Goal: Task Accomplishment & Management: Manage account settings

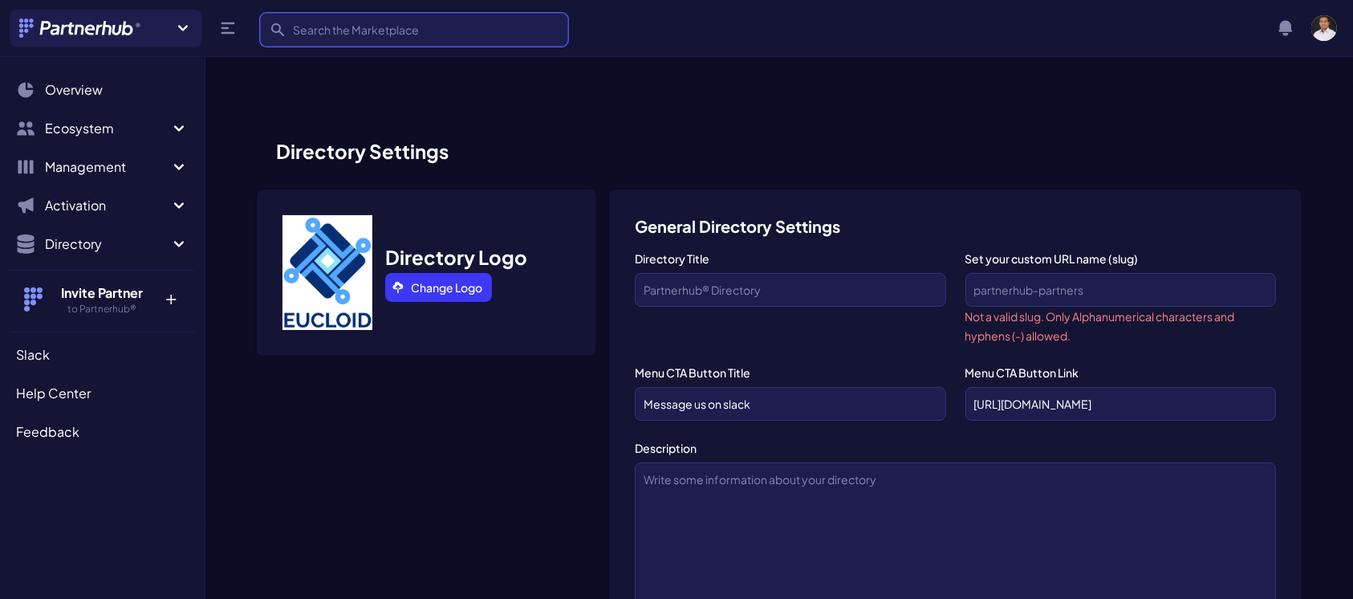
click at [502, 28] on input "Search" at bounding box center [414, 30] width 308 height 34
click at [591, 35] on div "Join a new Hub? Create your own Hub › Search Search View notifications Notifica…" at bounding box center [673, 28] width 1327 height 37
click at [520, 29] on input "Search" at bounding box center [414, 30] width 308 height 34
click at [572, 28] on div "Join a new Hub? Create your own Hub › Search Search View notifications Notifica…" at bounding box center [673, 28] width 1327 height 37
click at [536, 28] on input "Search" at bounding box center [414, 30] width 308 height 34
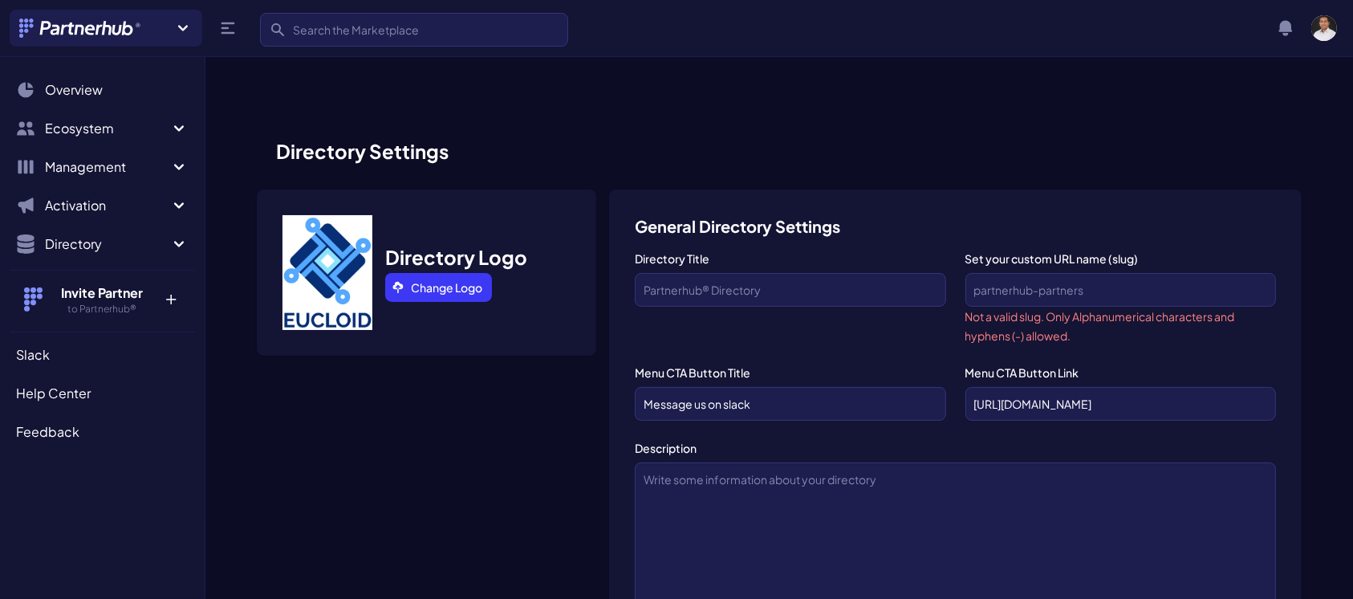
click at [585, 24] on div "Join a new Hub? Create your own Hub › Search Search View notifications Notifica…" at bounding box center [673, 28] width 1327 height 37
click at [1031, 387] on input "https://app.slack.com/client/TK4B1U01H/search" at bounding box center [1120, 404] width 311 height 34
drag, startPoint x: 968, startPoint y: 372, endPoint x: 1261, endPoint y: 362, distance: 292.2
click at [1261, 387] on input "https://app.slack.com/client/TK4B1U01H/search" at bounding box center [1120, 404] width 311 height 34
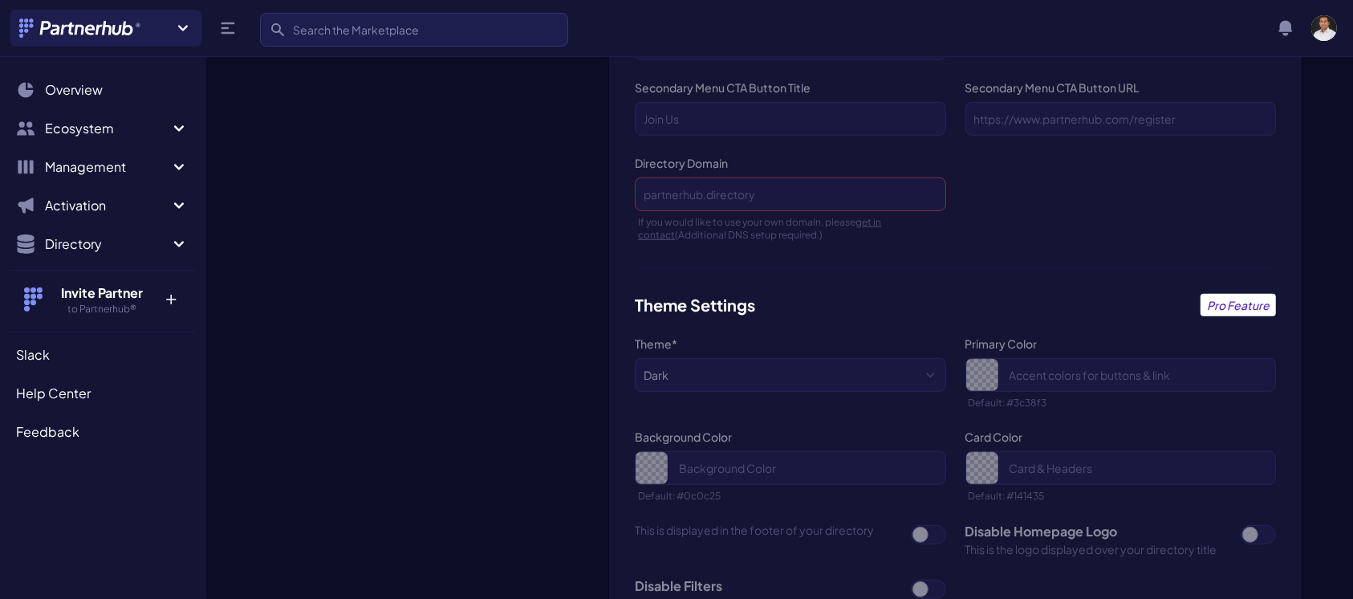
scroll to position [973, 0]
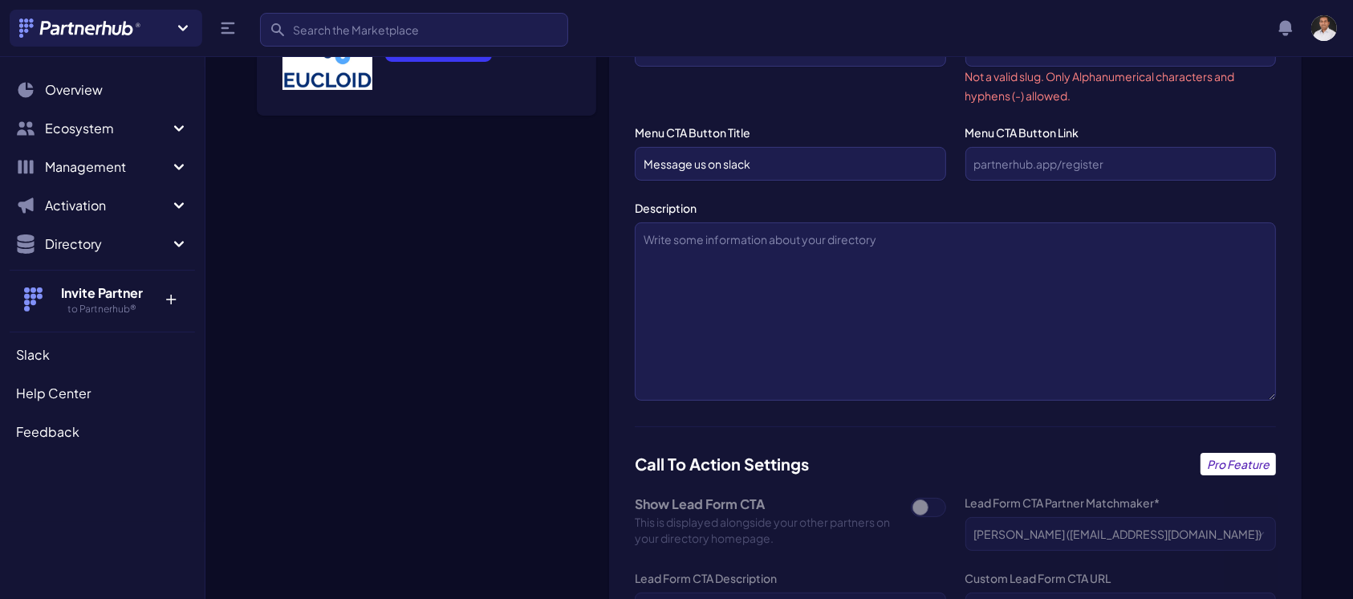
scroll to position [0, 0]
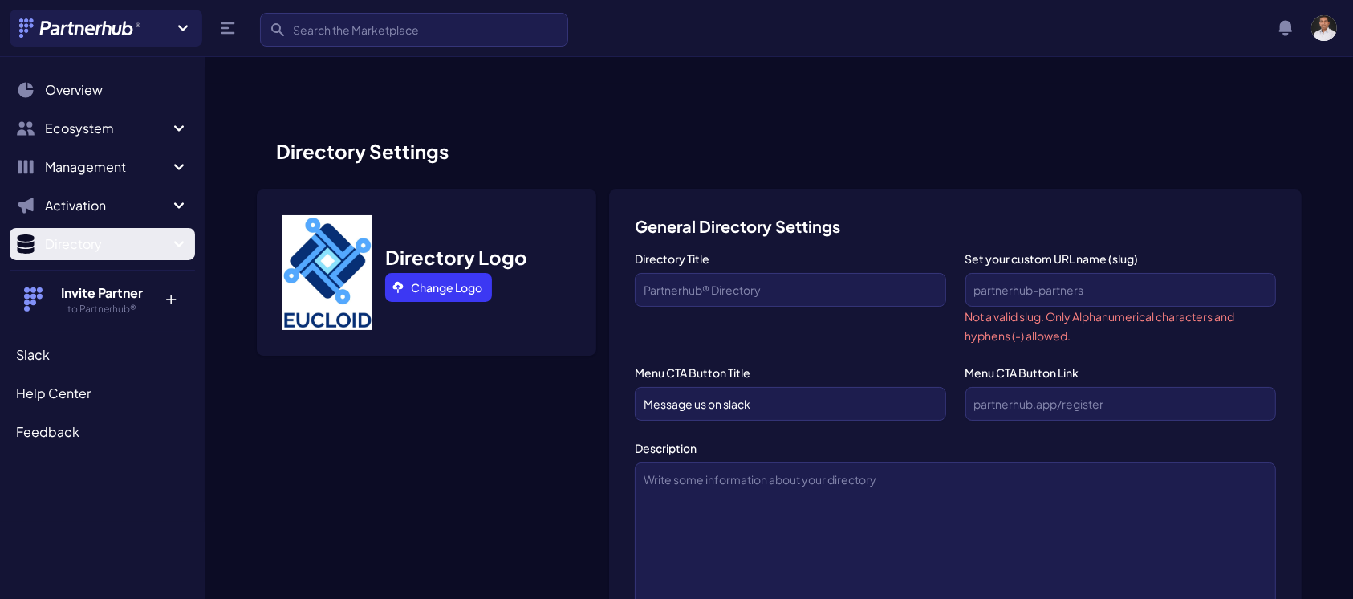
click at [180, 240] on icon "Sidebar" at bounding box center [178, 243] width 19 height 19
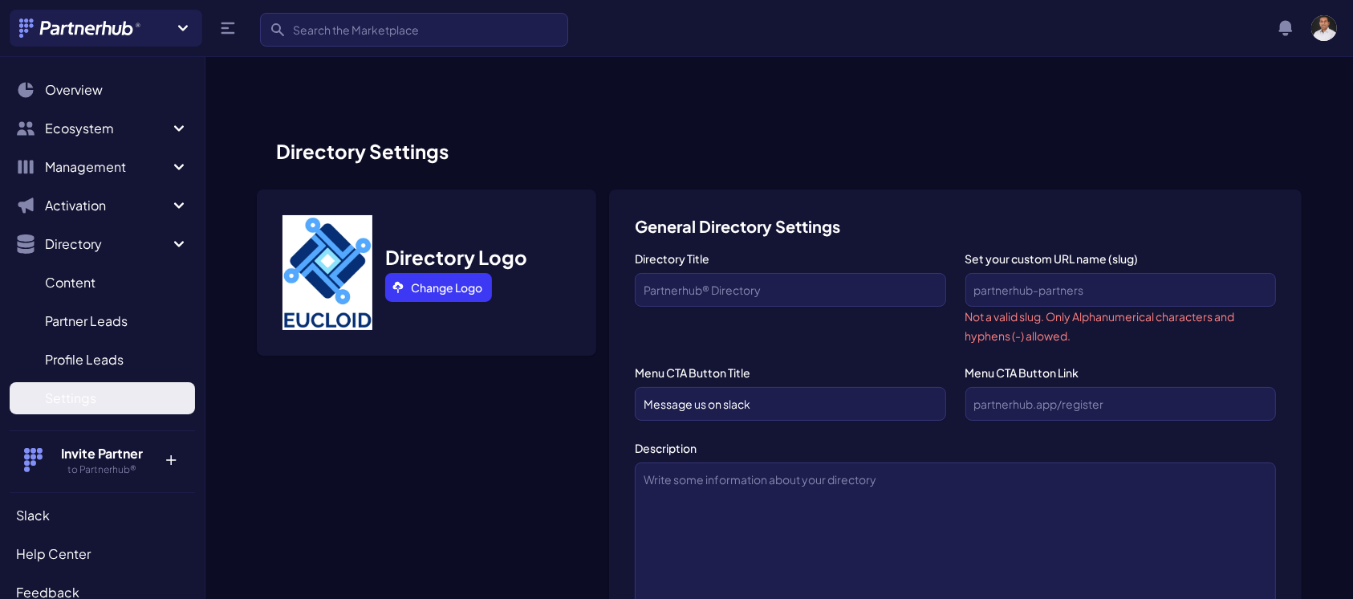
click at [103, 391] on link "Settings S" at bounding box center [102, 398] width 185 height 32
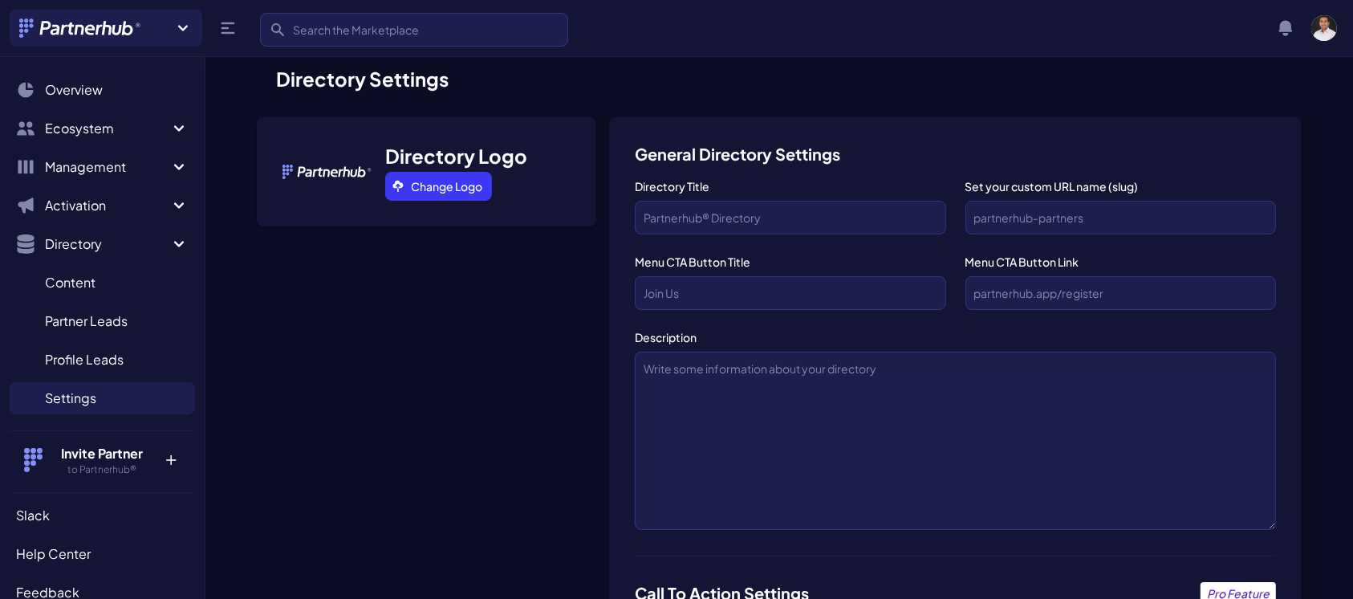
scroll to position [33, 0]
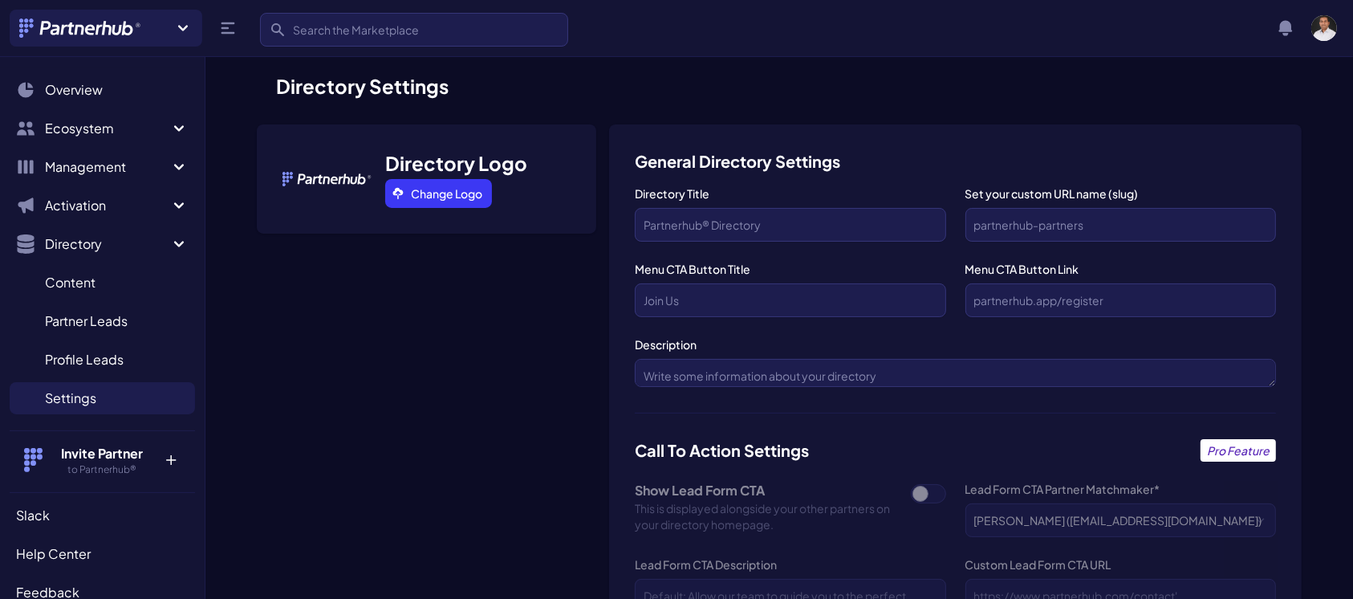
drag, startPoint x: 1269, startPoint y: 534, endPoint x: 1220, endPoint y: 384, distance: 157.8
click at [1220, 384] on textarea "Description" at bounding box center [955, 373] width 641 height 28
click at [990, 452] on div "Call To Action Settings Pro Feature" at bounding box center [955, 450] width 641 height 22
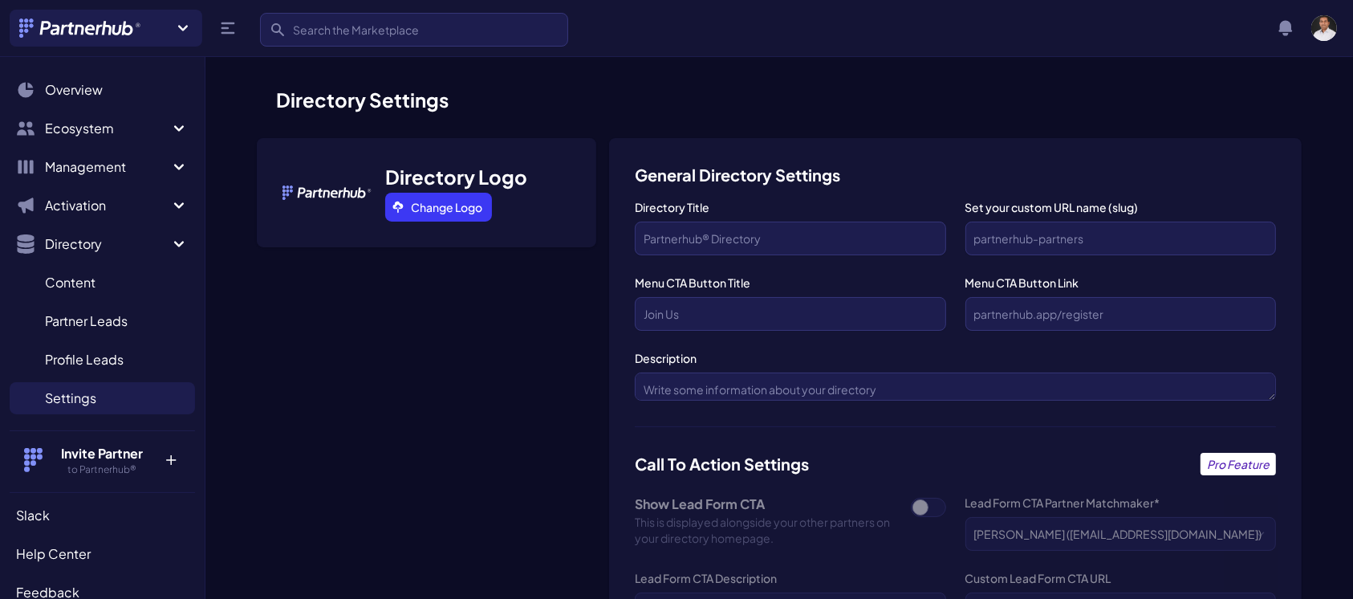
scroll to position [0, 0]
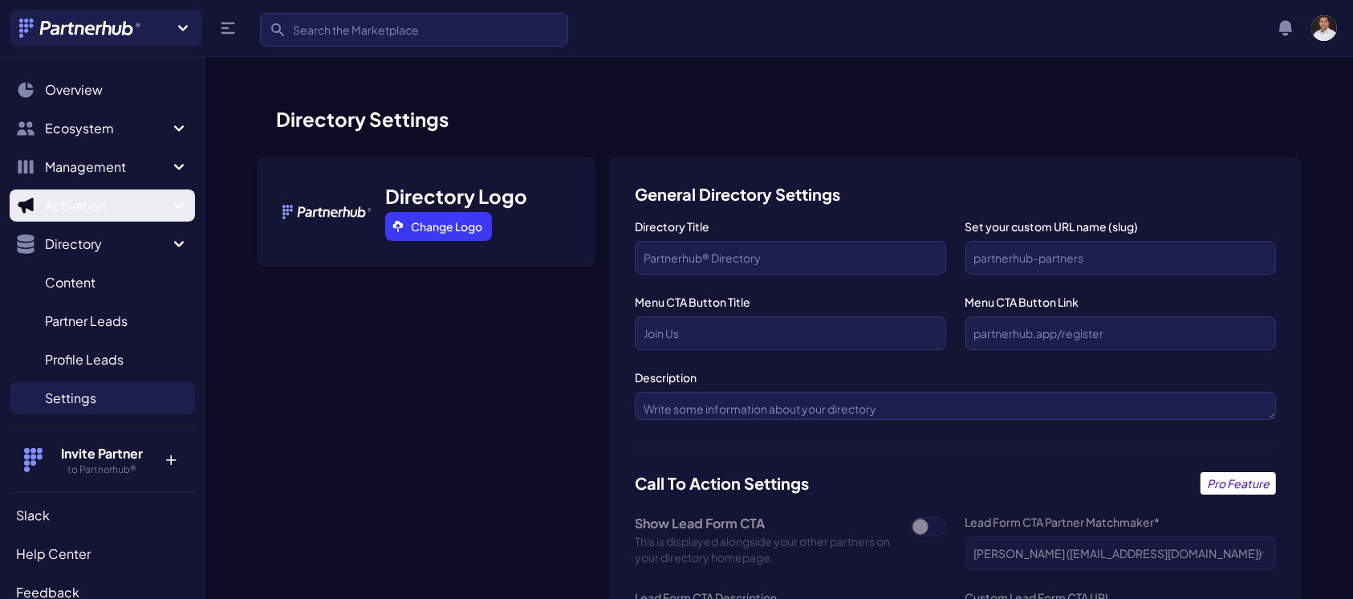
click at [174, 208] on icon "Sidebar" at bounding box center [179, 205] width 10 height 6
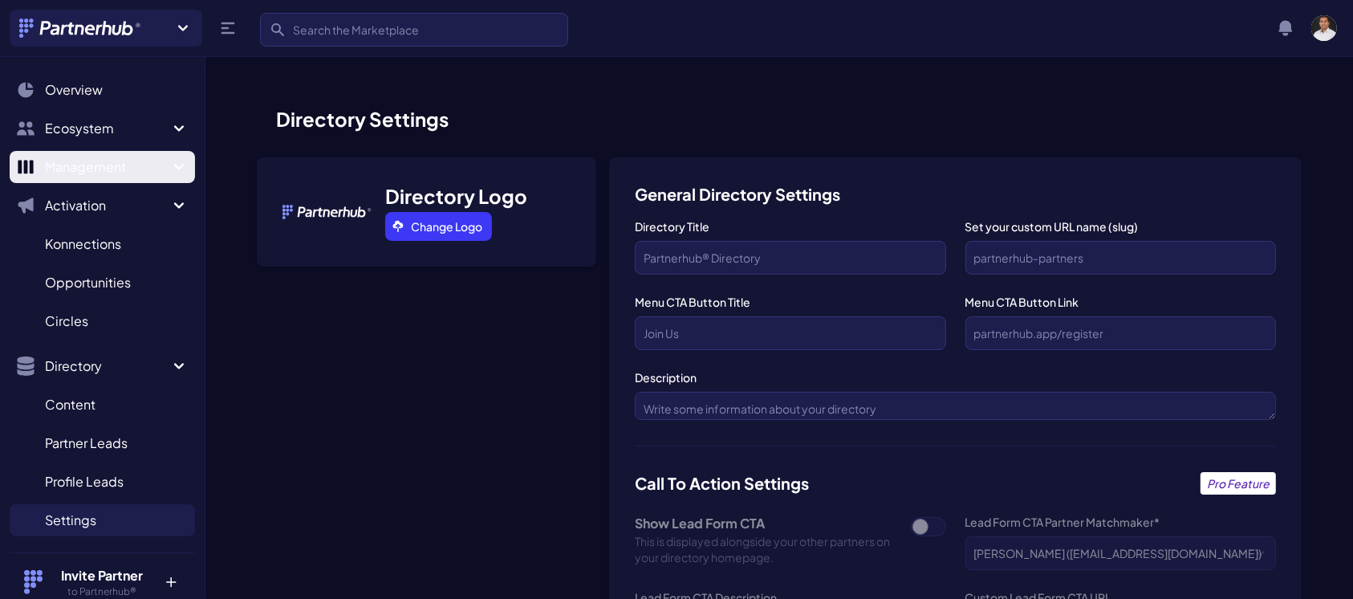
click at [169, 170] on icon "Sidebar" at bounding box center [178, 166] width 19 height 19
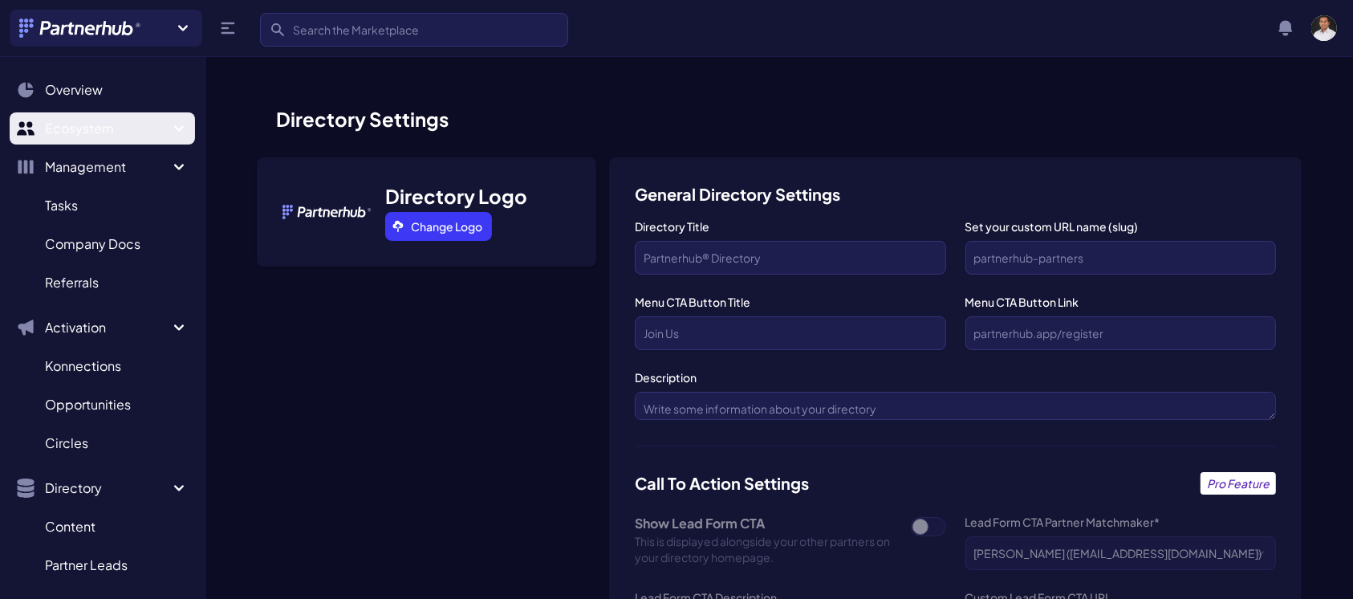
click at [174, 131] on icon "Sidebar" at bounding box center [179, 128] width 10 height 6
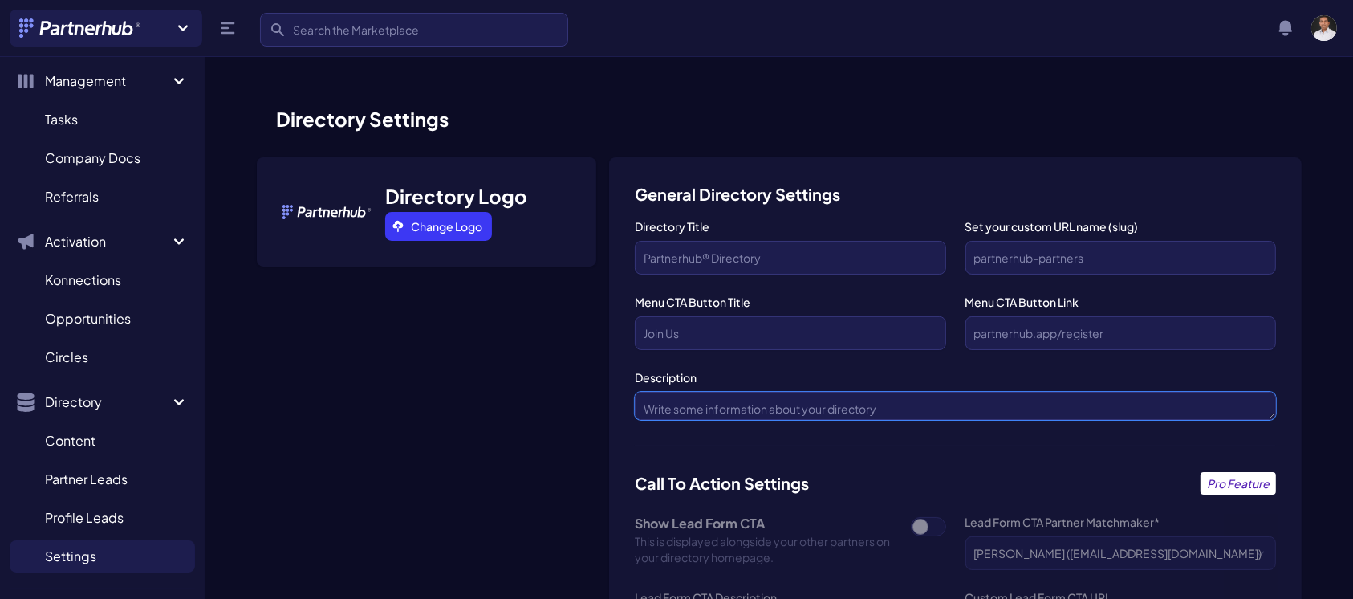
click at [1265, 402] on textarea "Description" at bounding box center [955, 406] width 641 height 28
click at [1199, 417] on textarea "Description" at bounding box center [955, 406] width 641 height 28
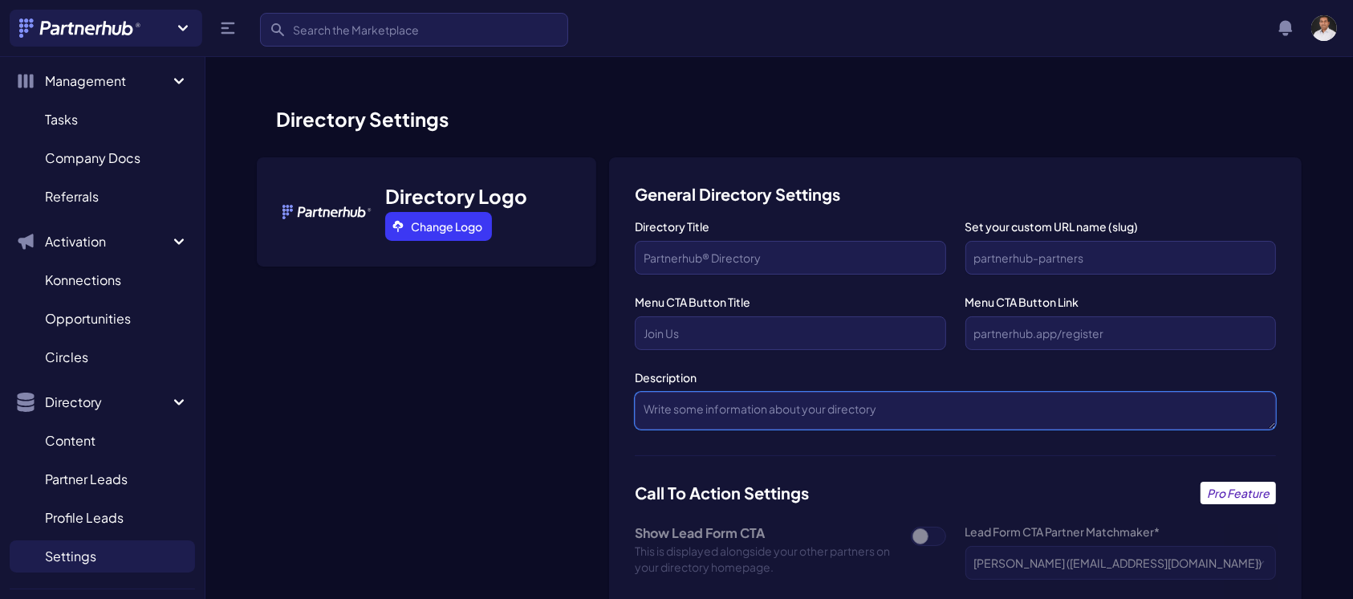
drag, startPoint x: 1271, startPoint y: 416, endPoint x: 1261, endPoint y: 427, distance: 14.2
click at [1261, 427] on textarea "Description" at bounding box center [955, 411] width 641 height 38
click at [886, 413] on textarea "Description" at bounding box center [955, 411] width 641 height 39
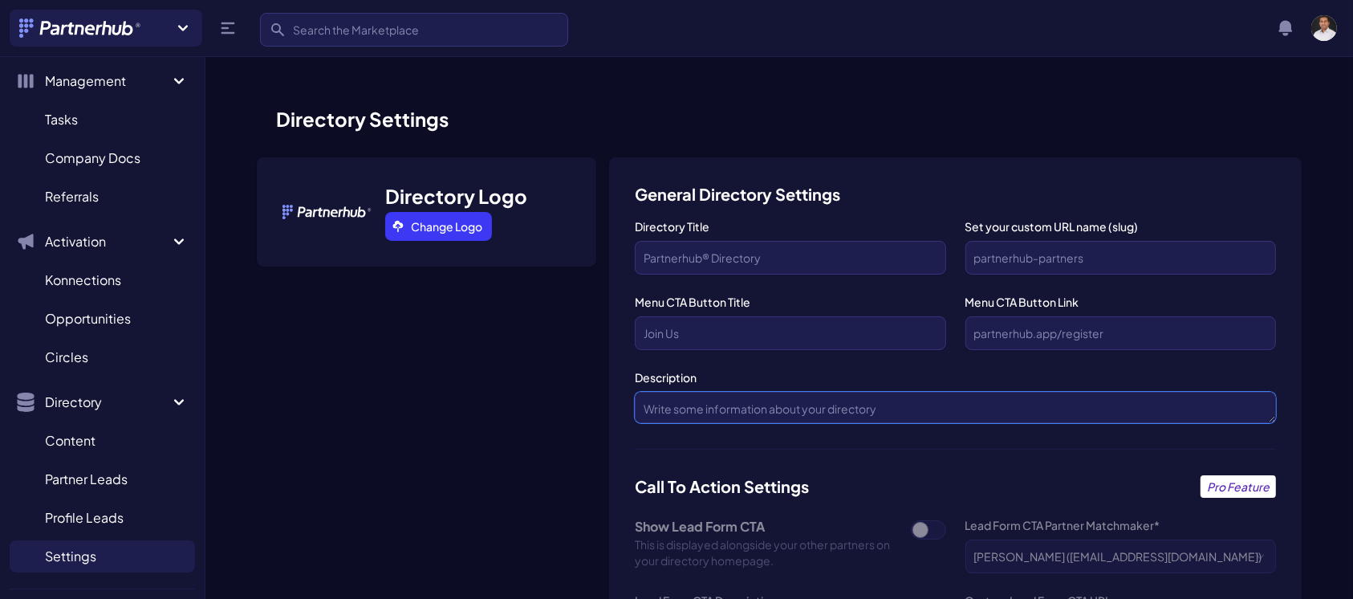
click at [1272, 417] on textarea "Description" at bounding box center [955, 407] width 641 height 31
click at [873, 402] on textarea "Description" at bounding box center [955, 407] width 641 height 31
click at [706, 406] on textarea "Description" at bounding box center [955, 407] width 641 height 31
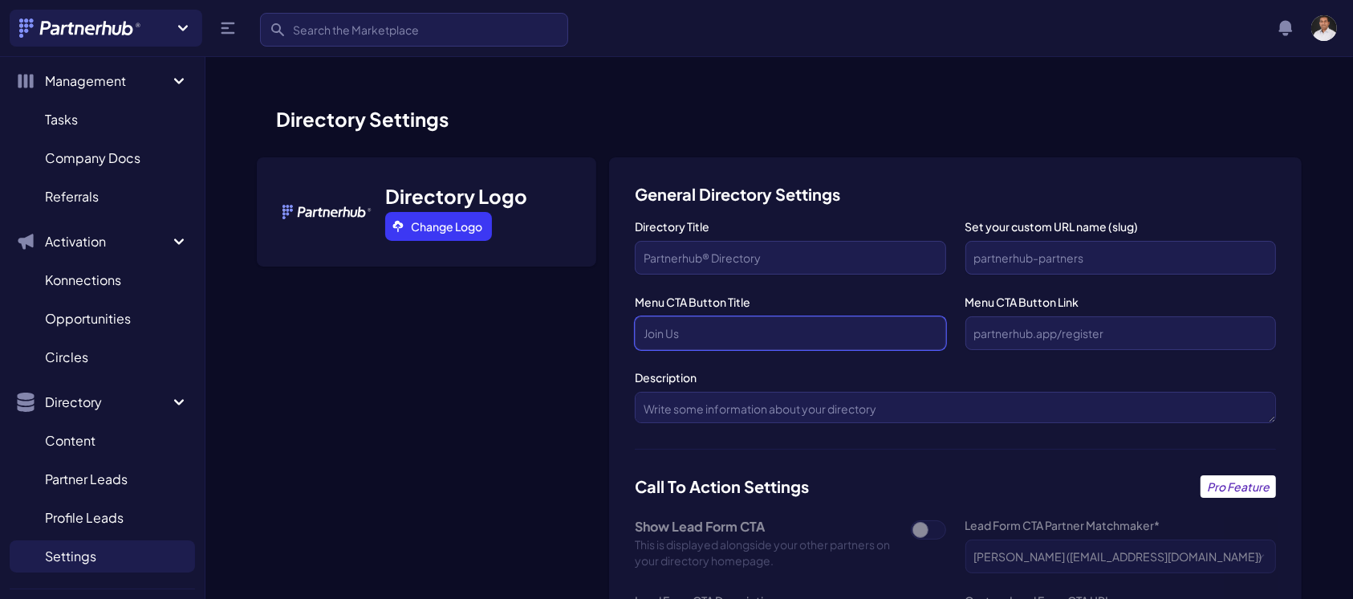
click at [837, 339] on input "text" at bounding box center [790, 333] width 311 height 34
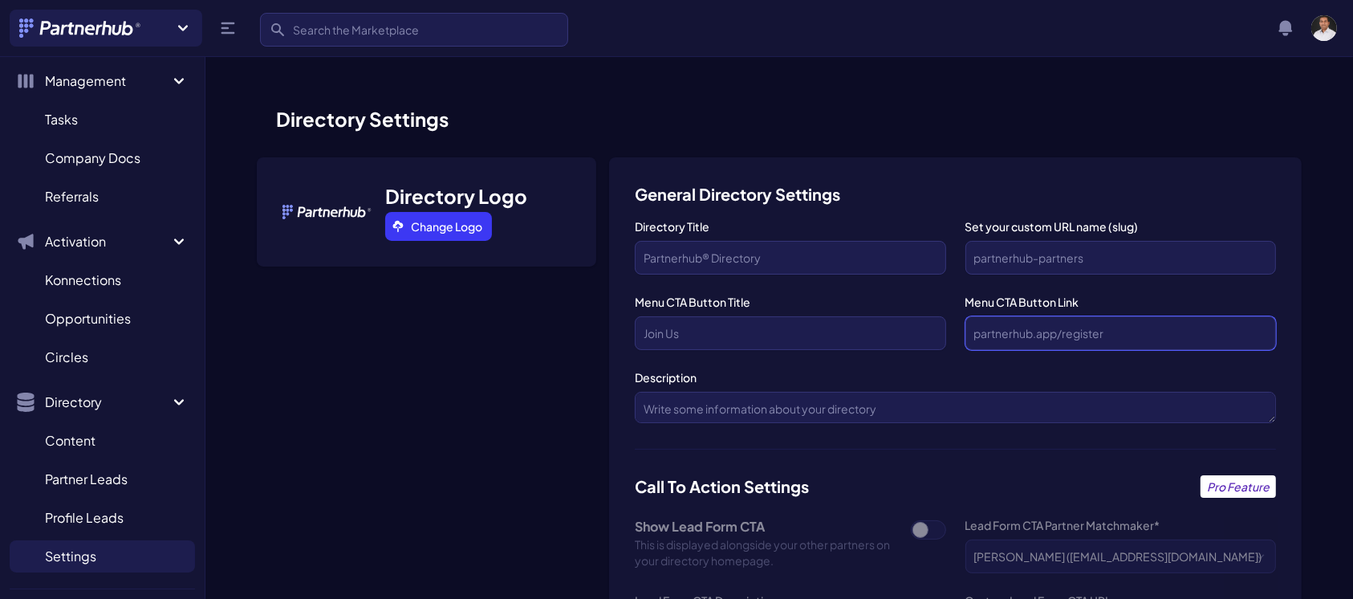
click at [1092, 337] on input "text" at bounding box center [1120, 333] width 311 height 34
click at [1044, 256] on input "Set your custom URL name (slug)" at bounding box center [1120, 258] width 311 height 34
click at [931, 221] on label "Directory Title" at bounding box center [790, 226] width 311 height 16
click at [931, 241] on input "Directory Title" at bounding box center [790, 258] width 311 height 34
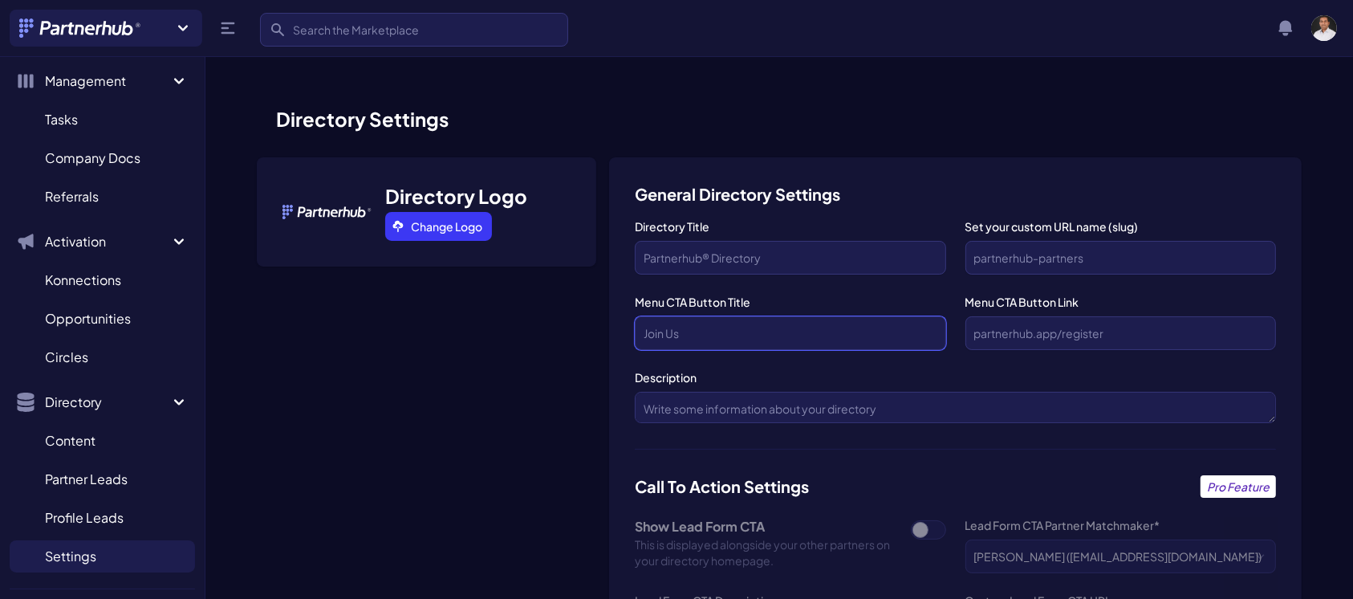
click at [883, 331] on input "text" at bounding box center [790, 333] width 311 height 34
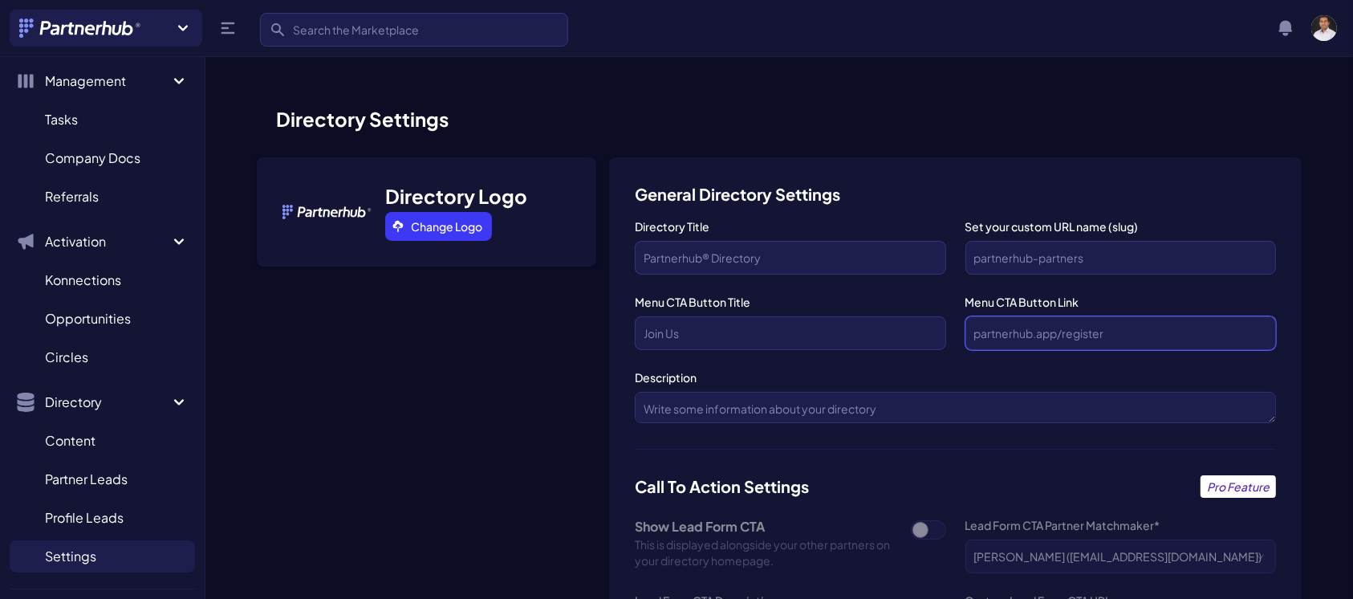
click at [1017, 334] on input "text" at bounding box center [1120, 333] width 311 height 34
click at [1009, 263] on input "Set your custom URL name (slug)" at bounding box center [1120, 258] width 311 height 34
click at [747, 254] on input "Directory Title" at bounding box center [790, 258] width 311 height 34
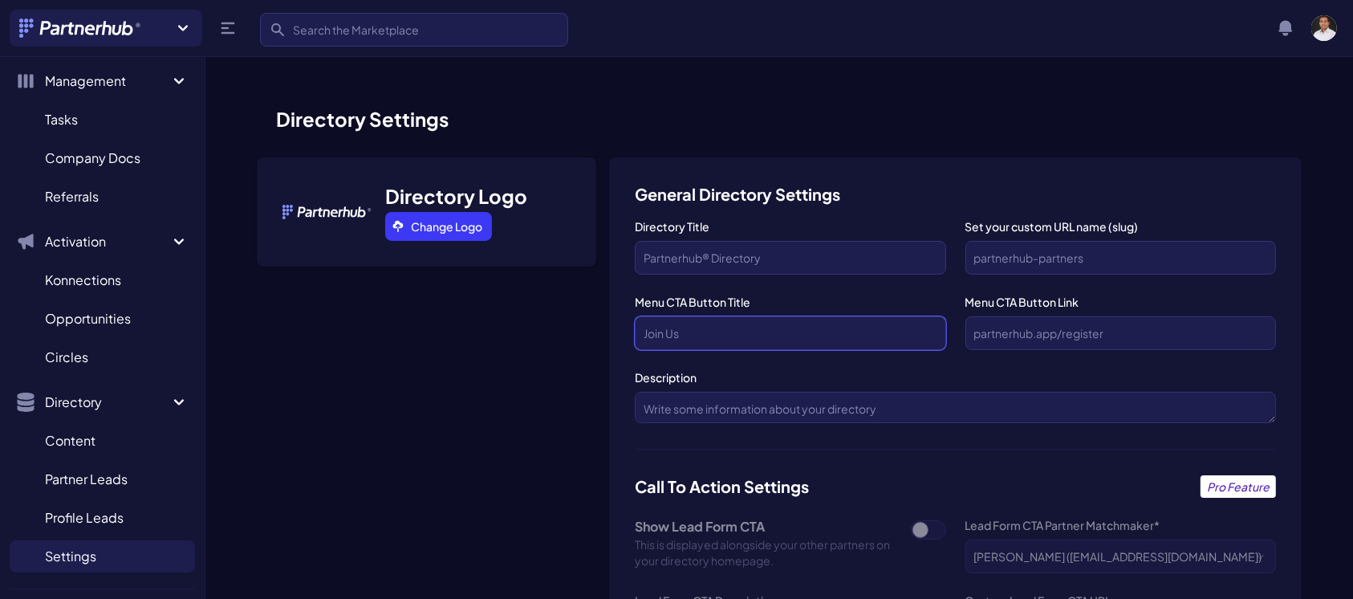
click at [726, 324] on input "text" at bounding box center [790, 333] width 311 height 34
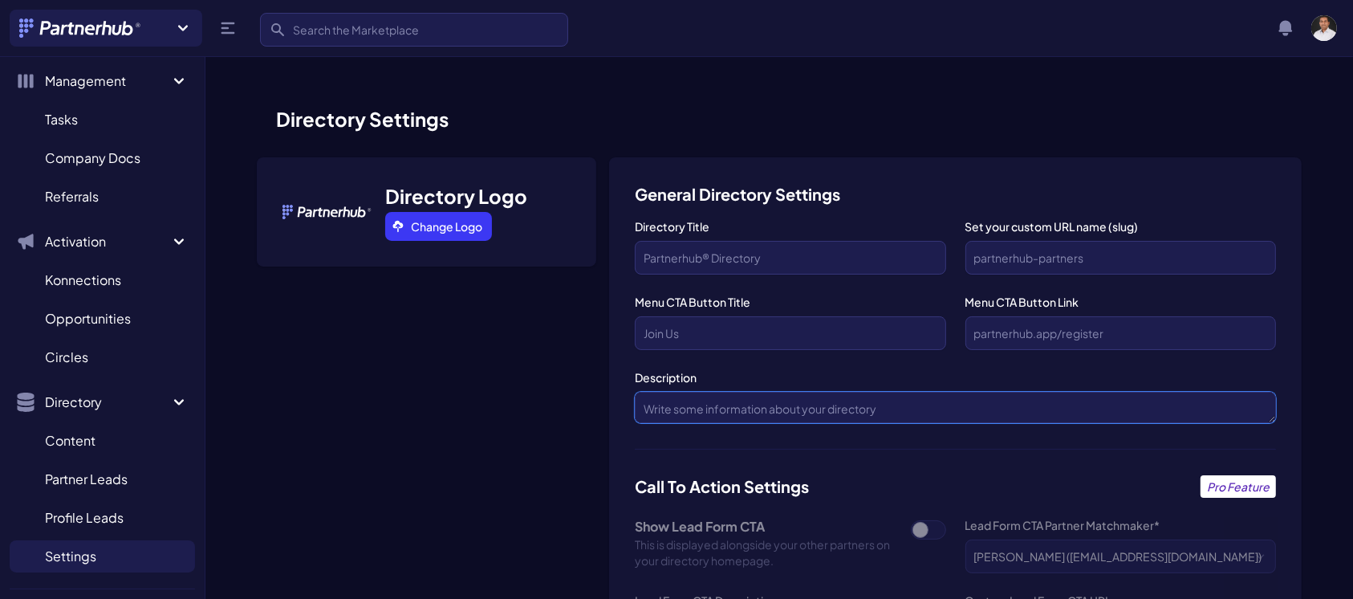
click at [714, 408] on textarea "Description" at bounding box center [955, 407] width 641 height 31
click at [1270, 409] on textarea "Description" at bounding box center [955, 407] width 641 height 30
click at [919, 398] on textarea "Description" at bounding box center [955, 407] width 641 height 30
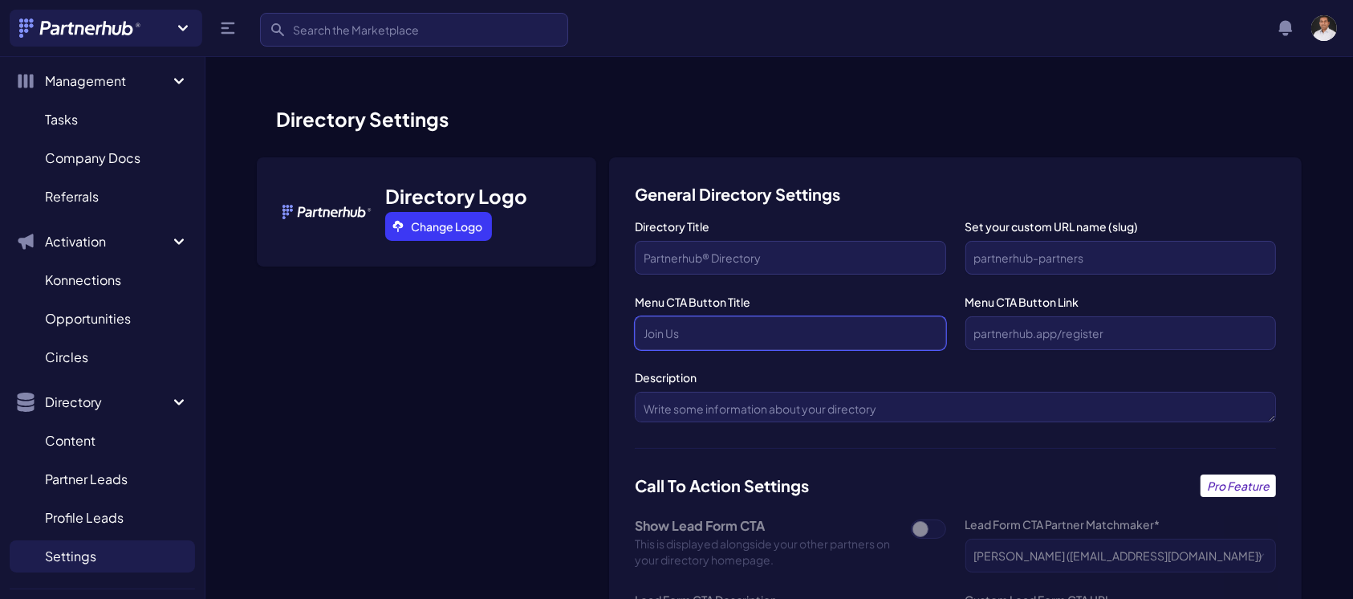
click at [860, 330] on input "text" at bounding box center [790, 333] width 311 height 34
click at [855, 262] on input "Directory Title" at bounding box center [790, 258] width 311 height 34
click at [1036, 263] on input "Set your custom URL name (slug)" at bounding box center [1120, 258] width 311 height 34
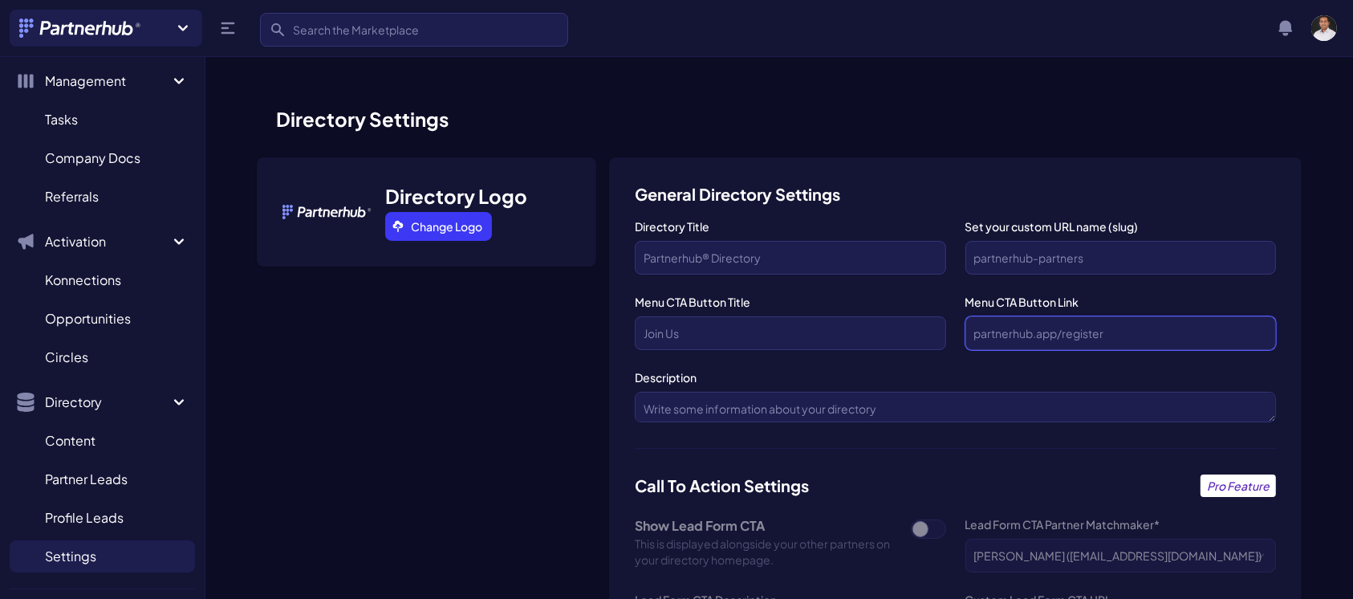
click at [1033, 337] on input "text" at bounding box center [1120, 333] width 311 height 34
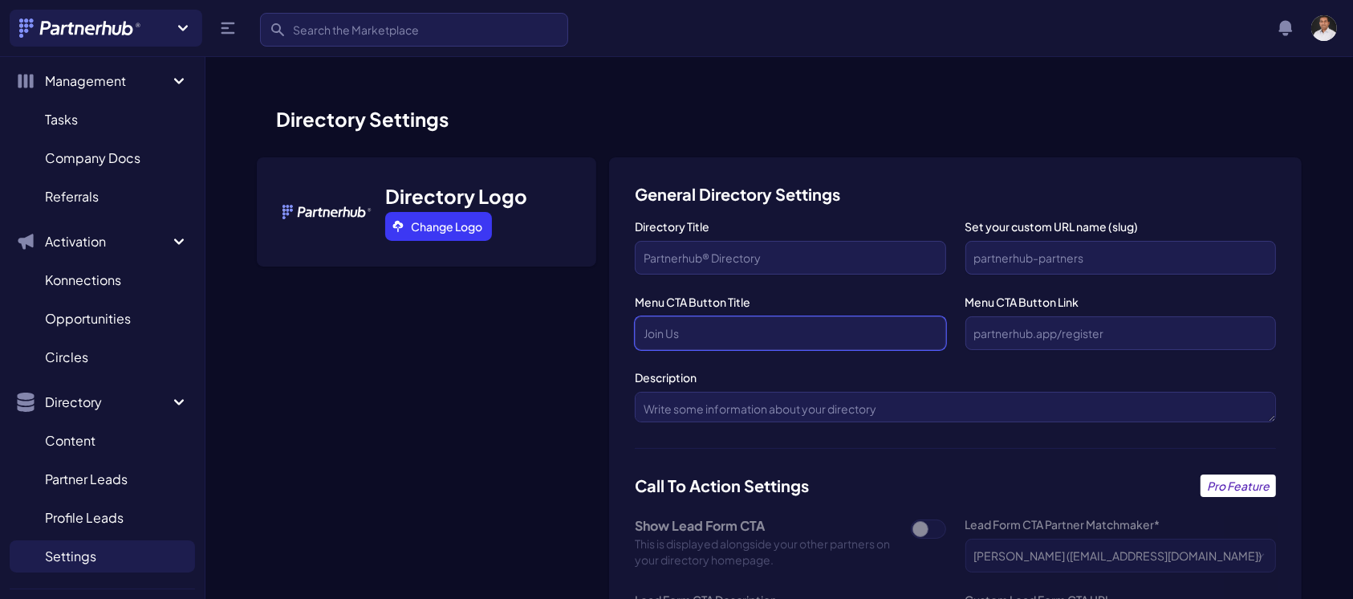
click at [768, 331] on input "text" at bounding box center [790, 333] width 311 height 34
drag, startPoint x: 940, startPoint y: 344, endPoint x: 936, endPoint y: 336, distance: 9.0
click at [936, 336] on input "text" at bounding box center [790, 333] width 311 height 34
click at [943, 350] on div "Directory Title Set your custom URL name (slug) Menu CTA Button Title Menu CTA …" at bounding box center [955, 333] width 641 height 230
click at [879, 252] on input "Directory Title" at bounding box center [790, 258] width 311 height 34
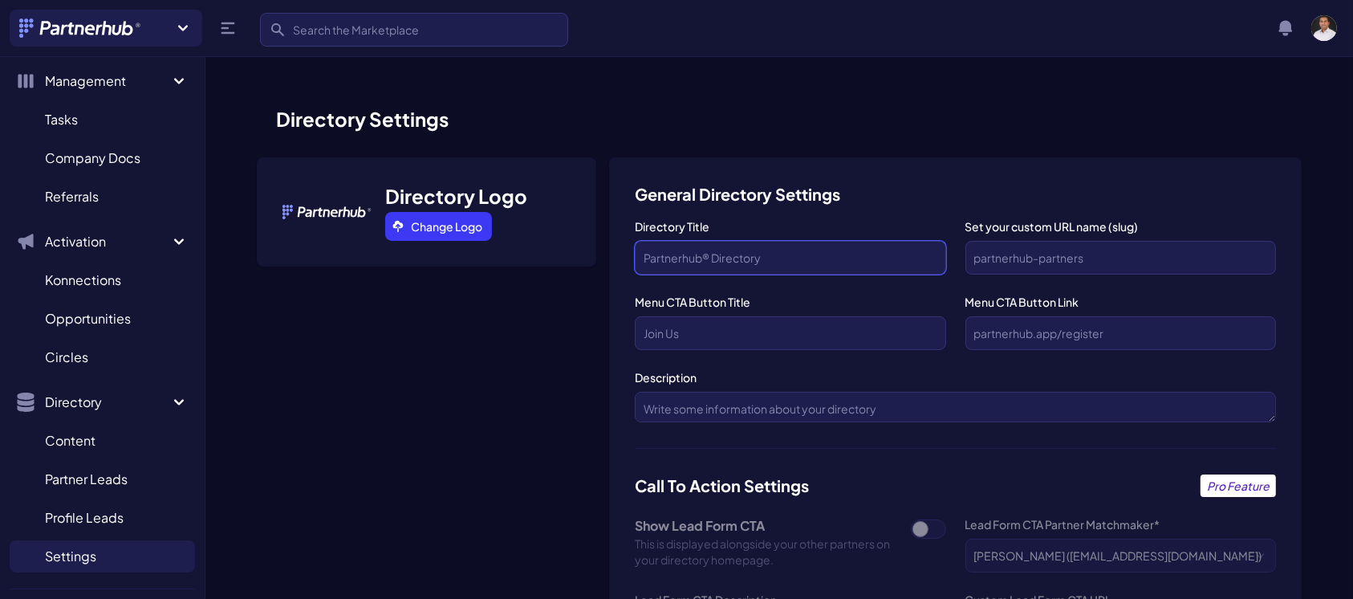
click at [941, 282] on div "Directory Title Set your custom URL name (slug) Menu CTA Button Title Menu CTA …" at bounding box center [955, 333] width 641 height 230
click at [916, 327] on input "text" at bounding box center [790, 333] width 311 height 34
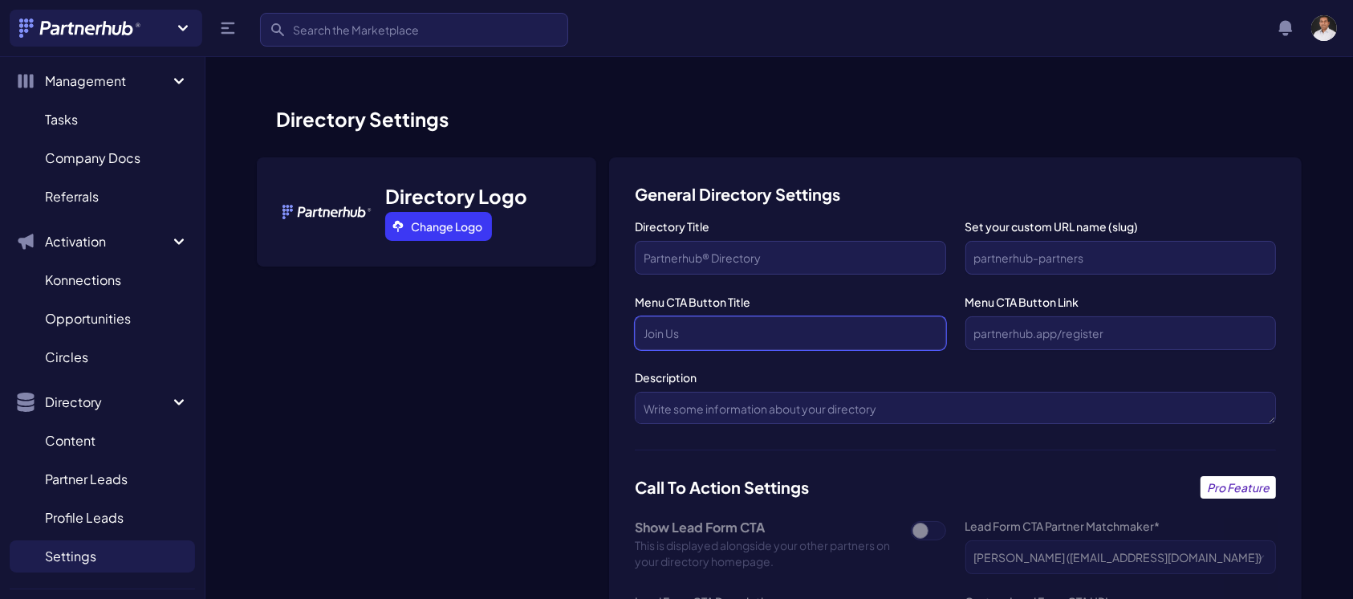
click at [1271, 420] on textarea "Description" at bounding box center [955, 408] width 641 height 32
click at [1025, 411] on textarea "Description" at bounding box center [955, 408] width 641 height 32
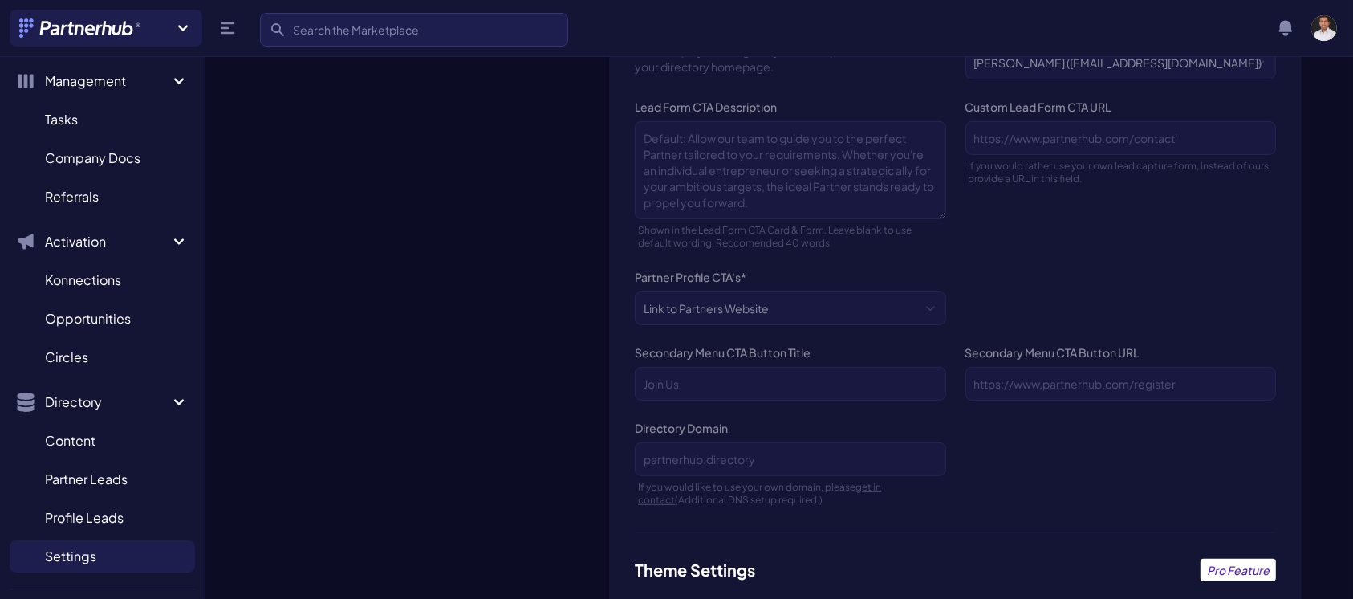
scroll to position [482, 0]
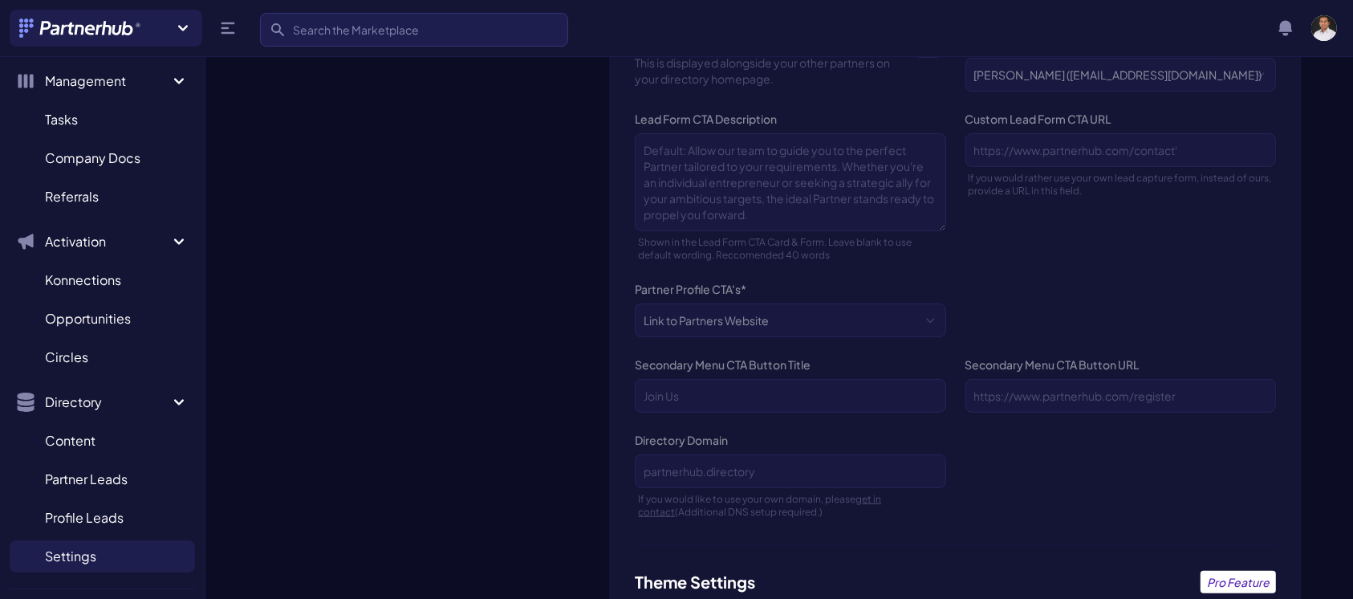
click at [792, 179] on div "General Directory Settings Directory Title Set your custom URL name (slug) Menu…" at bounding box center [955, 336] width 692 height 1322
click at [941, 220] on div "General Directory Settings Directory Title Set your custom URL name (slug) Menu…" at bounding box center [955, 336] width 692 height 1322
click at [899, 196] on div "General Directory Settings Directory Title Set your custom URL name (slug) Menu…" at bounding box center [955, 336] width 692 height 1322
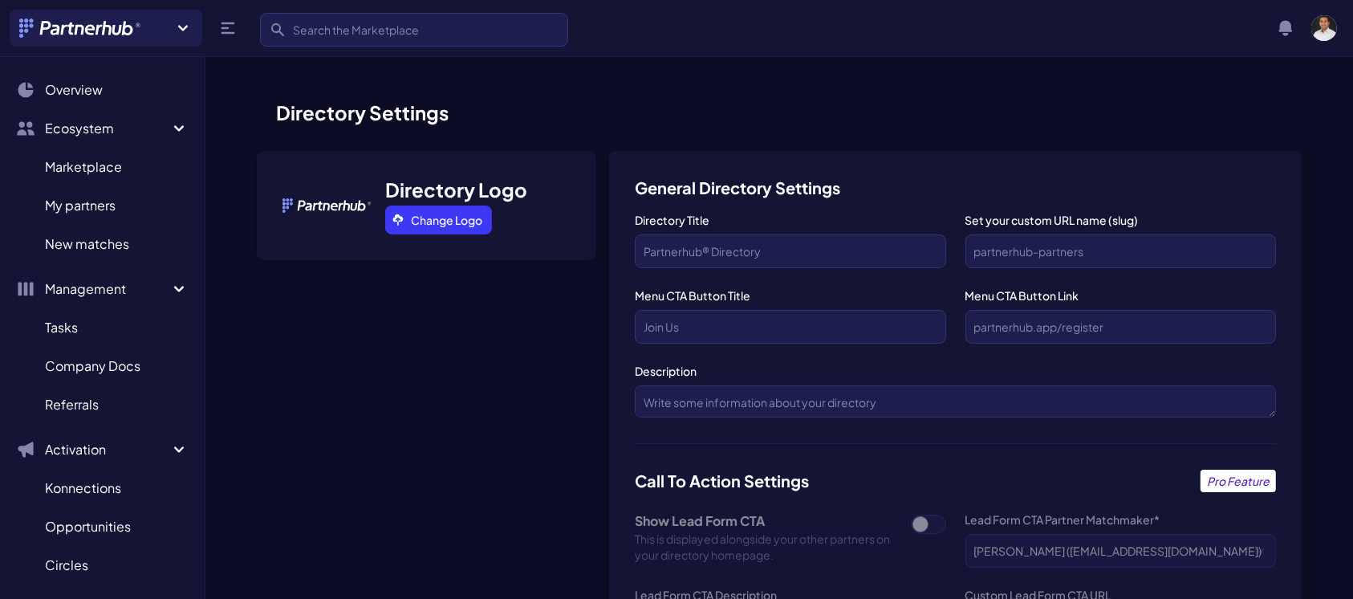
scroll to position [0, 0]
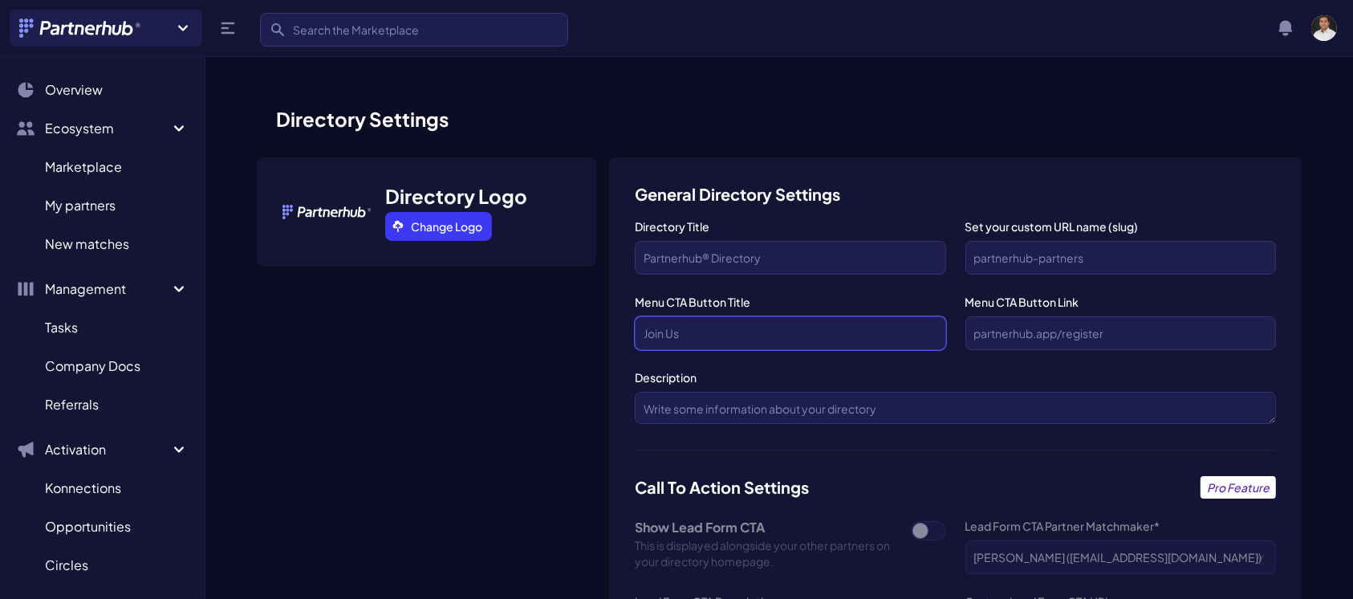
click at [727, 327] on input "text" at bounding box center [790, 333] width 311 height 34
click at [809, 372] on label "Description" at bounding box center [955, 377] width 641 height 16
click at [809, 392] on textarea "Description" at bounding box center [955, 408] width 641 height 32
click at [764, 333] on input "text" at bounding box center [790, 333] width 311 height 34
click at [826, 409] on textarea "Description" at bounding box center [955, 408] width 641 height 32
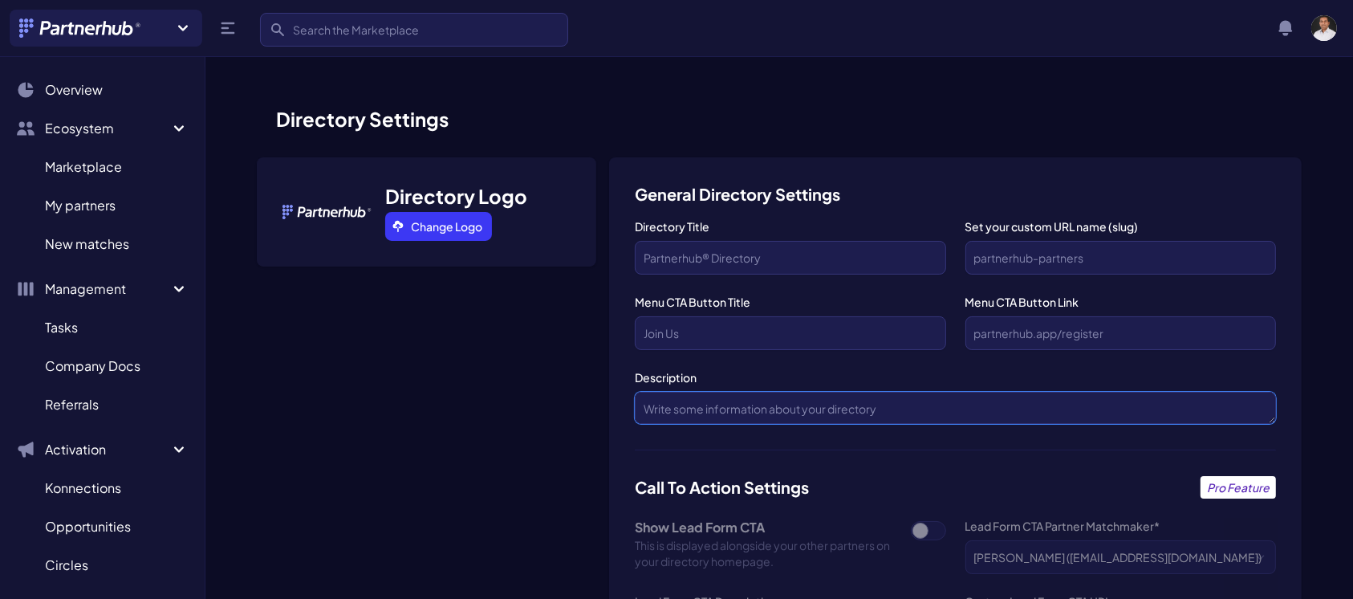
click at [827, 407] on textarea "Description" at bounding box center [955, 408] width 641 height 32
click at [668, 335] on input "text" at bounding box center [790, 333] width 311 height 34
click at [706, 258] on input "Directory Title" at bounding box center [790, 258] width 311 height 34
click at [1039, 258] on input "Set your custom URL name (slug)" at bounding box center [1120, 258] width 311 height 34
click at [1034, 334] on input "text" at bounding box center [1120, 333] width 311 height 34
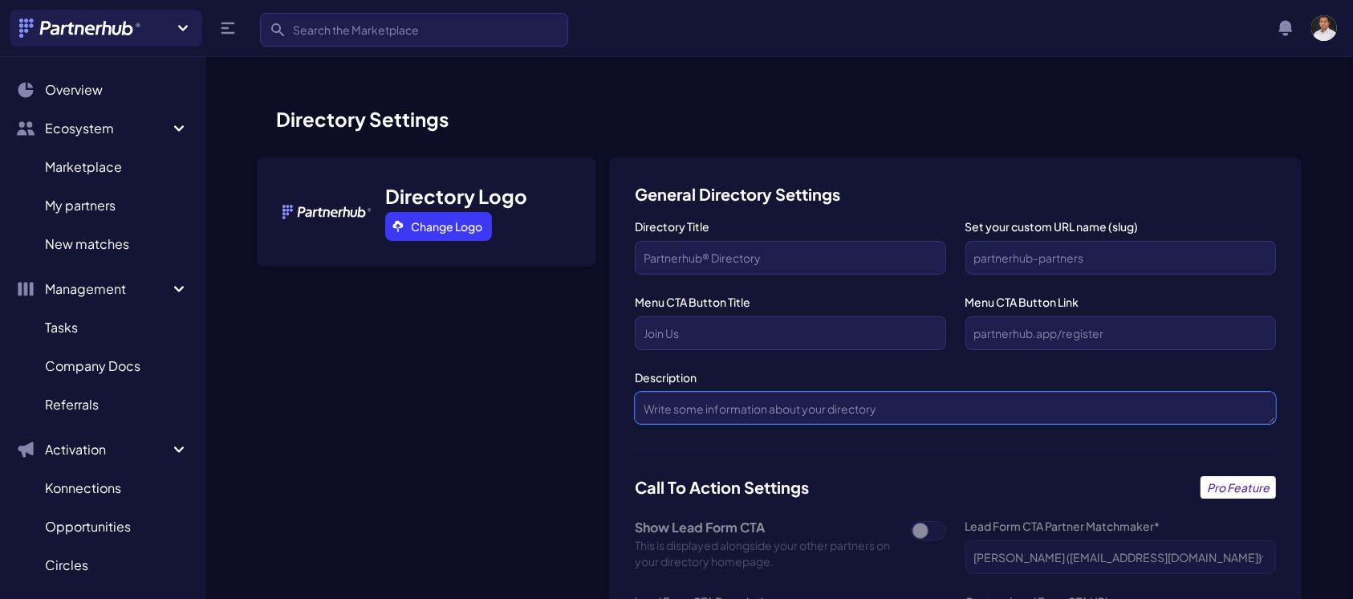
click at [766, 408] on textarea "Description" at bounding box center [955, 408] width 641 height 32
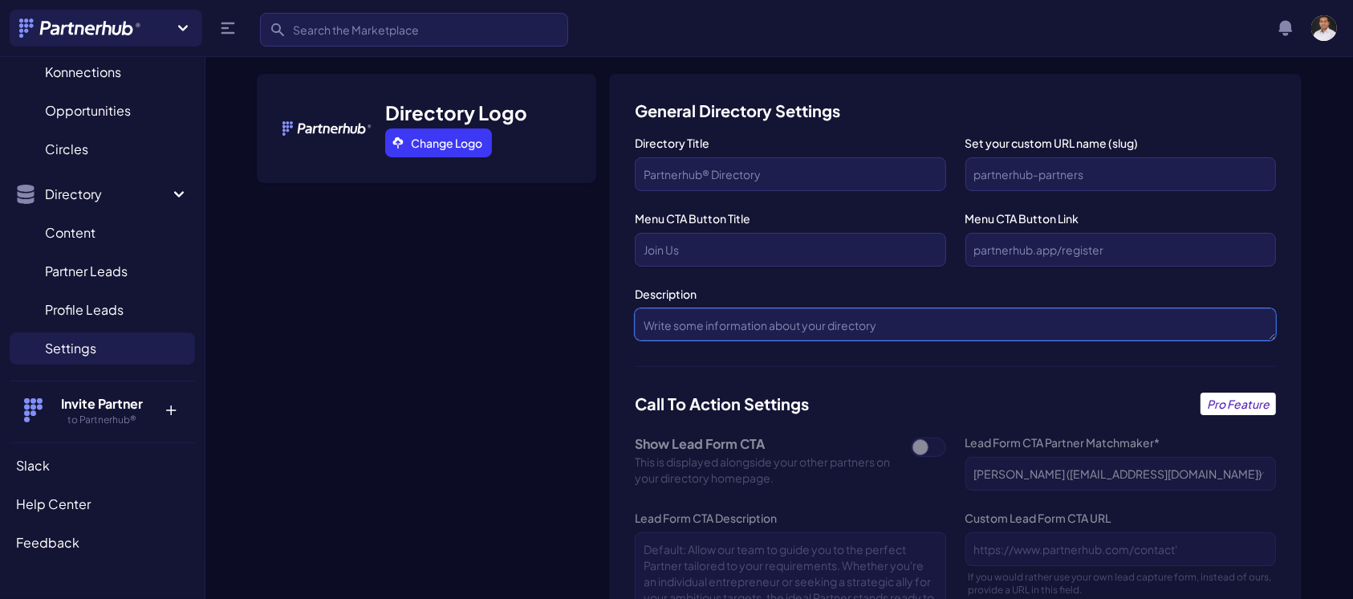
scroll to position [91, 0]
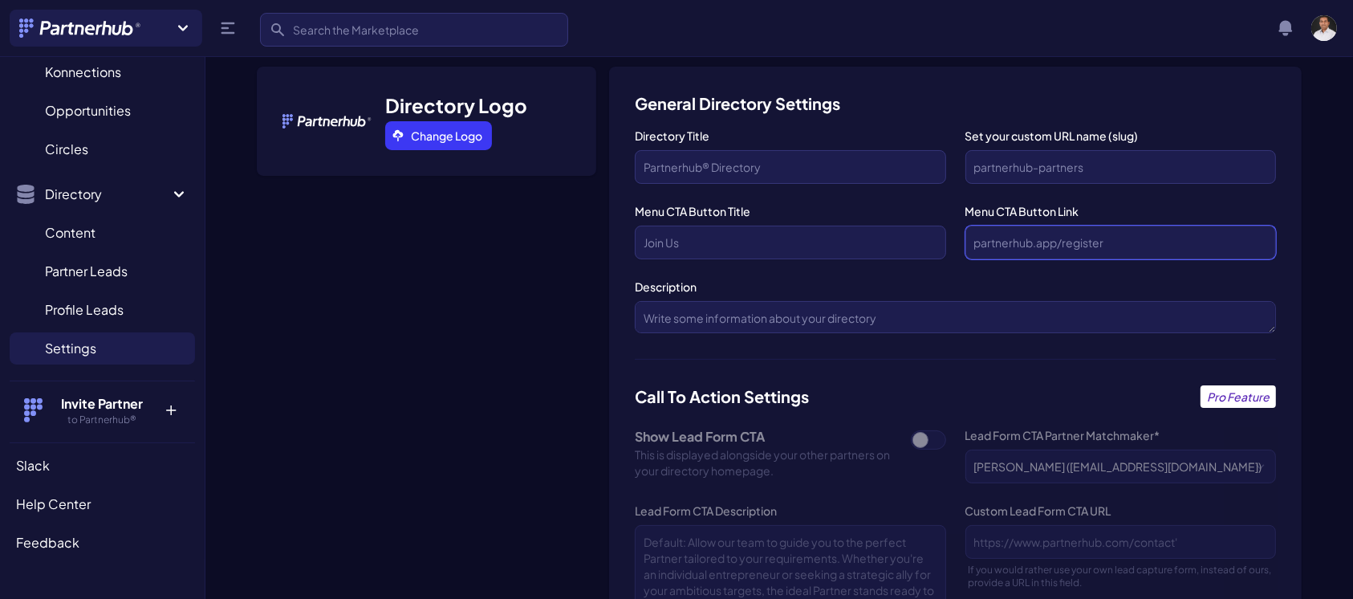
click at [1036, 240] on input "text" at bounding box center [1120, 242] width 311 height 34
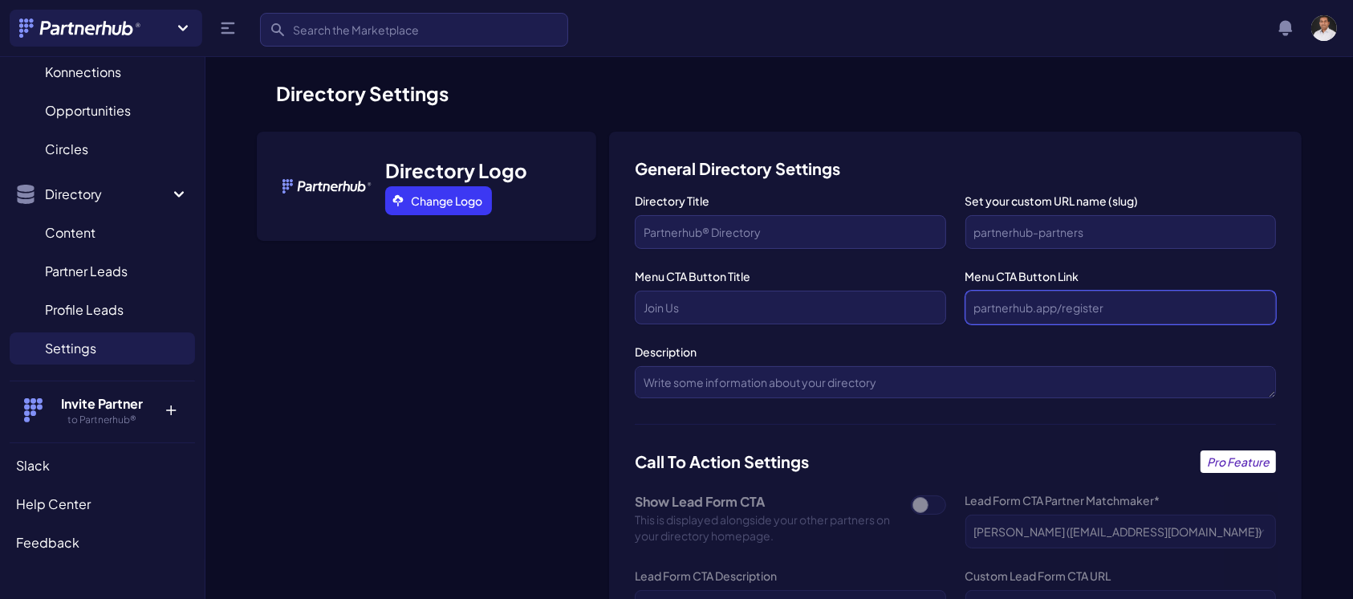
scroll to position [0, 0]
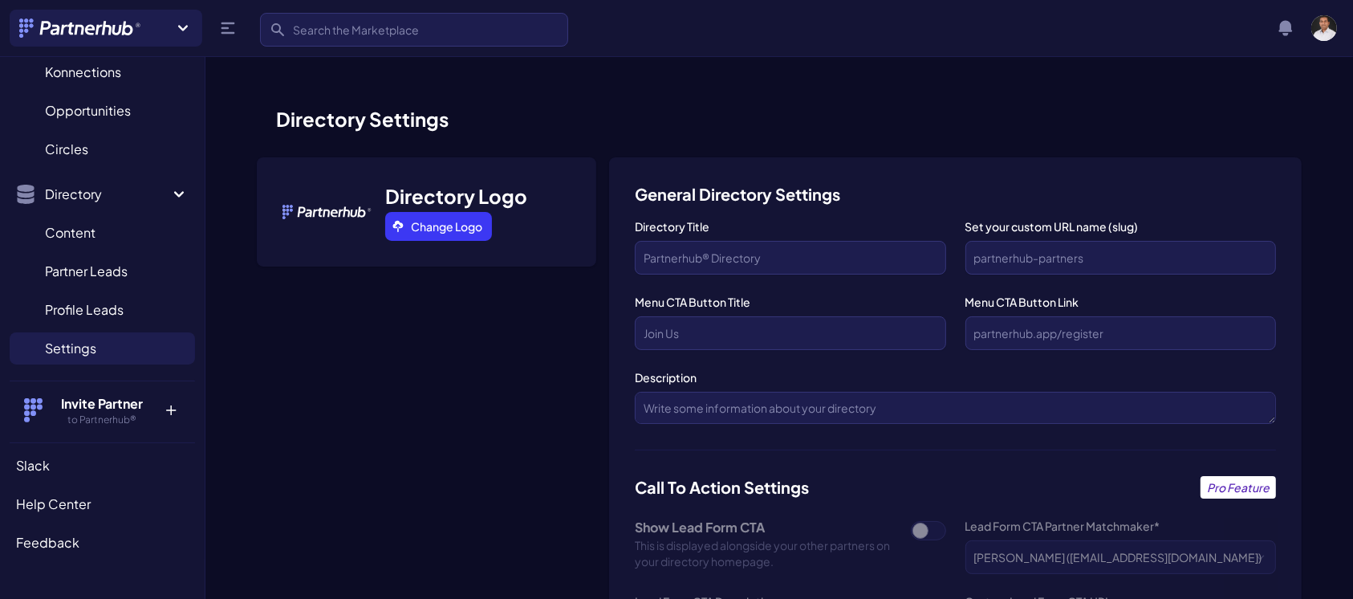
click at [158, 408] on p "+" at bounding box center [171, 407] width 35 height 26
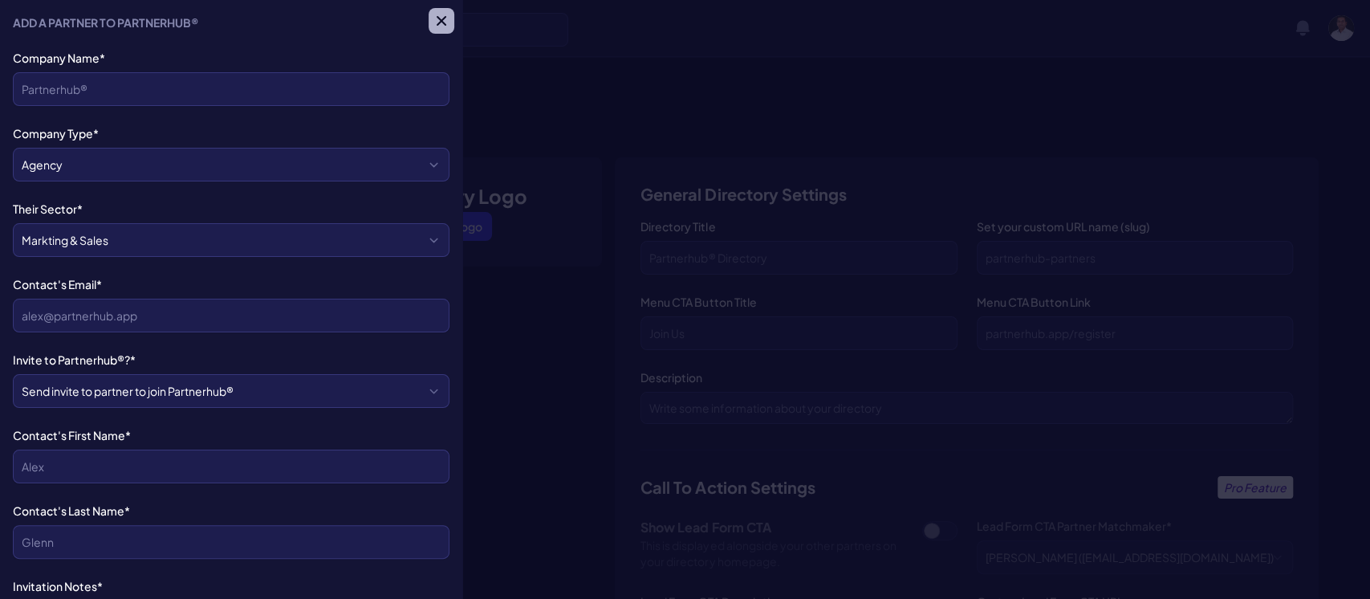
click at [433, 19] on icon "button" at bounding box center [441, 21] width 16 height 16
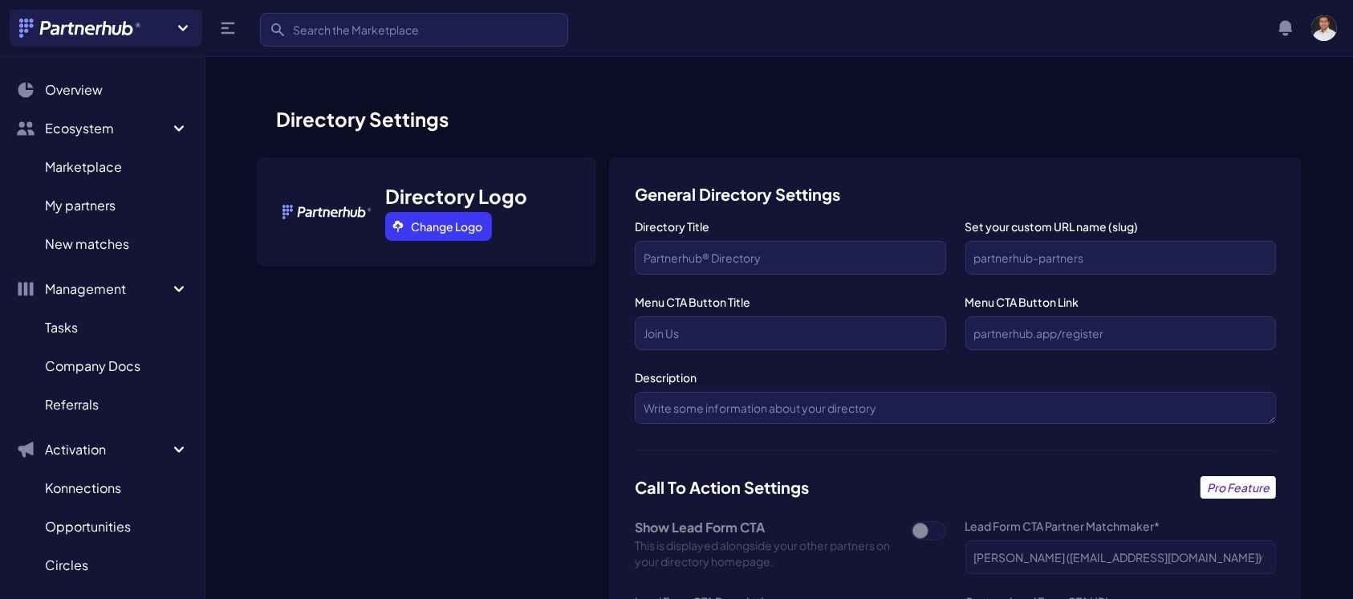
click at [185, 27] on icon at bounding box center [183, 28] width 10 height 6
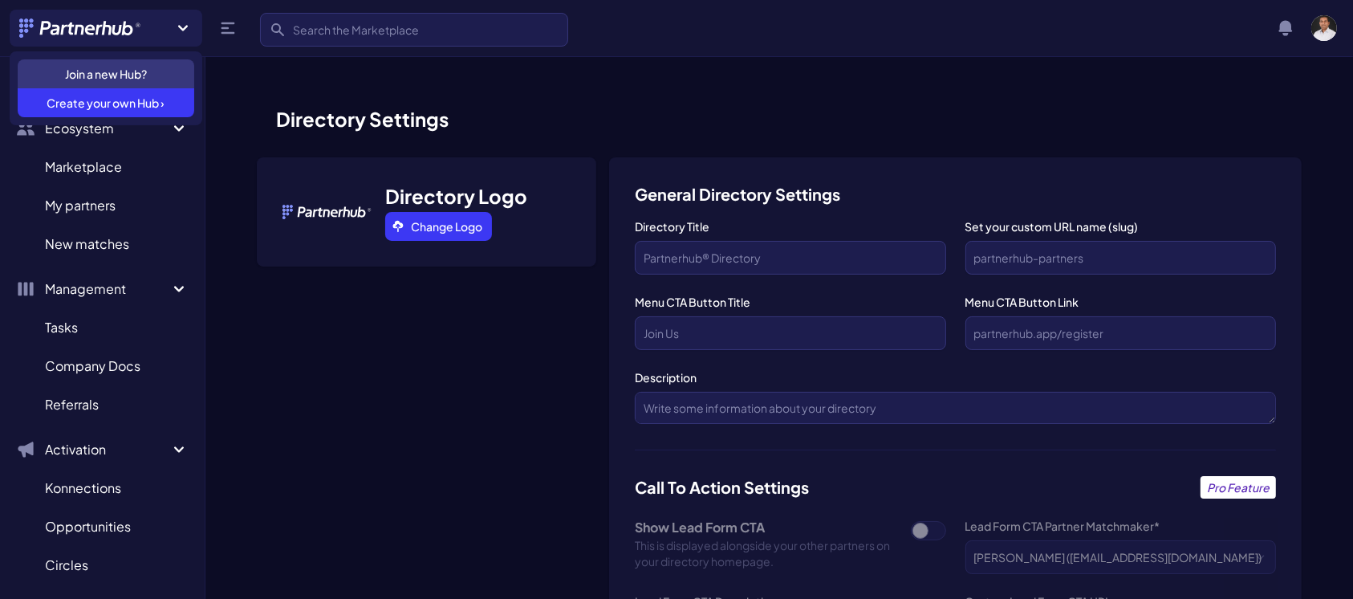
click at [185, 27] on icon at bounding box center [183, 28] width 10 height 6
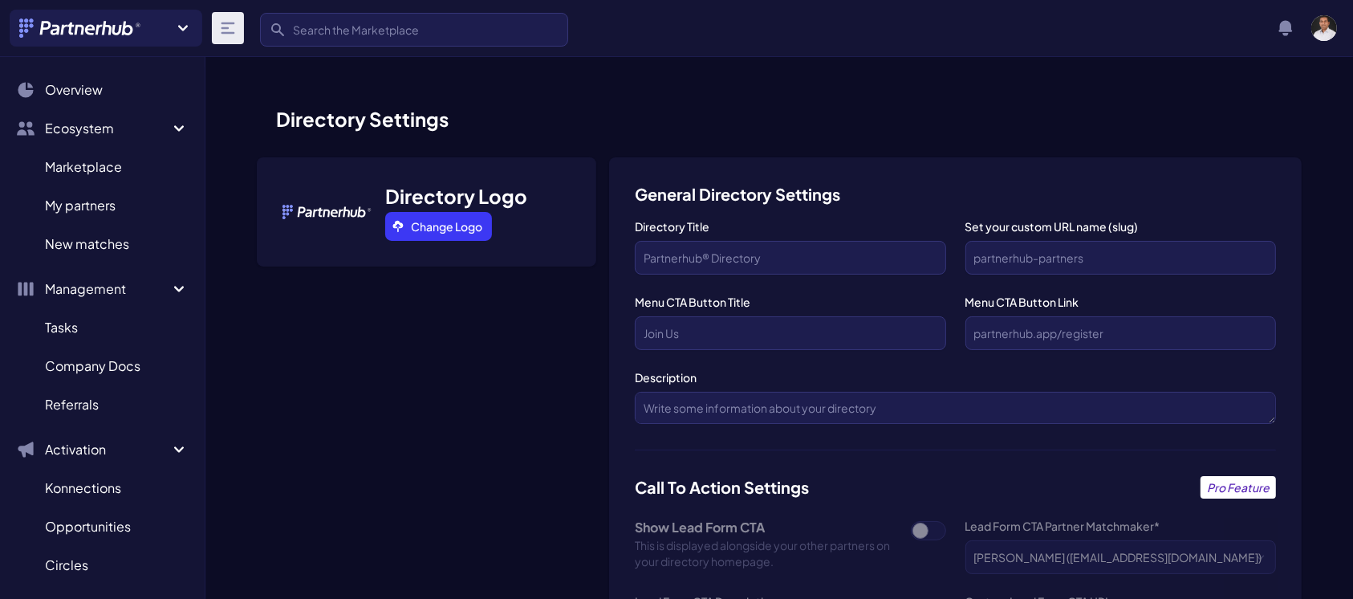
click at [227, 26] on icon at bounding box center [227, 27] width 19 height 19
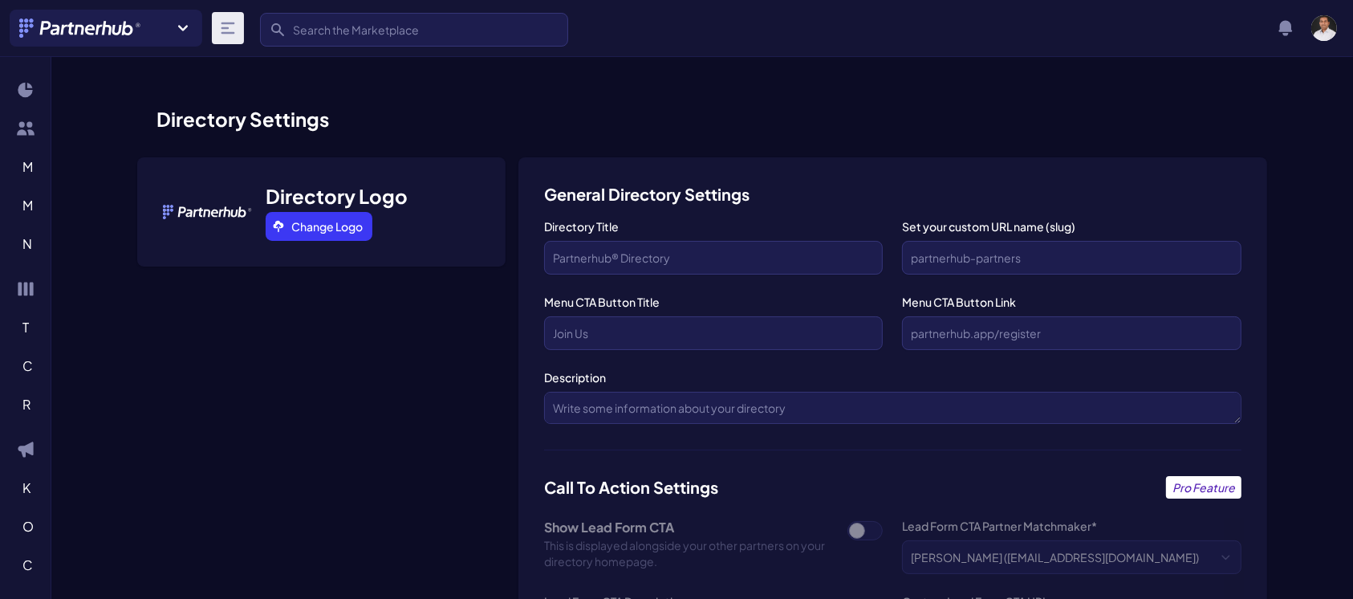
click at [227, 26] on icon at bounding box center [227, 27] width 19 height 19
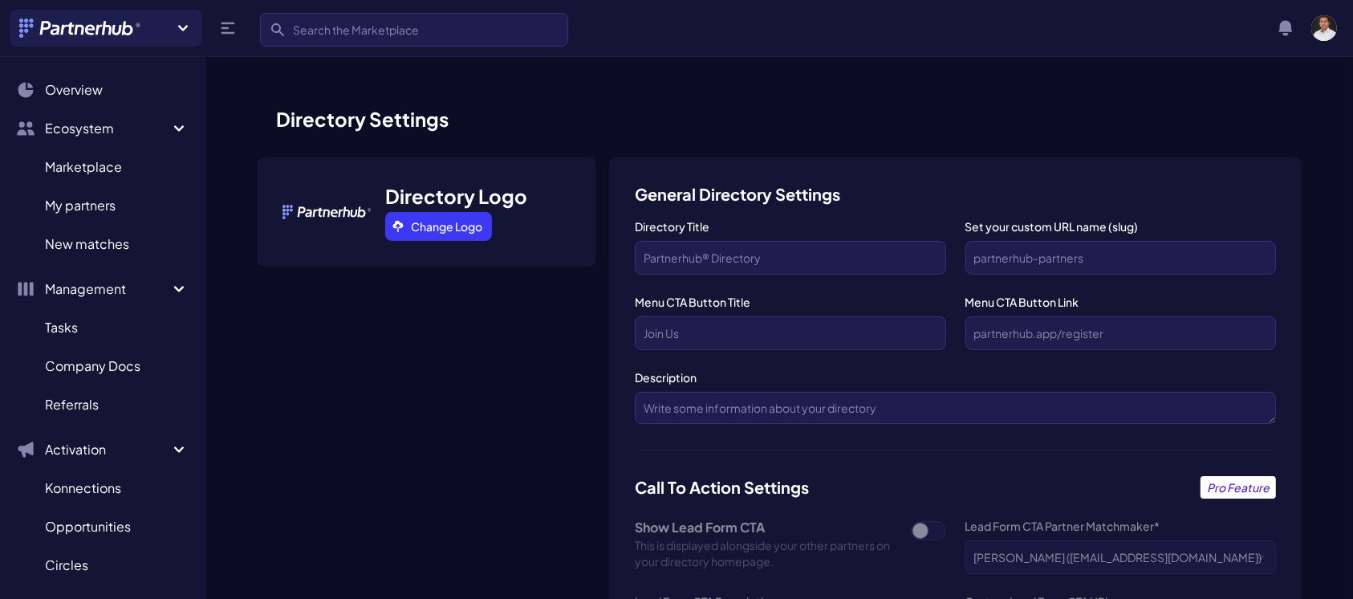
scroll to position [453, 0]
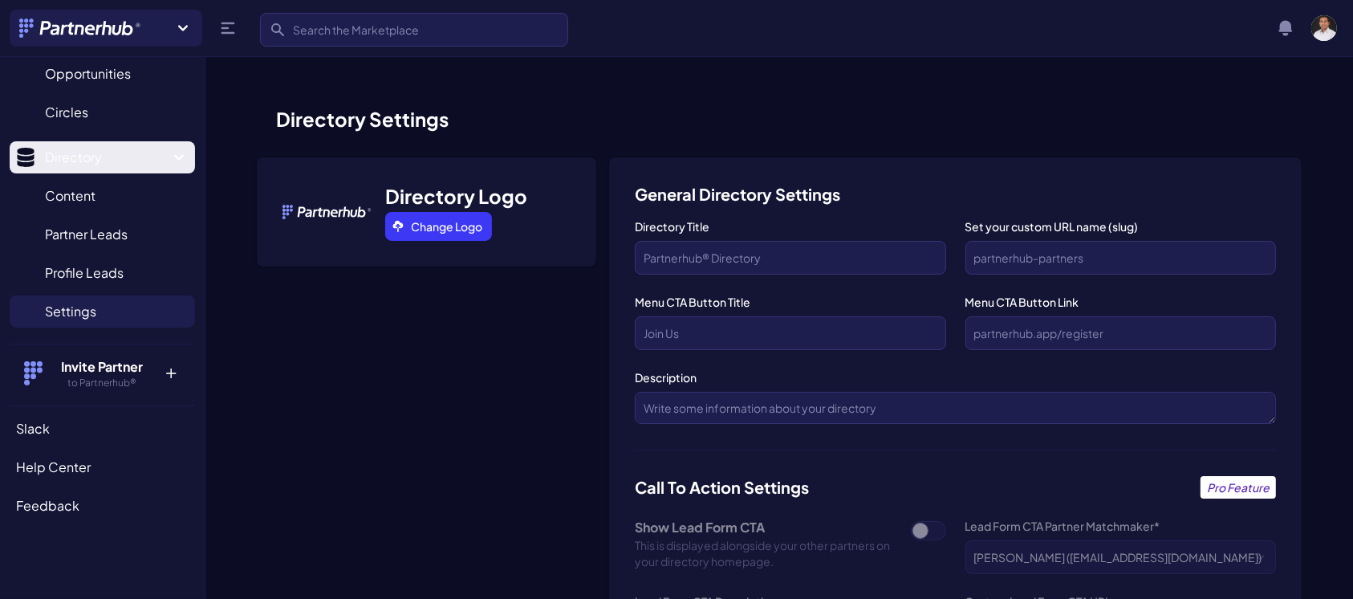
click at [169, 156] on icon "Sidebar" at bounding box center [178, 157] width 19 height 19
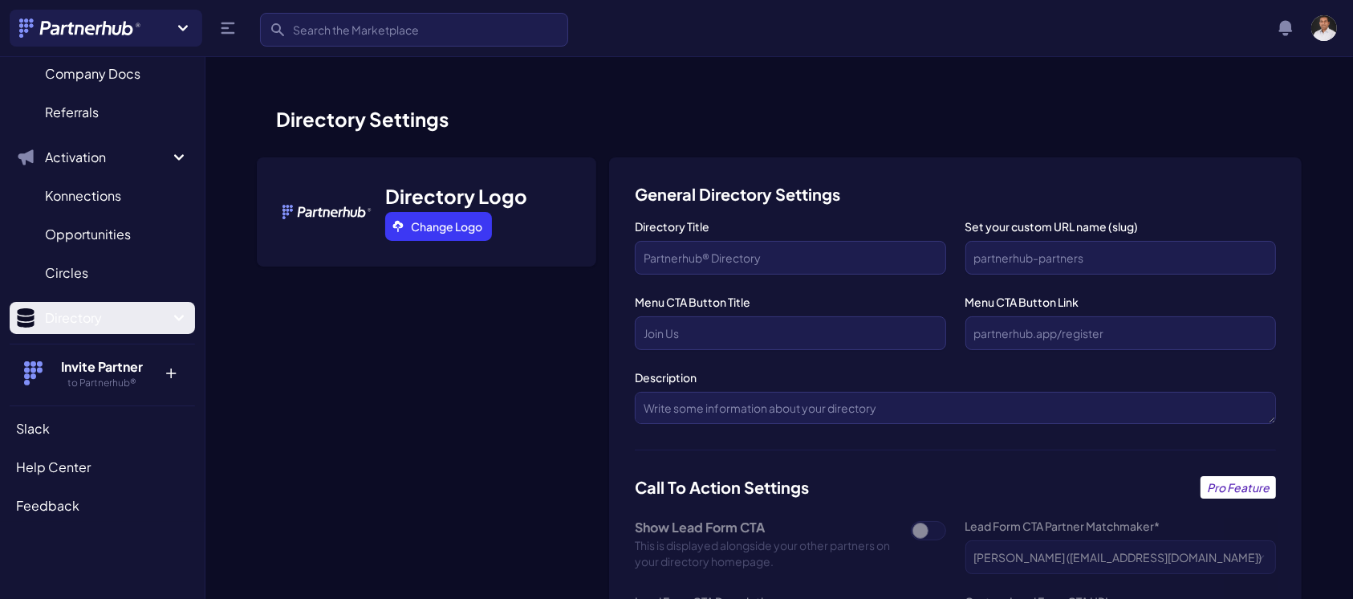
click at [169, 156] on icon "Sidebar" at bounding box center [178, 157] width 19 height 19
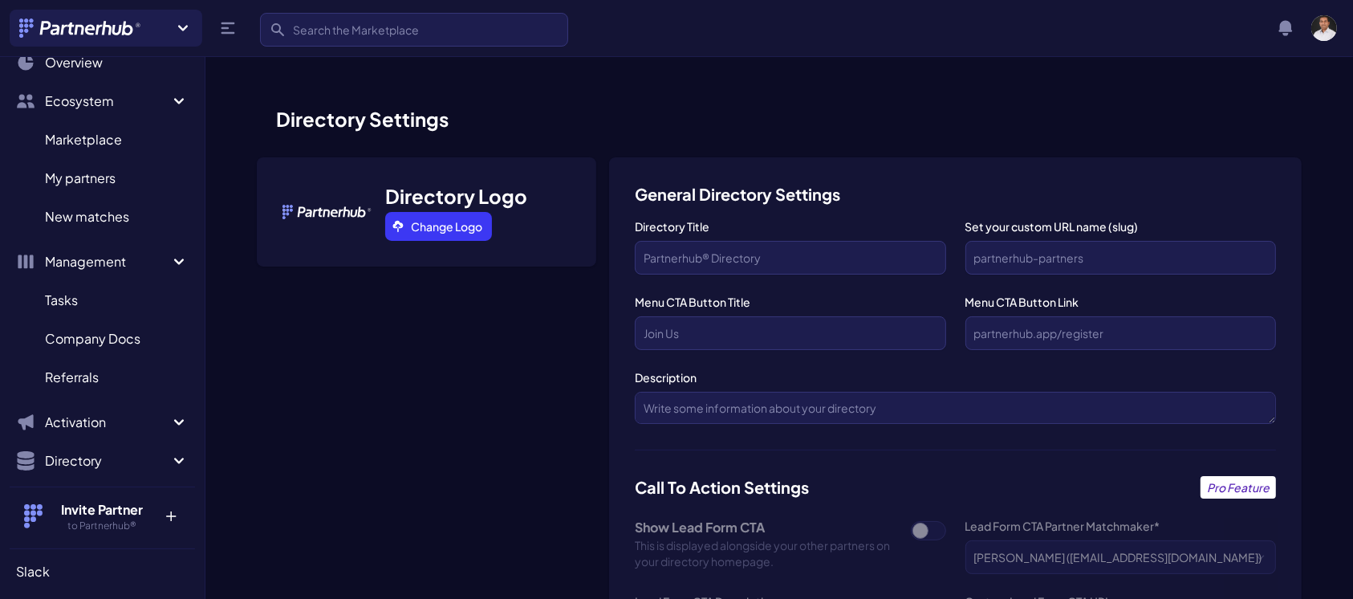
scroll to position [0, 0]
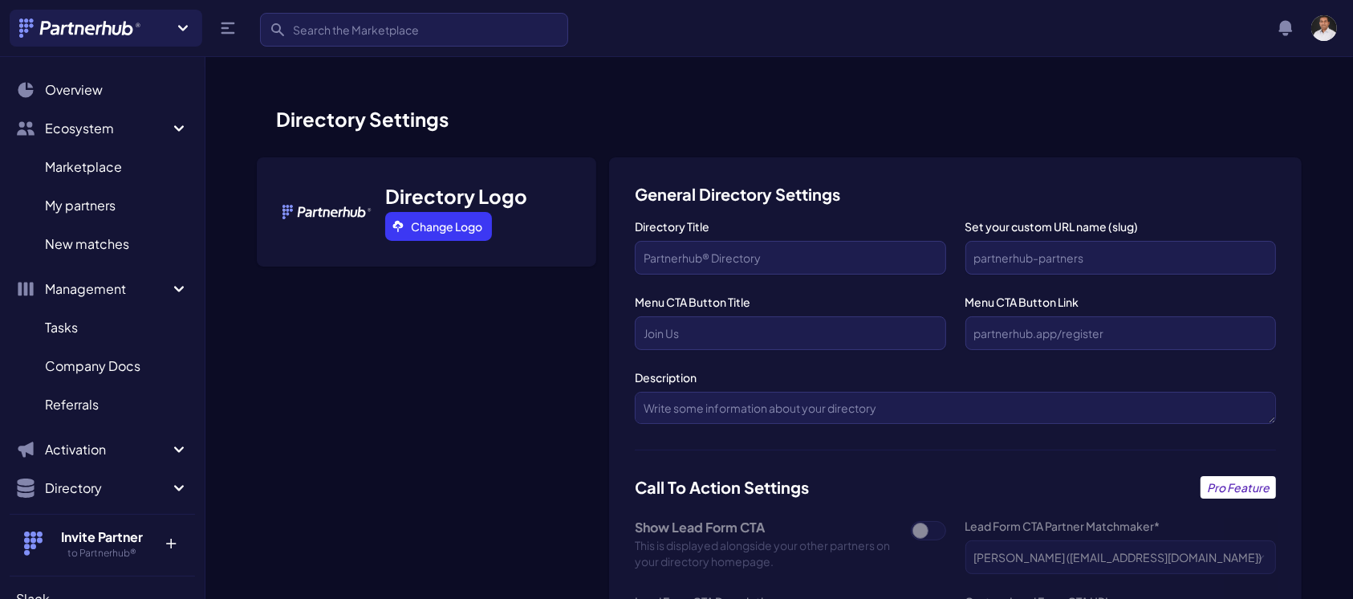
click at [180, 30] on icon at bounding box center [182, 27] width 19 height 19
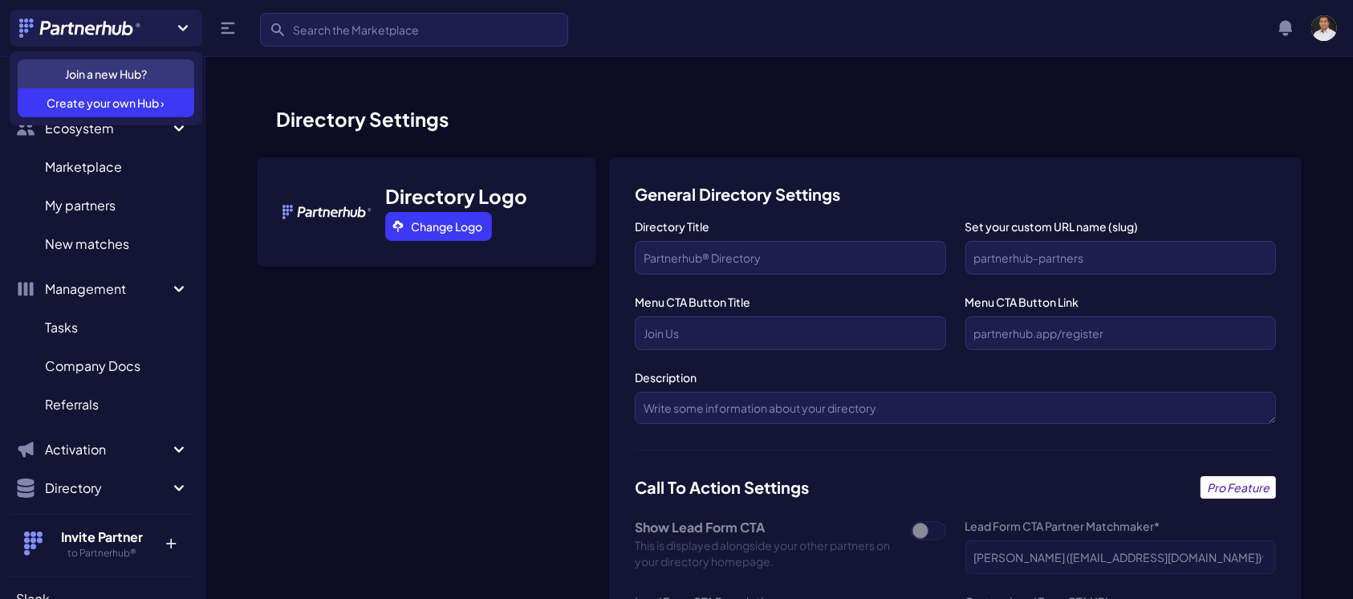
click at [180, 30] on icon at bounding box center [182, 27] width 19 height 19
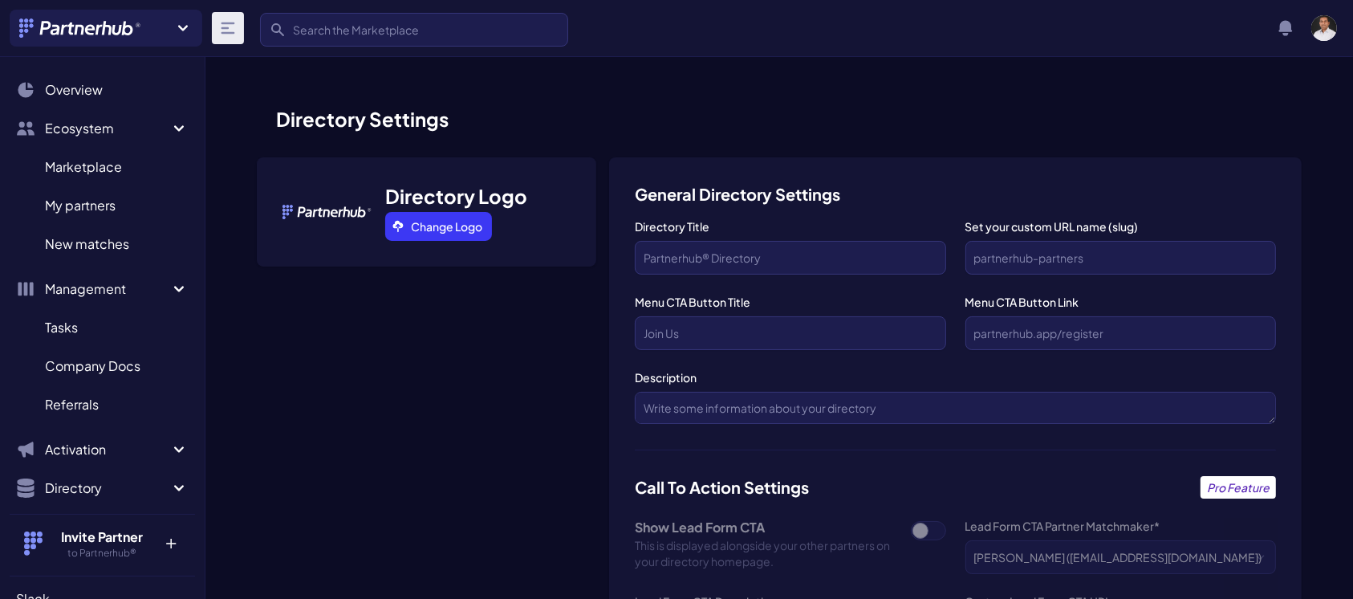
click at [227, 29] on icon at bounding box center [227, 27] width 19 height 19
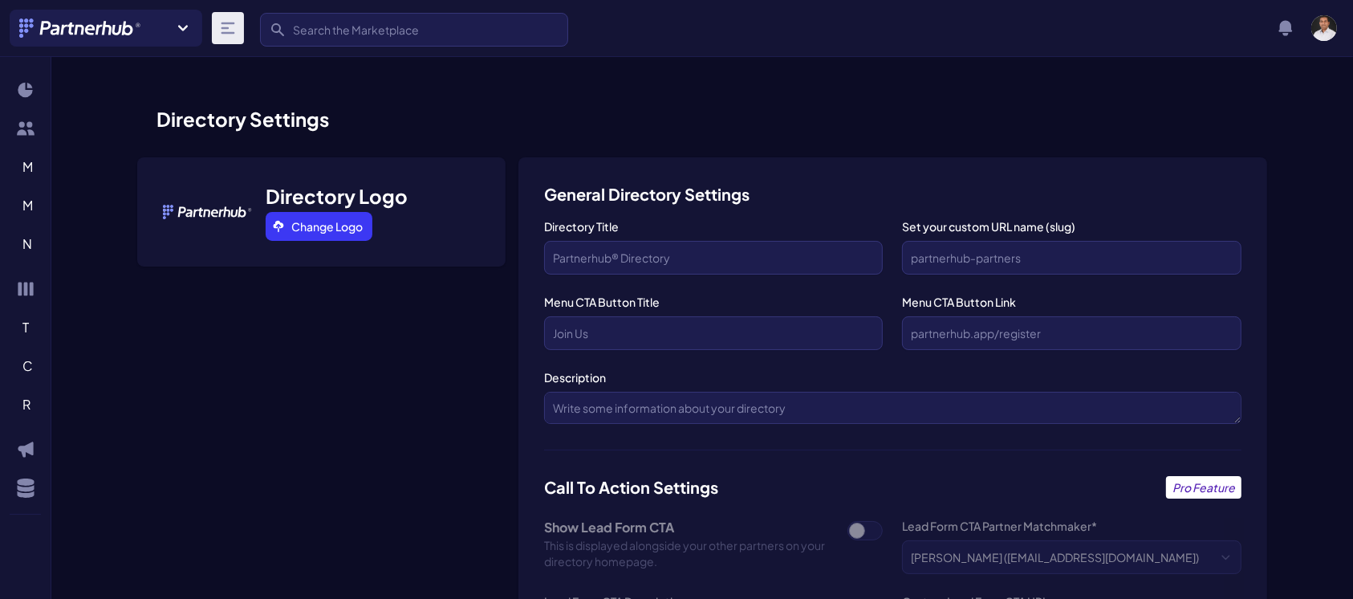
click at [227, 29] on icon at bounding box center [227, 27] width 19 height 19
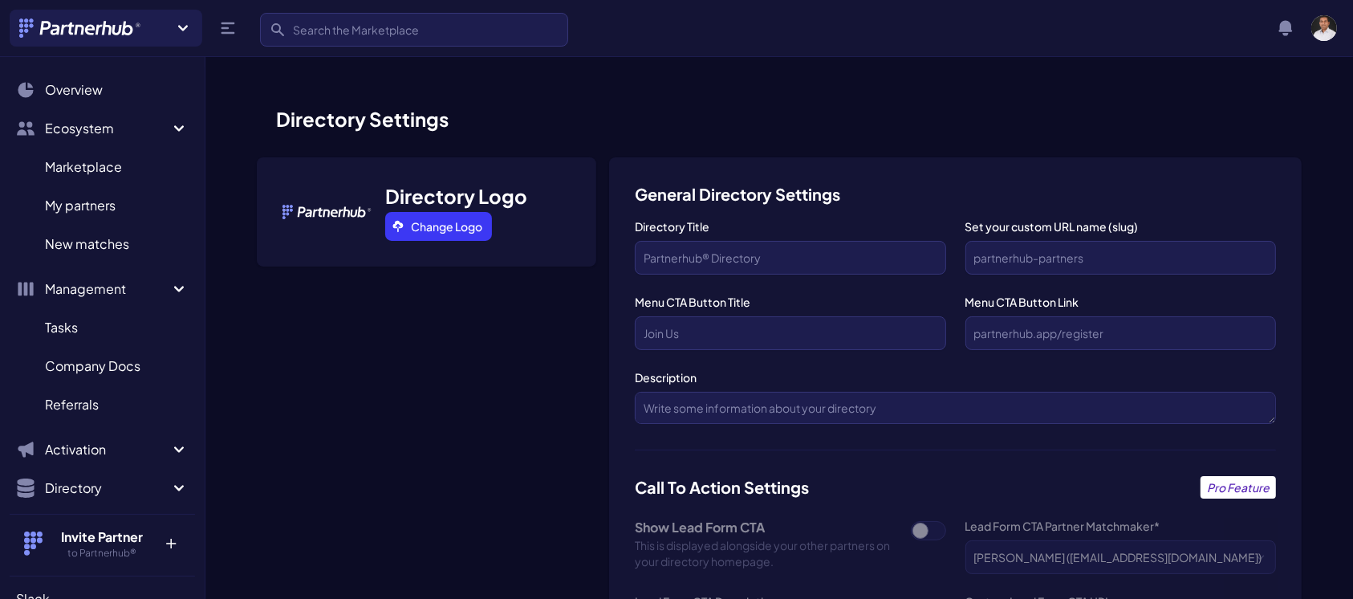
click at [595, 191] on div "Directory Logo Change Logo" at bounding box center [426, 211] width 339 height 109
click at [169, 480] on icon "Sidebar" at bounding box center [178, 487] width 19 height 19
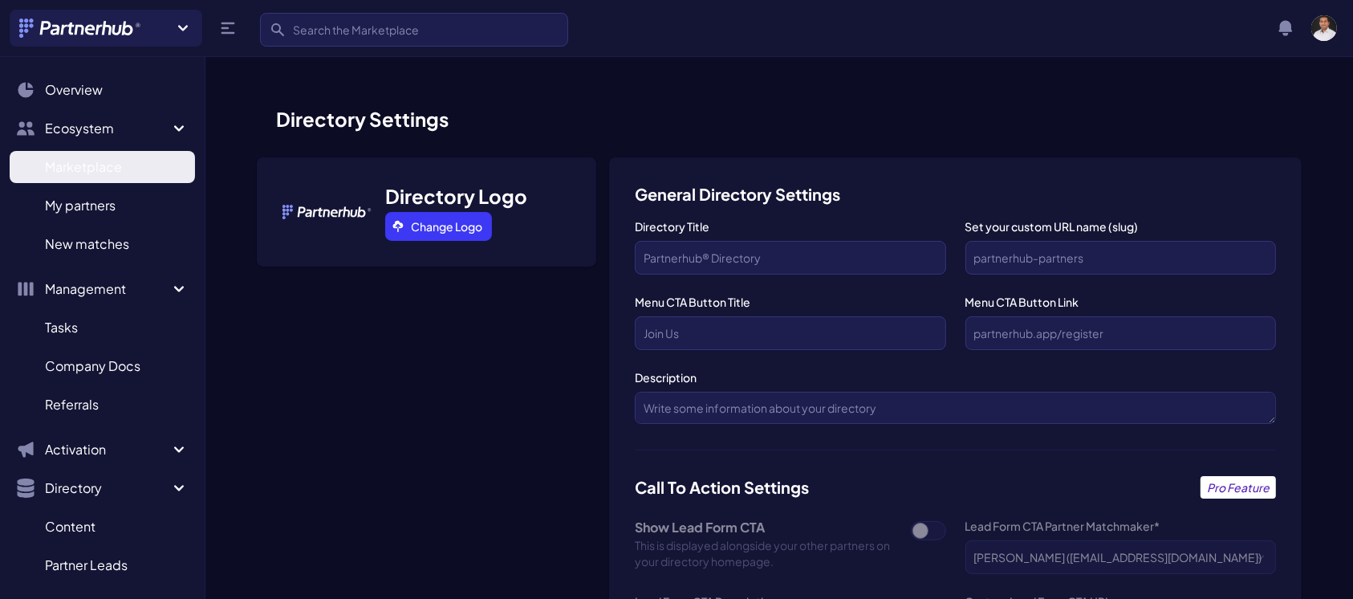
click at [111, 167] on span "Marketplace" at bounding box center [83, 166] width 77 height 19
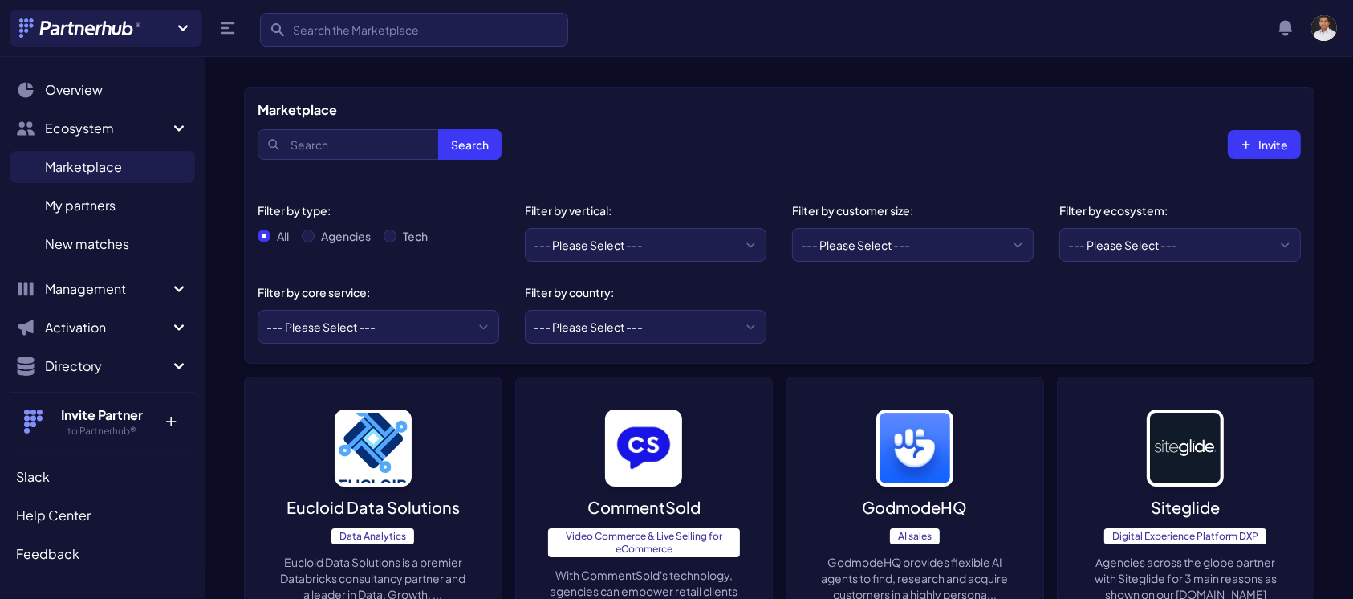
click at [634, 477] on img at bounding box center [643, 447] width 77 height 77
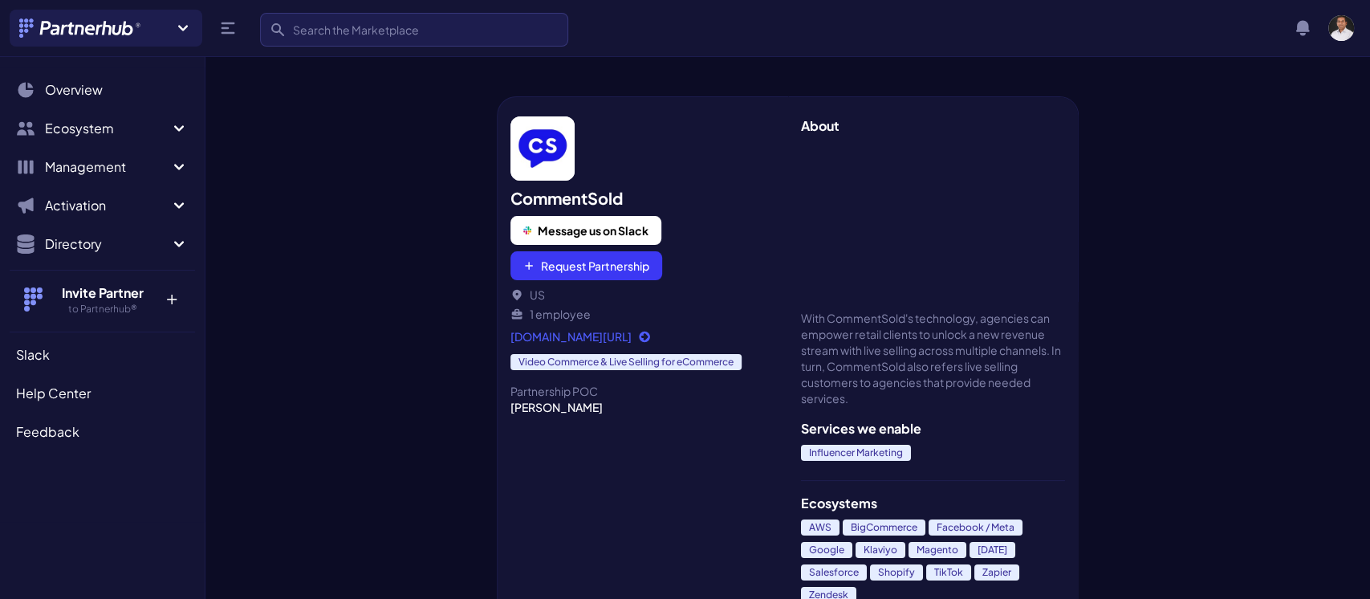
scroll to position [8, 0]
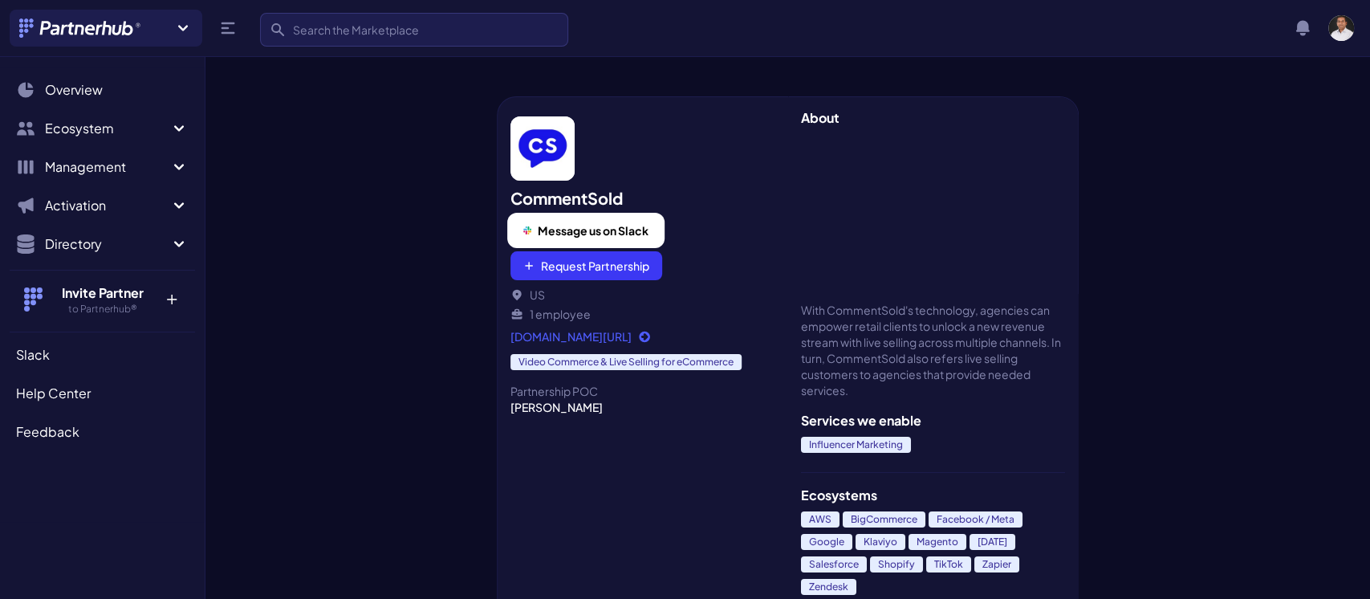
click at [632, 233] on span "Message us on Slack" at bounding box center [593, 230] width 111 height 16
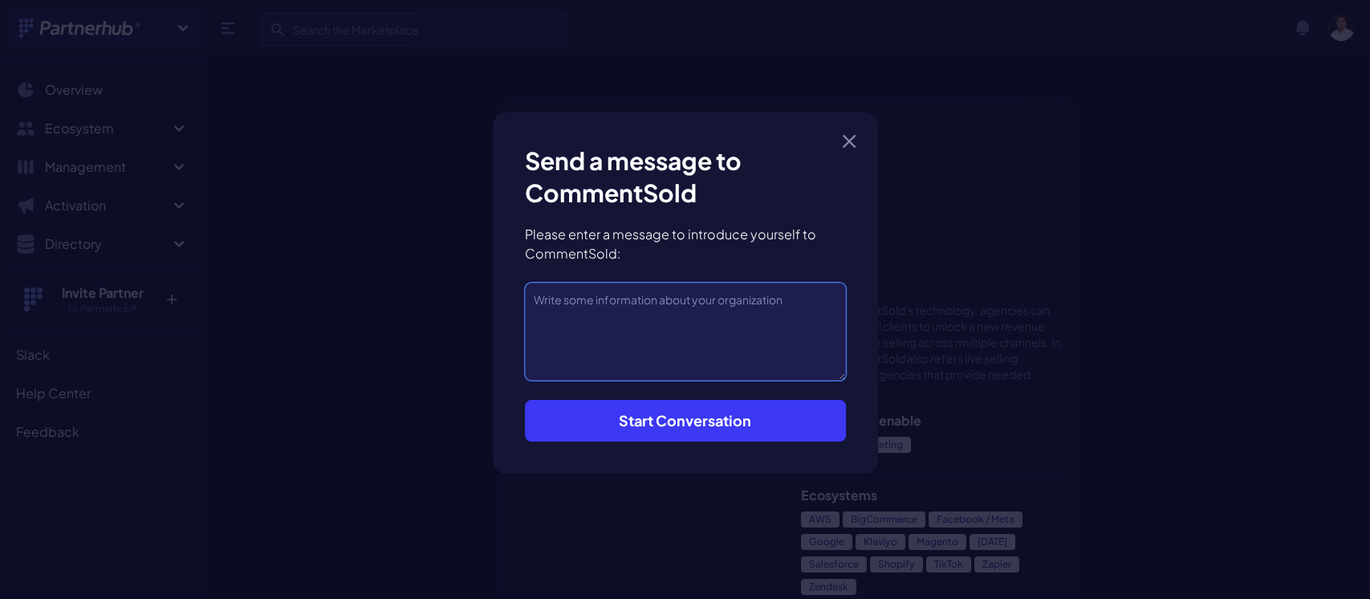
click at [628, 311] on textarea at bounding box center [685, 331] width 321 height 98
click at [846, 141] on icon "button" at bounding box center [849, 141] width 13 height 13
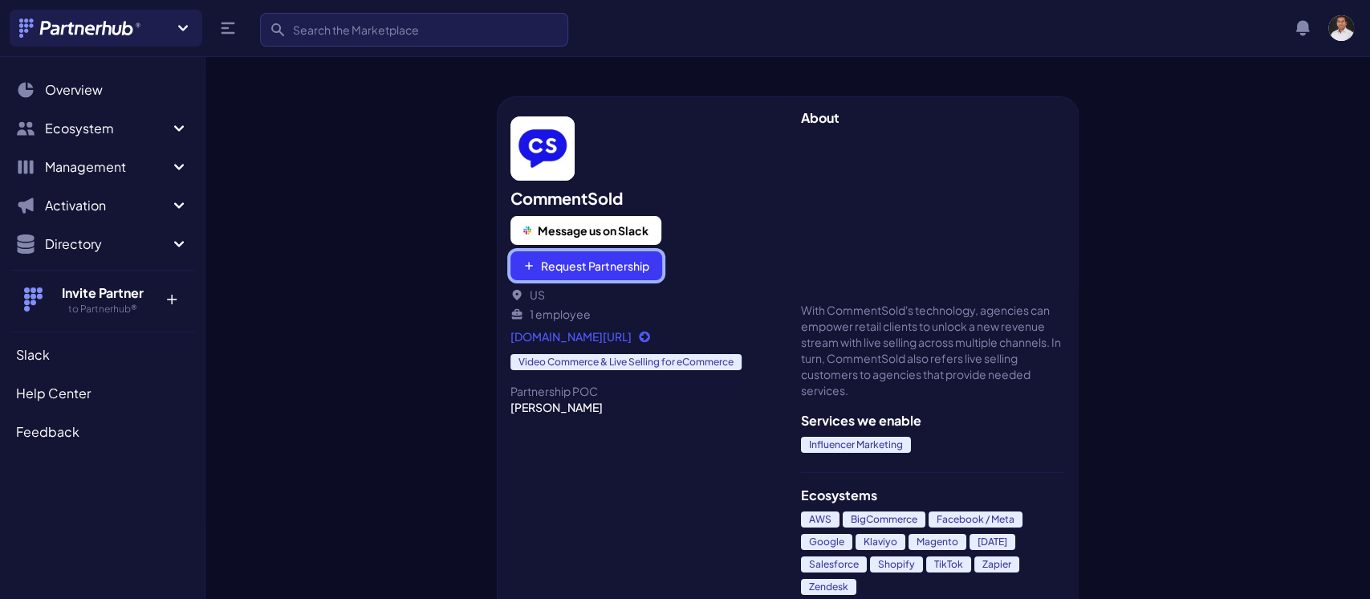
click at [585, 272] on button "Request Partnership" at bounding box center [586, 265] width 152 height 29
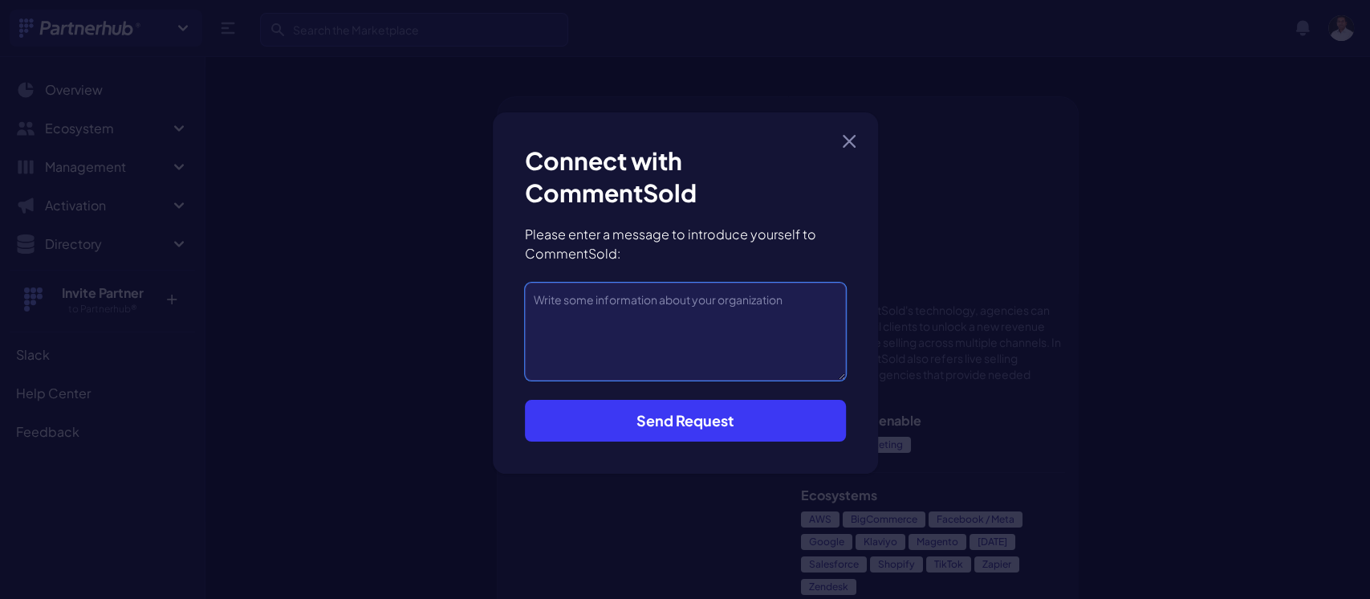
click at [631, 307] on textarea at bounding box center [685, 331] width 321 height 98
click at [847, 137] on icon "button" at bounding box center [849, 141] width 13 height 13
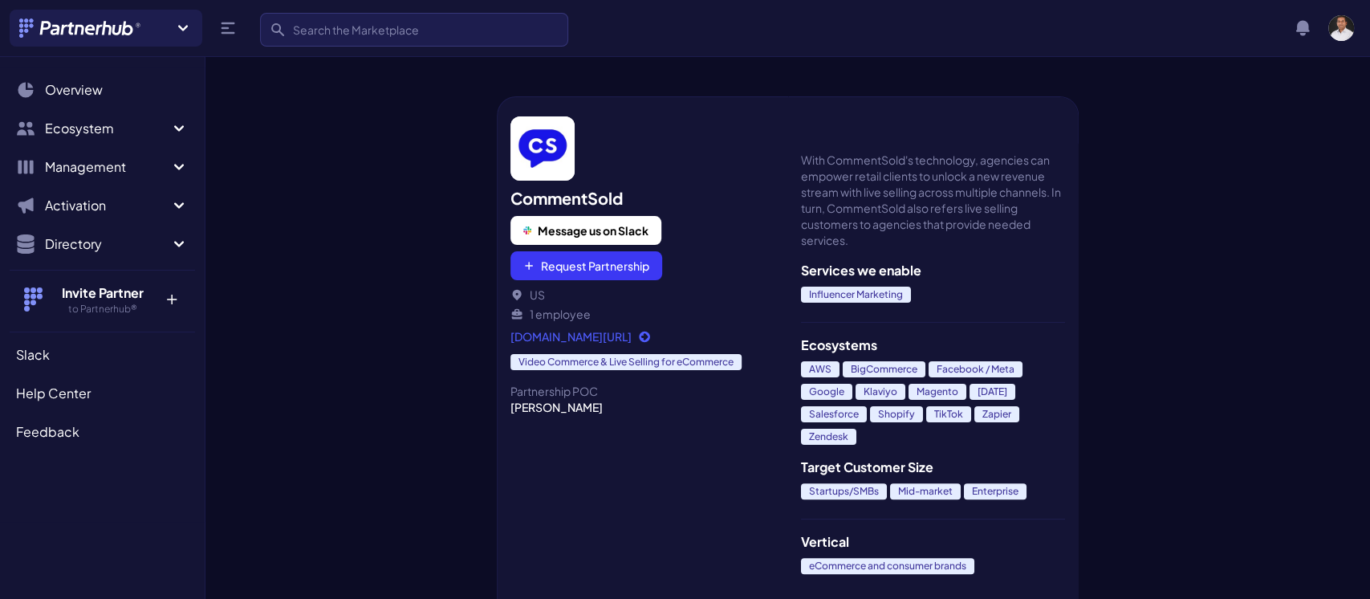
scroll to position [162, 0]
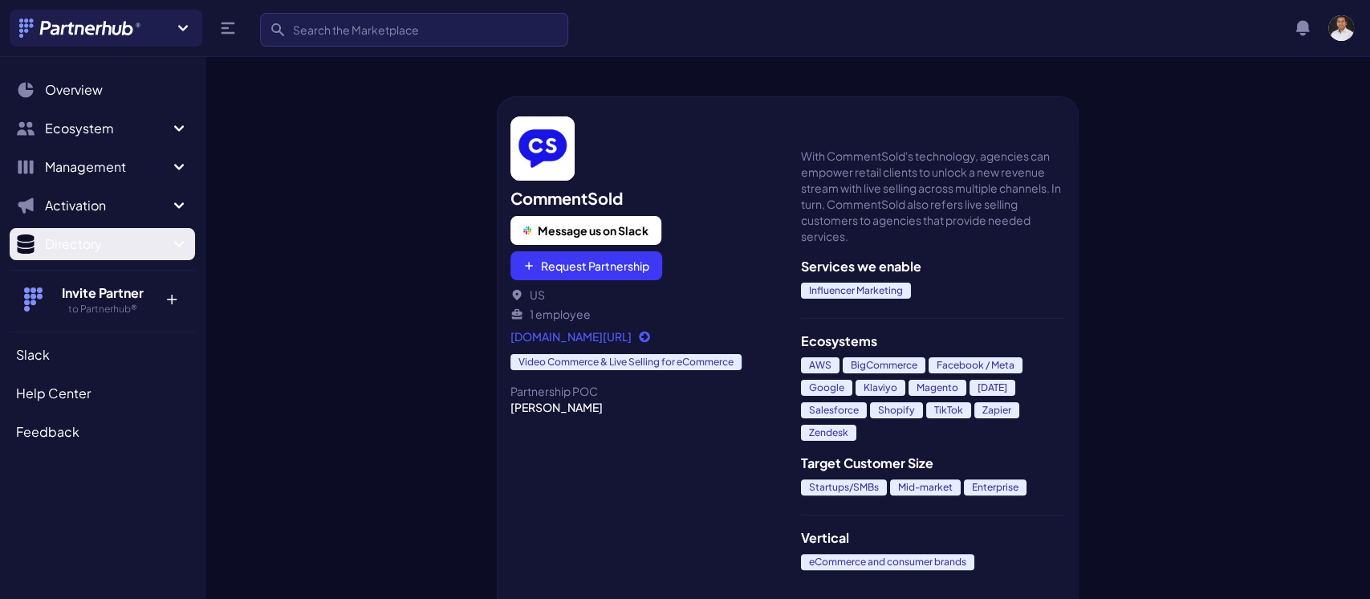
click at [183, 247] on icon "Sidebar" at bounding box center [178, 243] width 19 height 19
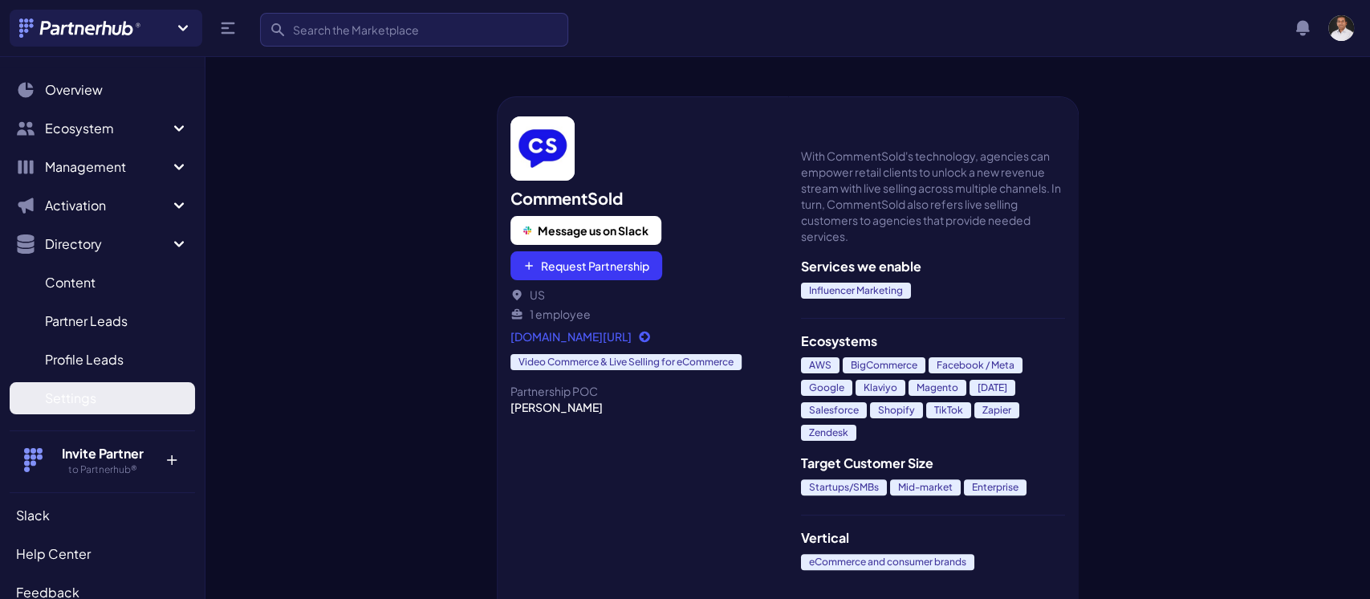
click at [62, 395] on span "Settings" at bounding box center [70, 397] width 51 height 19
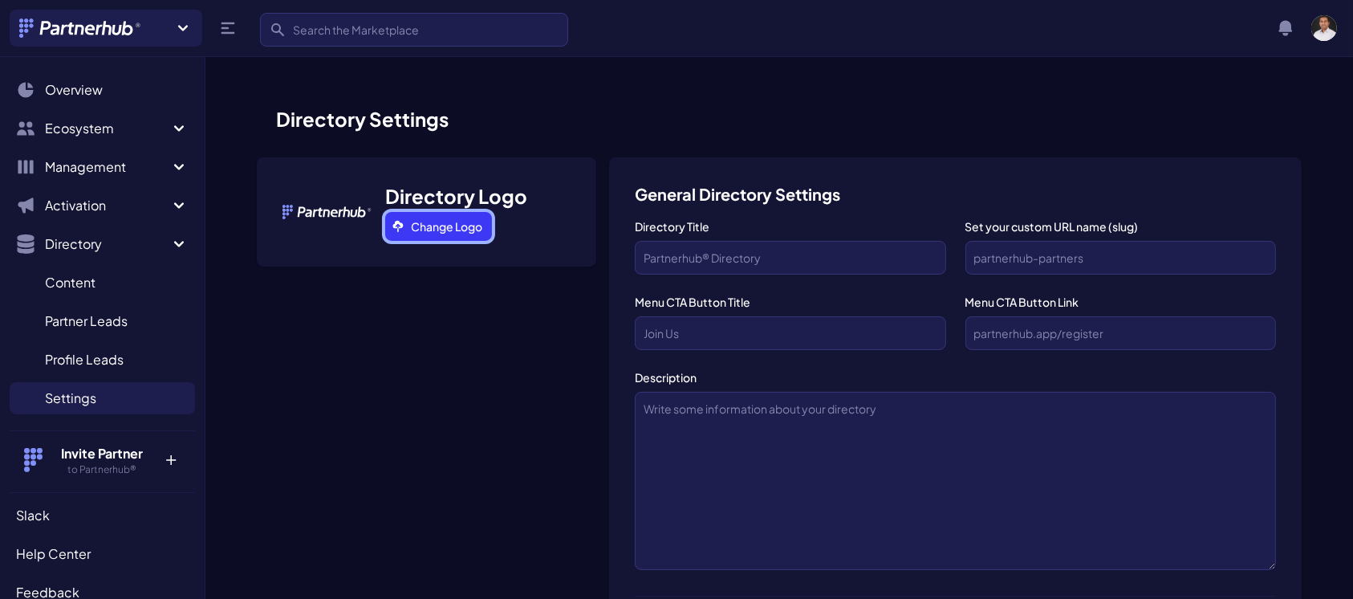
click at [461, 221] on link "Change Logo" at bounding box center [438, 226] width 107 height 29
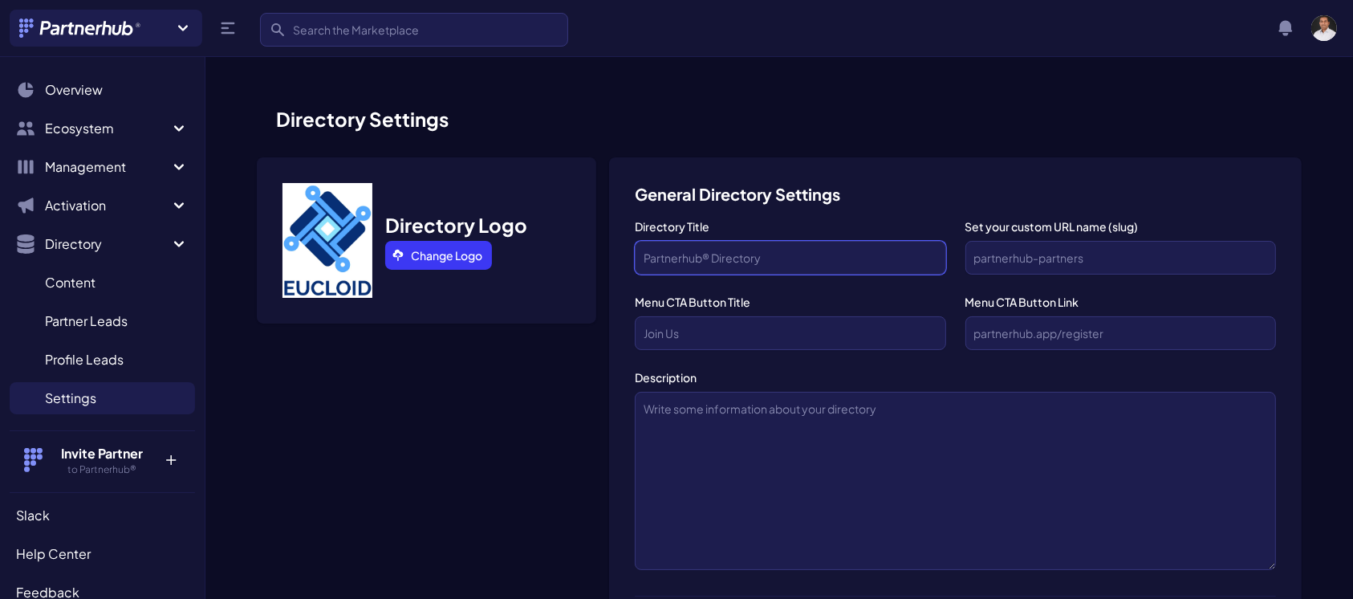
click at [722, 258] on input "Directory Title" at bounding box center [790, 258] width 311 height 34
type input "Request Partnership"
click at [981, 254] on input "Set your custom URL name (slug)" at bounding box center [1120, 258] width 311 height 34
paste input "[URL][DOMAIN_NAME]"
type input "[URL][DOMAIN_NAME]"
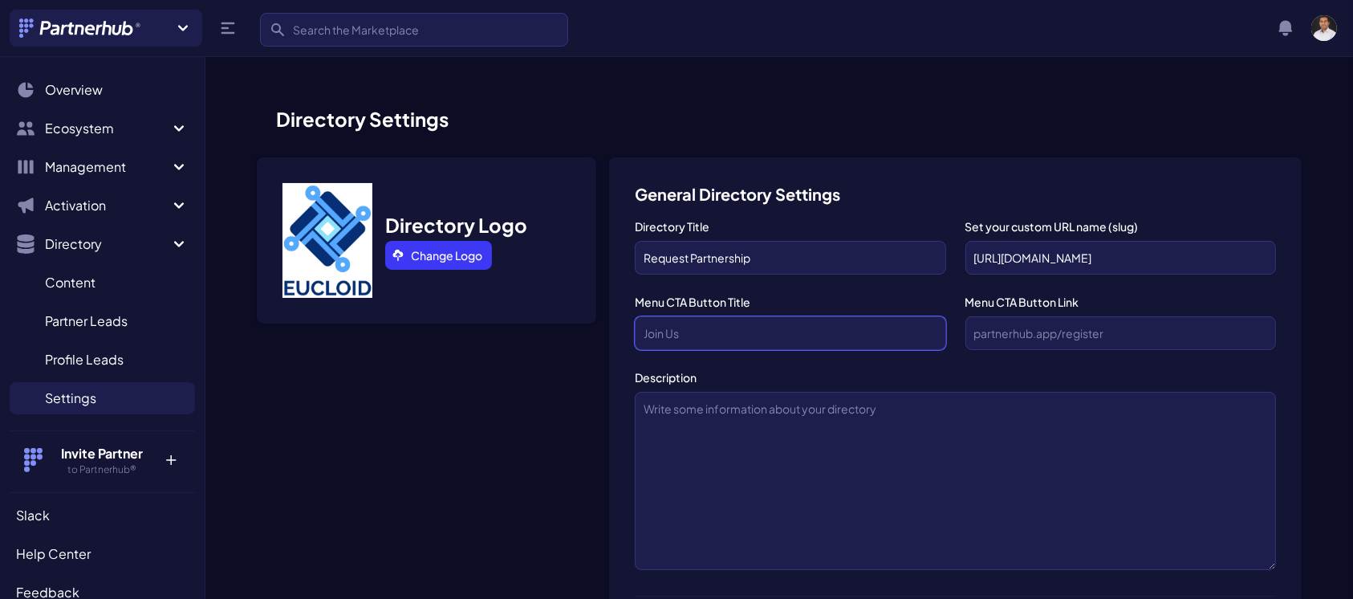
click at [859, 322] on input "text" at bounding box center [790, 333] width 311 height 34
drag, startPoint x: 631, startPoint y: 295, endPoint x: 750, endPoint y: 292, distance: 118.8
copy label "Menu CTA Button Title"
click at [863, 344] on input "text" at bounding box center [790, 333] width 311 height 34
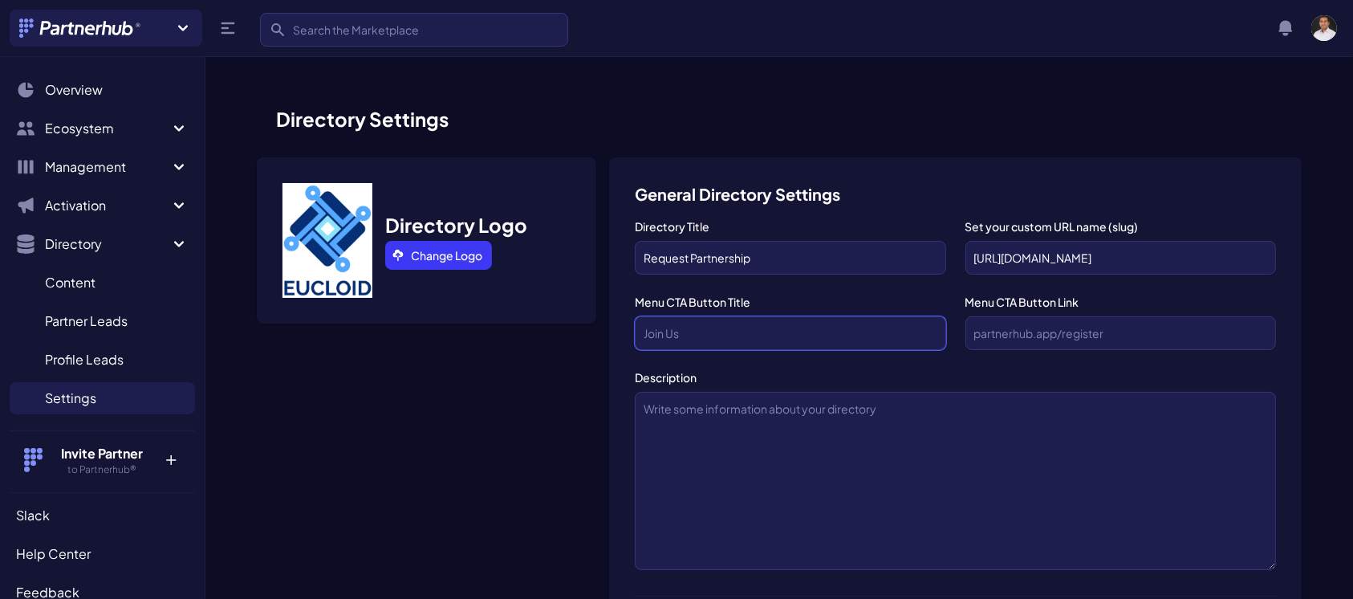
paste input "Message Us on Slack"
type input "Message Us on Slack"
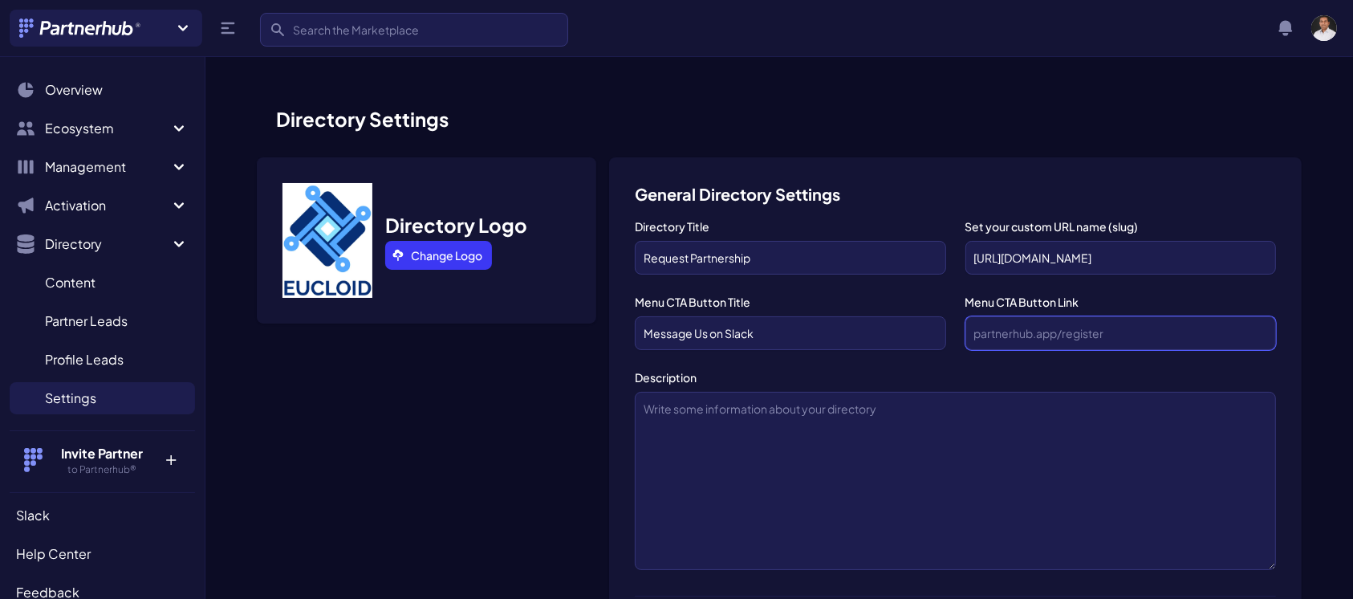
click at [1006, 333] on input "text" at bounding box center [1120, 333] width 311 height 34
paste input "[URL][DOMAIN_NAME]…"
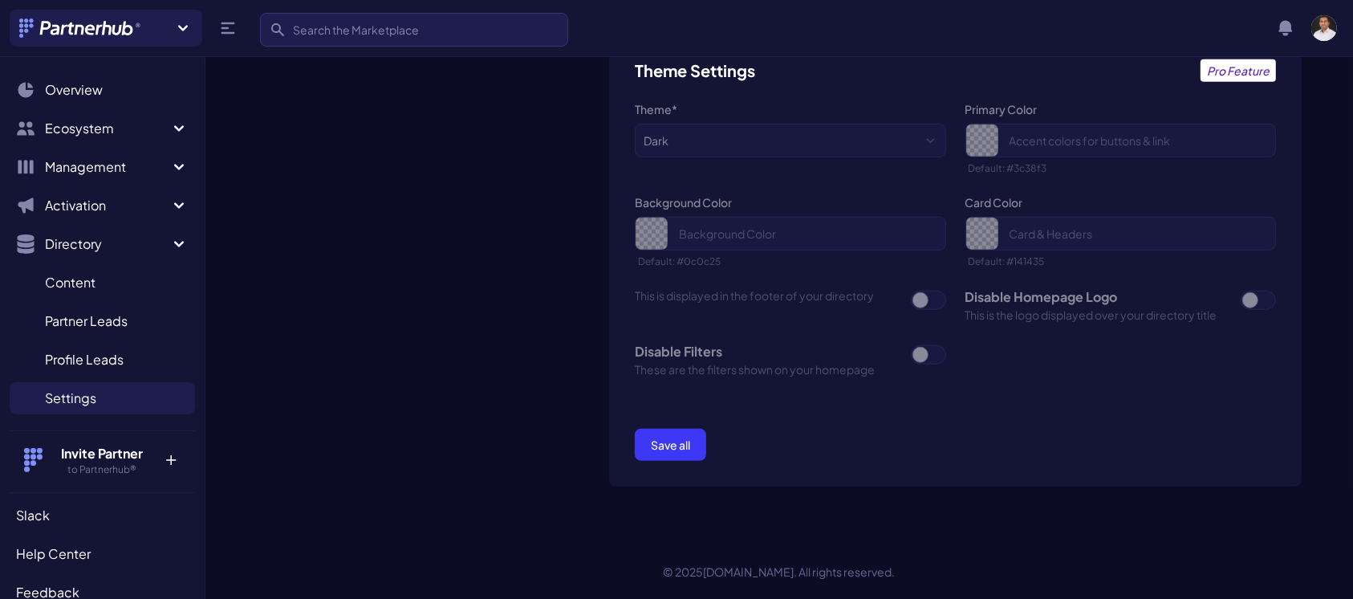
scroll to position [1150, 0]
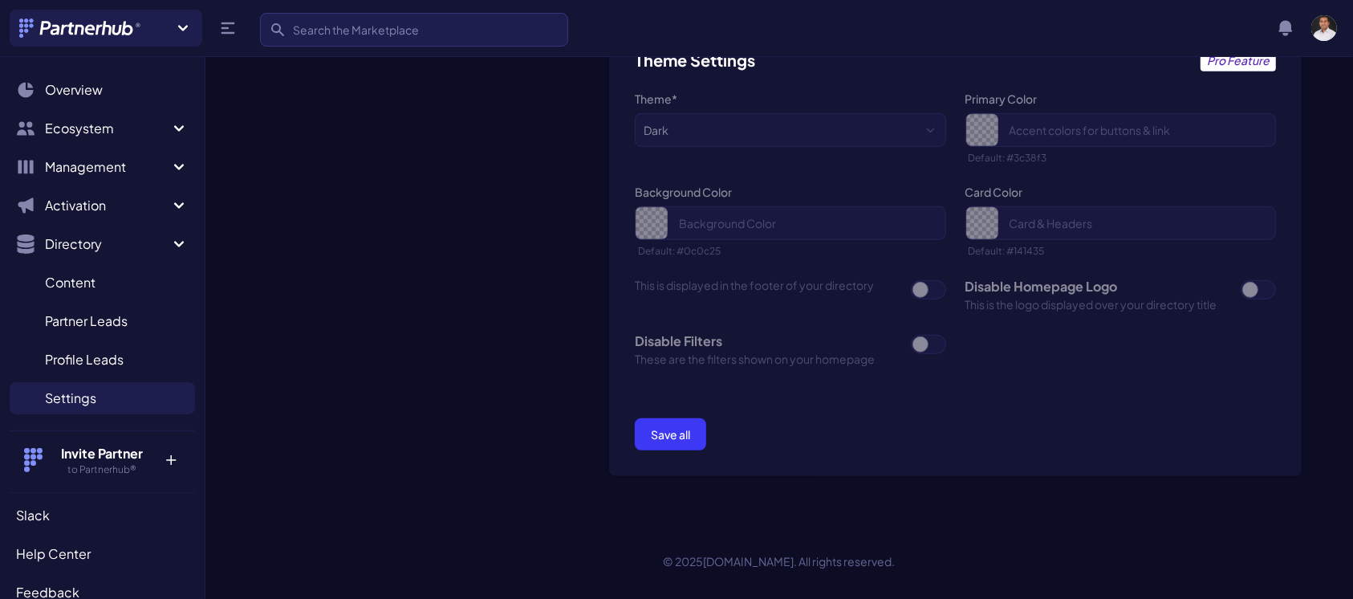
type input "[URL][DOMAIN_NAME]…"
click at [679, 440] on button "Save all" at bounding box center [670, 434] width 71 height 32
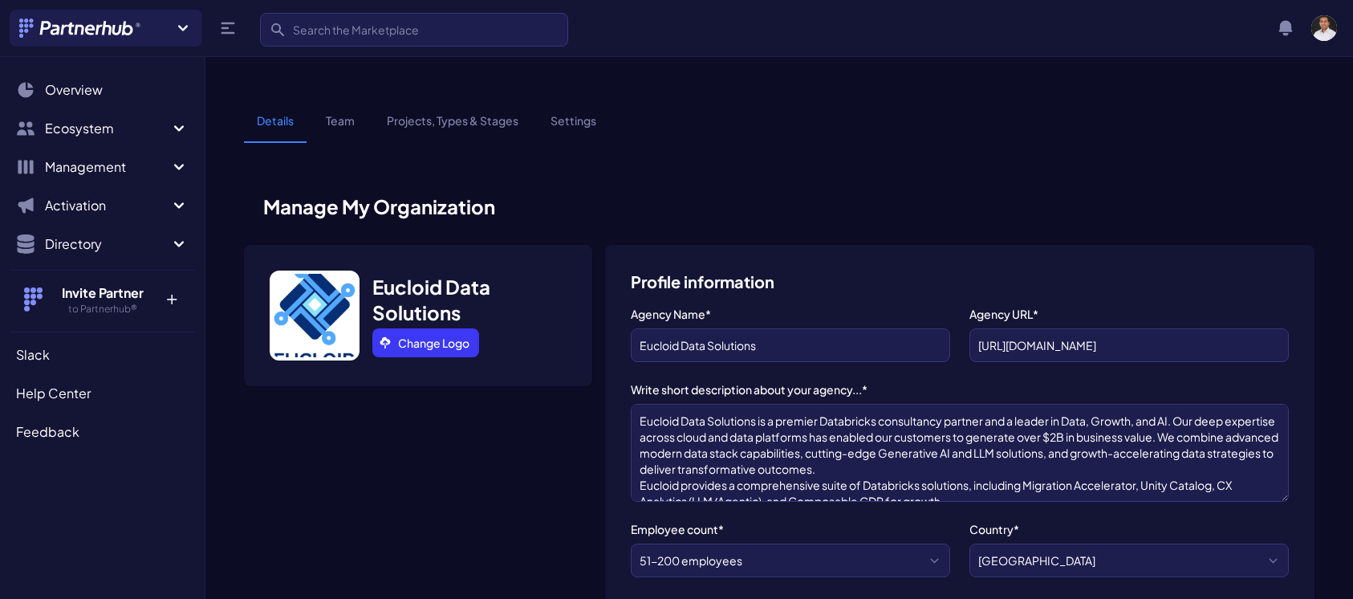
select select "Mid-market"
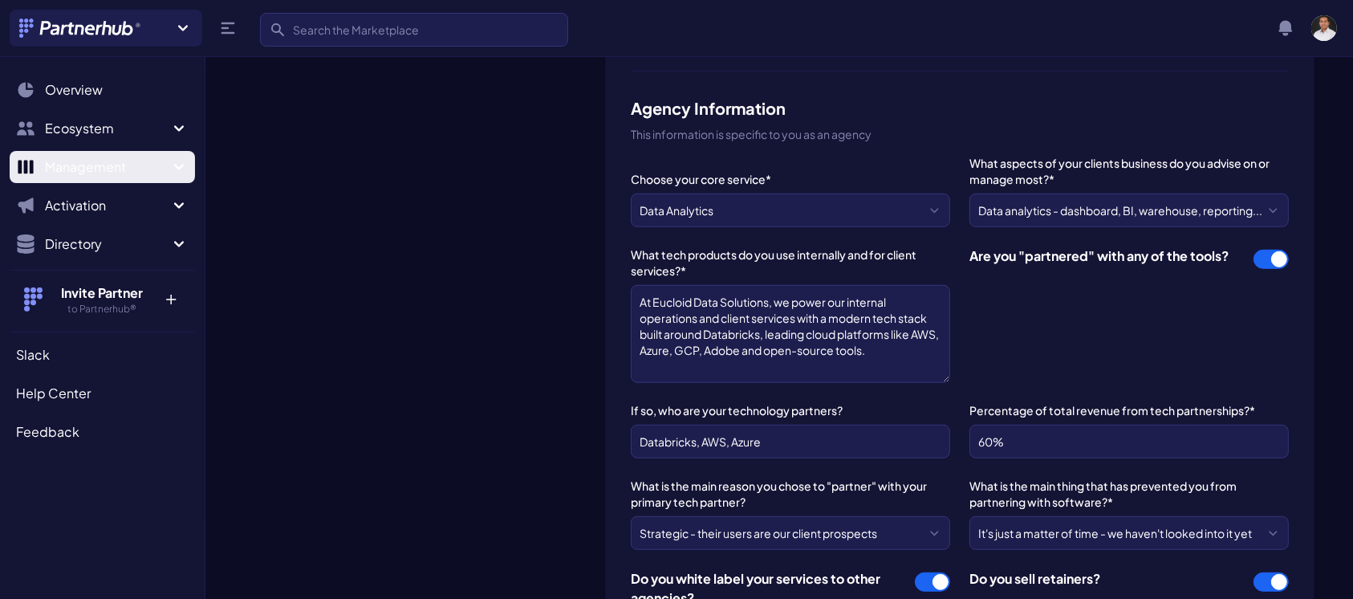
scroll to position [63, 0]
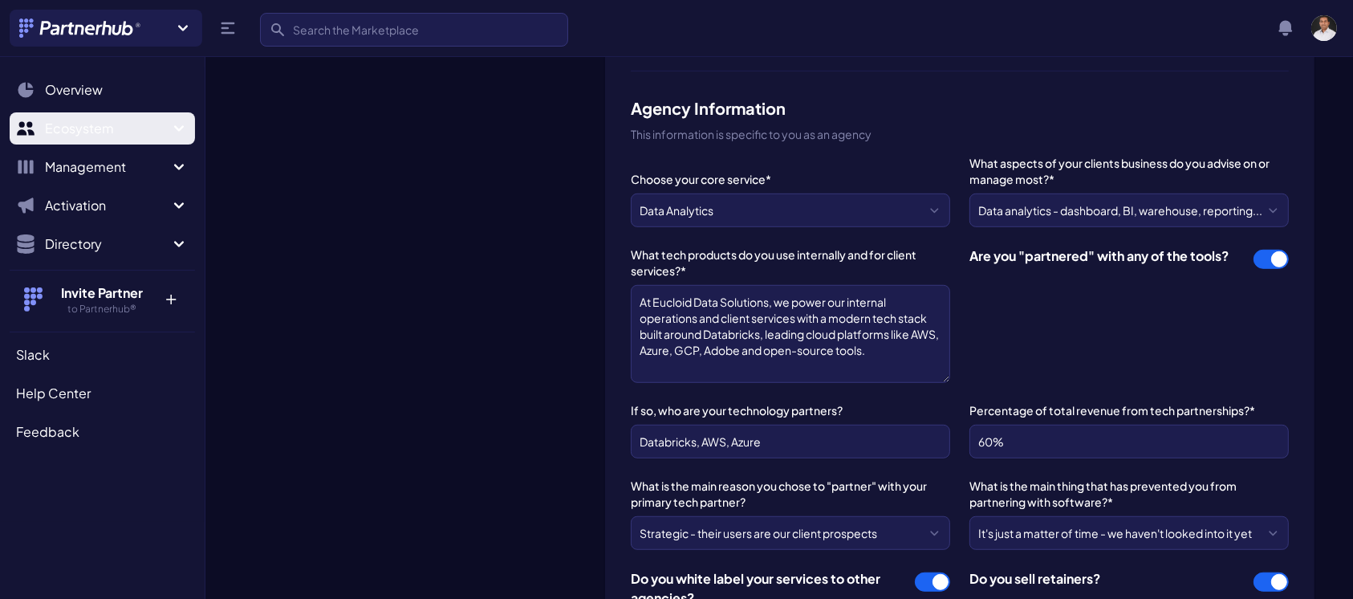
click at [165, 125] on span "Ecosystem" at bounding box center [107, 128] width 124 height 19
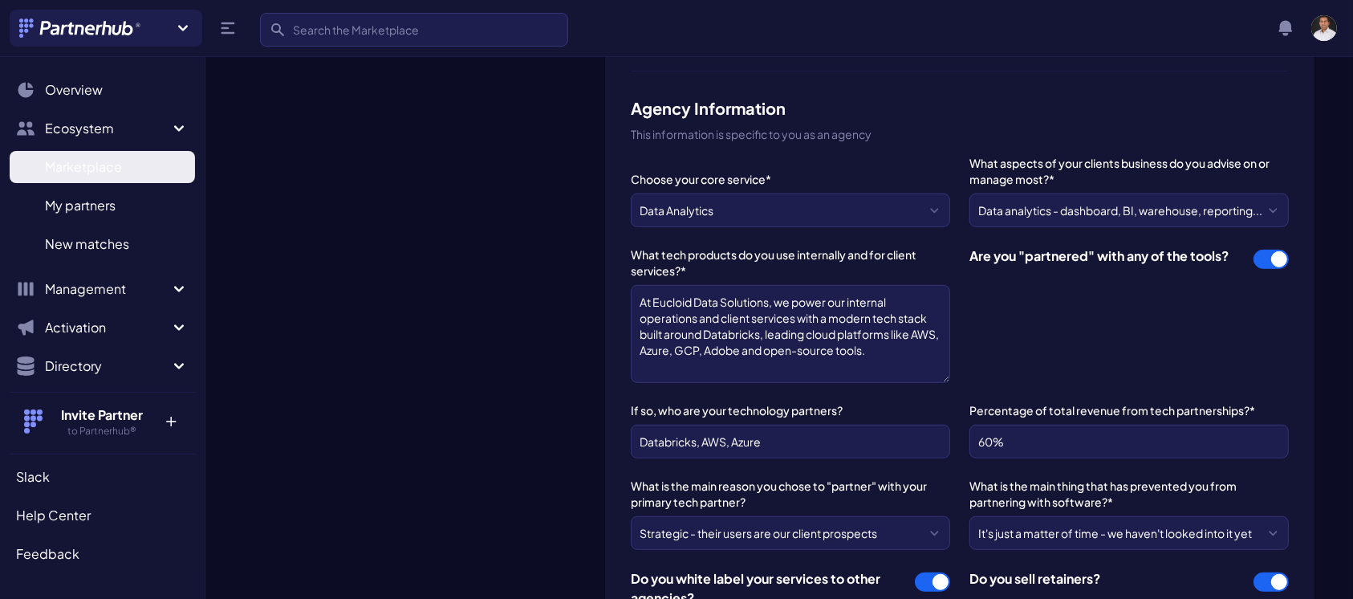
click at [97, 170] on span "Marketplace" at bounding box center [83, 166] width 77 height 19
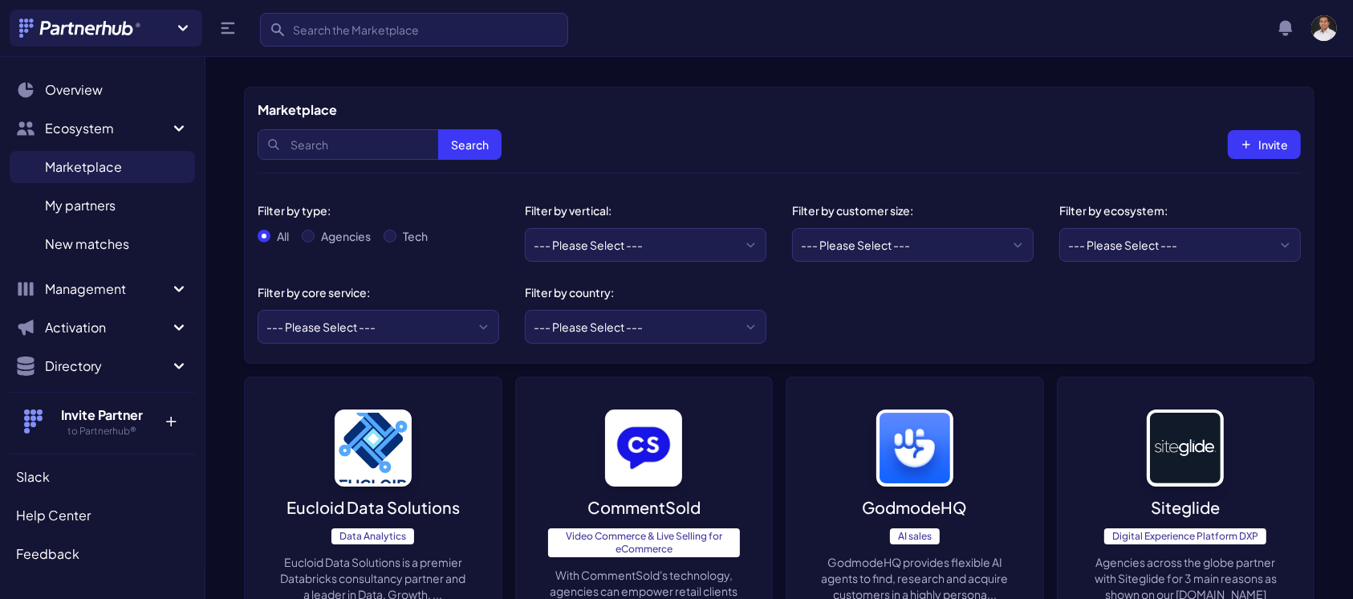
click at [637, 483] on img at bounding box center [643, 447] width 77 height 77
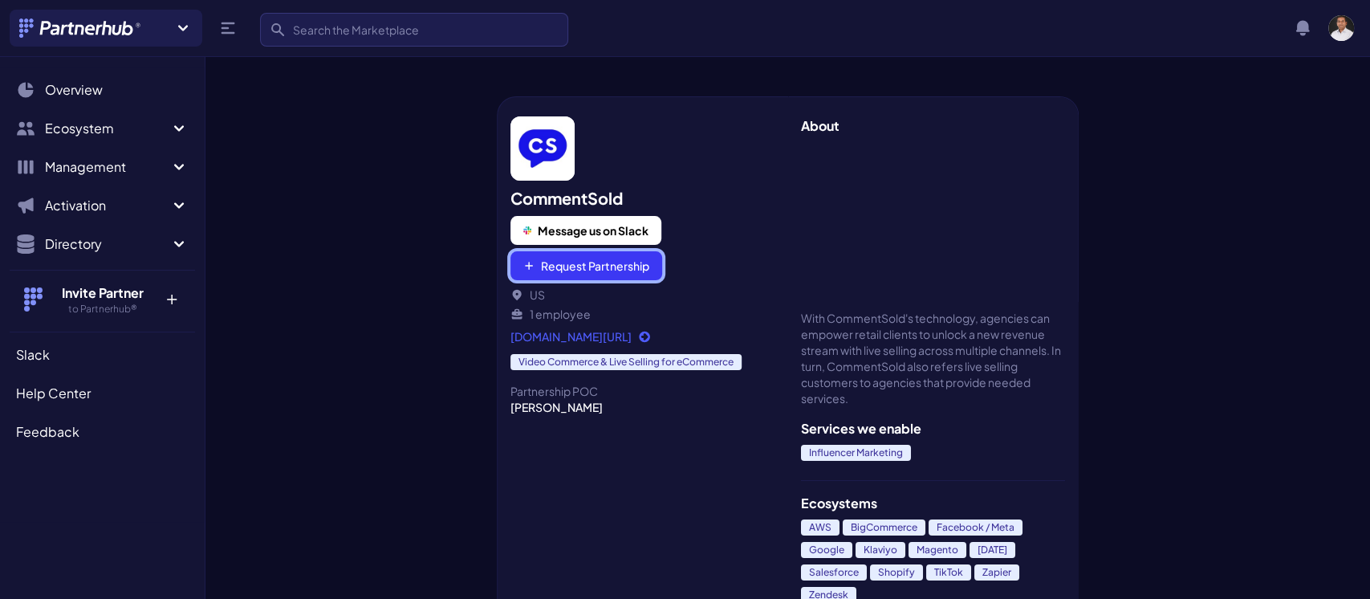
click at [591, 266] on button "Request Partnership" at bounding box center [586, 265] width 152 height 29
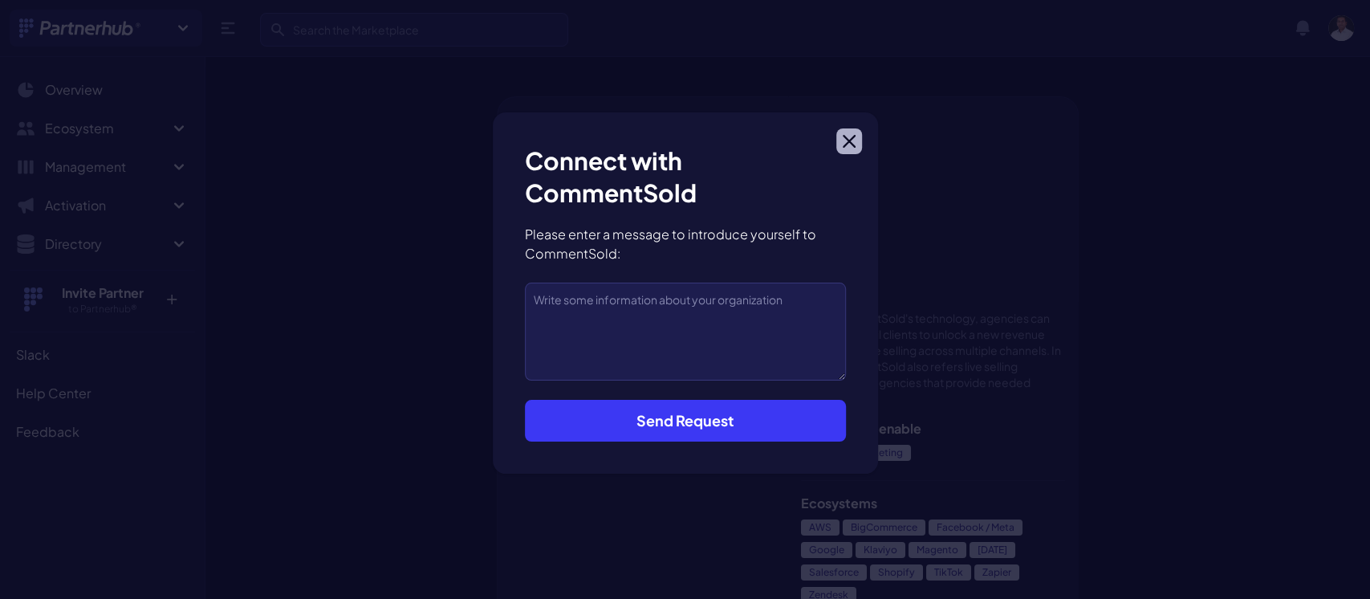
click at [852, 132] on button "Close modal" at bounding box center [849, 141] width 26 height 26
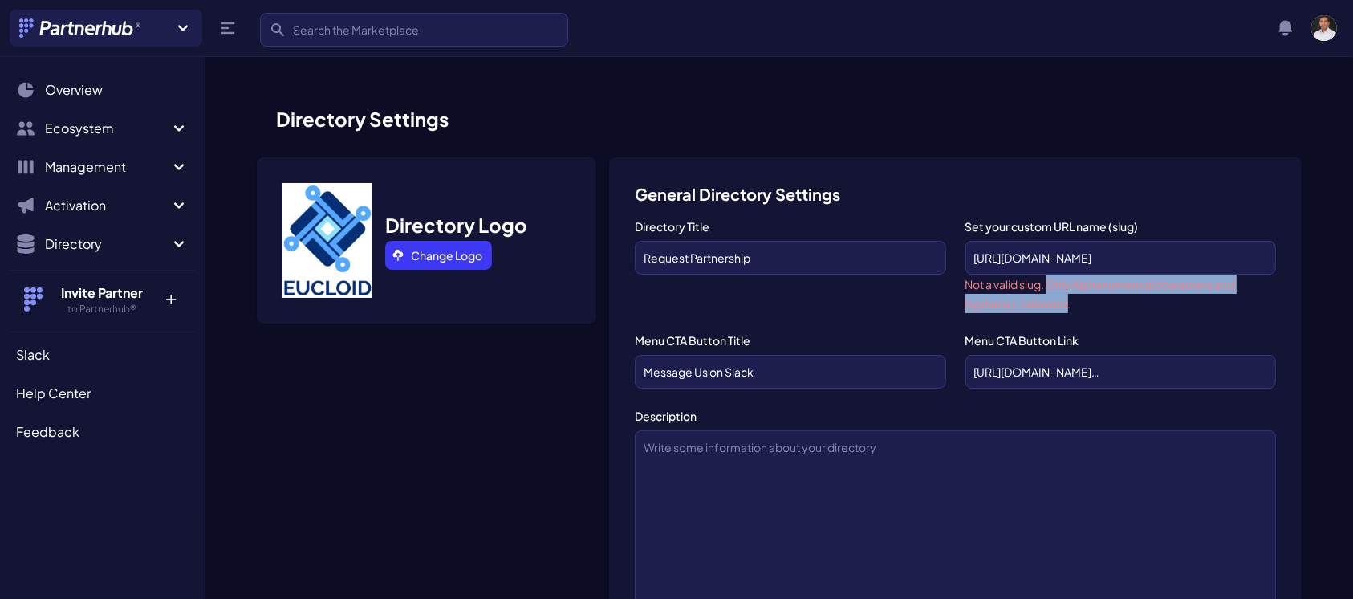
drag, startPoint x: 1050, startPoint y: 287, endPoint x: 1070, endPoint y: 305, distance: 26.7
click at [1070, 305] on small "Not a valid slug. Only Alphanumerical characters and hyphens (-) allowed." at bounding box center [1100, 294] width 270 height 34
copy small "Only Alphanumerical characters and hyphens (-) allowed"
click at [899, 309] on div "Directory Title Request Partnership" at bounding box center [790, 265] width 311 height 95
click at [1155, 253] on input "https://partnerhub.app/d/eucloid" at bounding box center [1120, 258] width 311 height 34
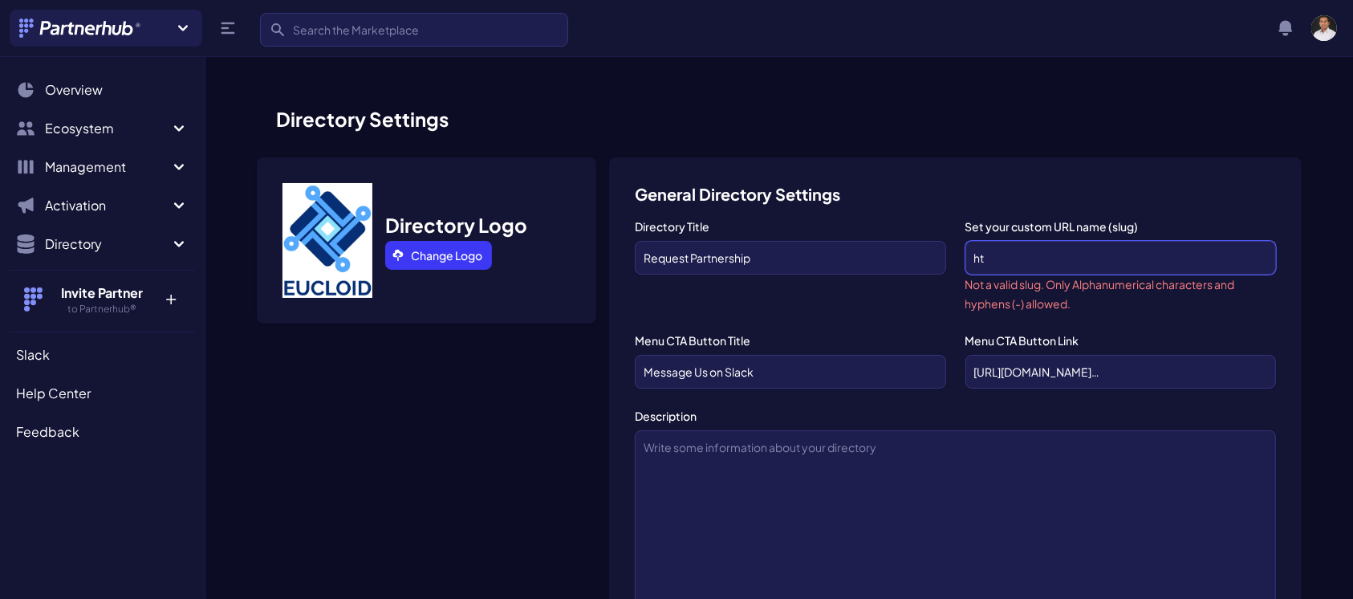
type input "h"
paste input "[URL][DOMAIN_NAME]"
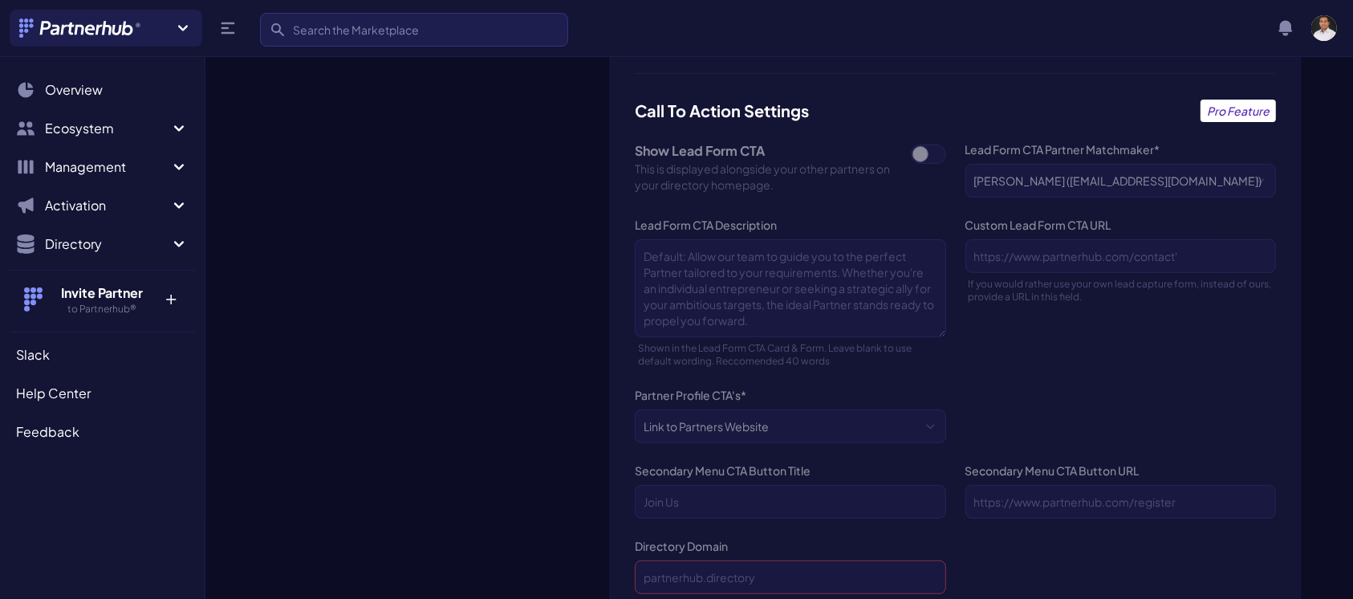
scroll to position [1190, 0]
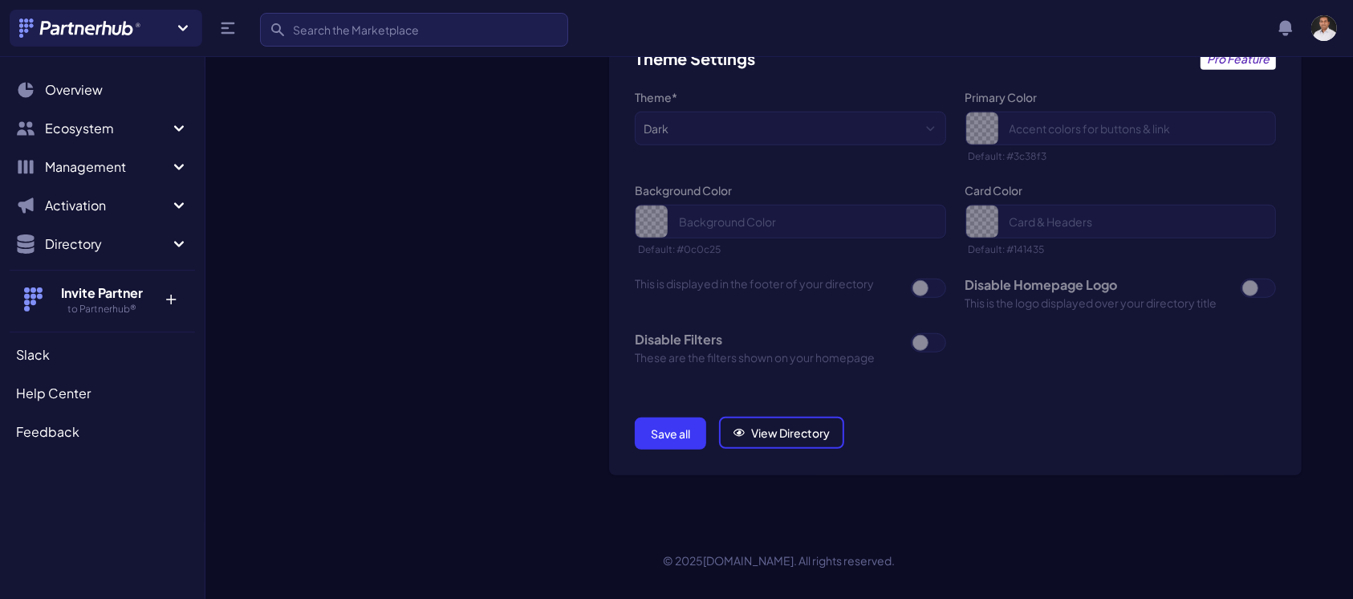
type input "[URL][DOMAIN_NAME]"
click at [676, 424] on button "Save all" at bounding box center [670, 433] width 71 height 32
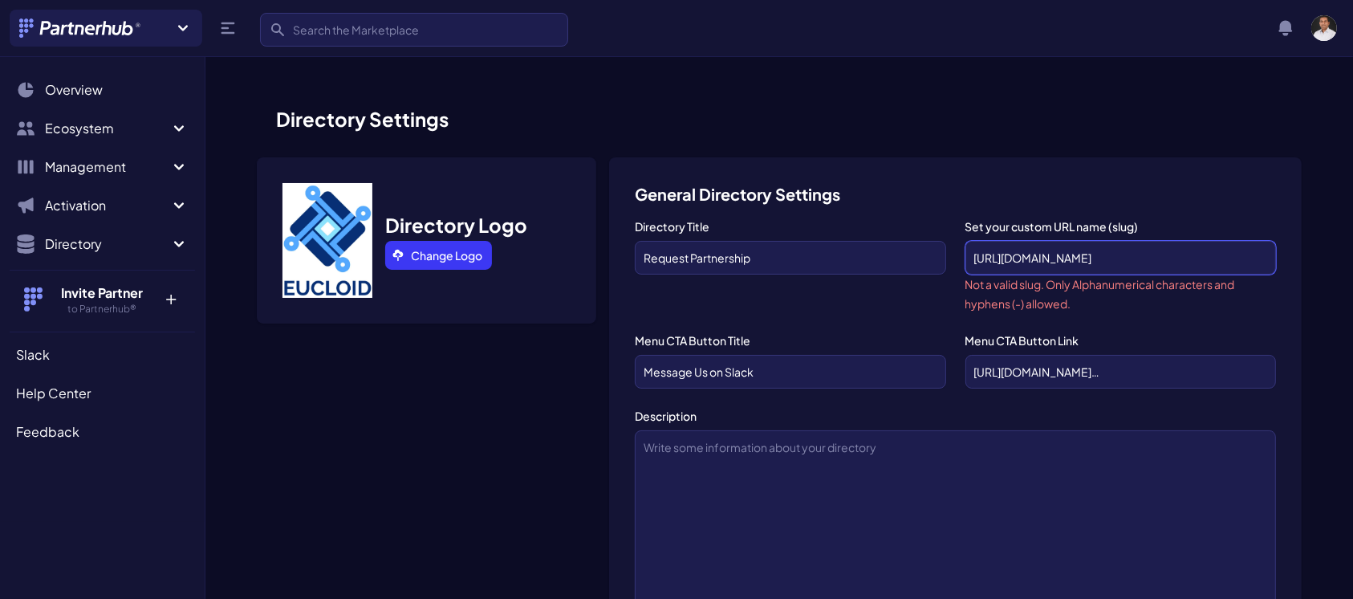
click at [971, 255] on input "[URL][DOMAIN_NAME]" at bounding box center [1120, 258] width 311 height 34
click at [1006, 258] on input "[URL][DOMAIN_NAME]" at bounding box center [1120, 258] width 311 height 34
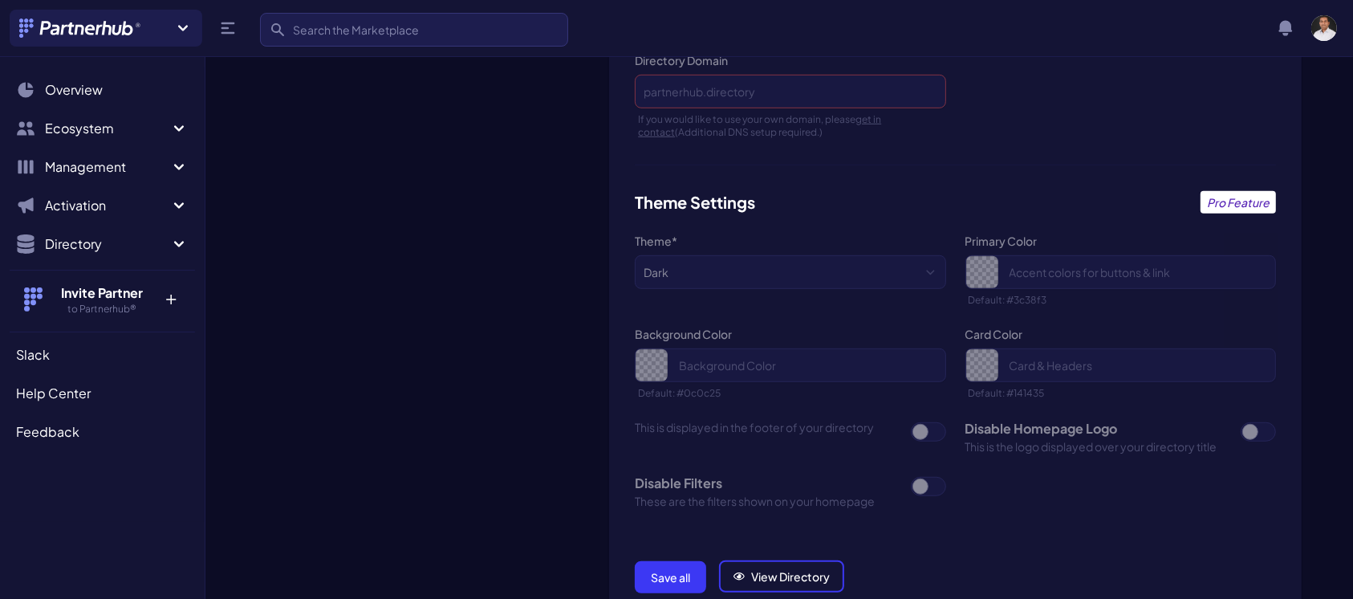
scroll to position [1071, 0]
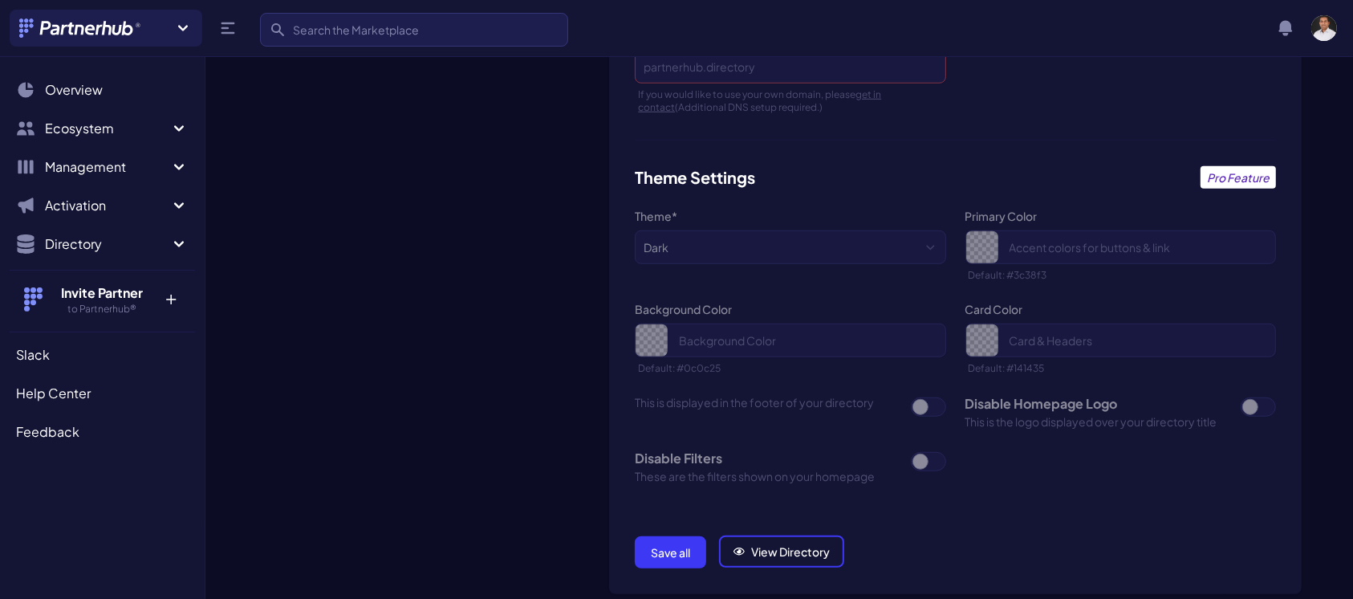
type input "https//[DOMAIN_NAME][URL]"
click at [678, 538] on button "Save all" at bounding box center [670, 552] width 71 height 32
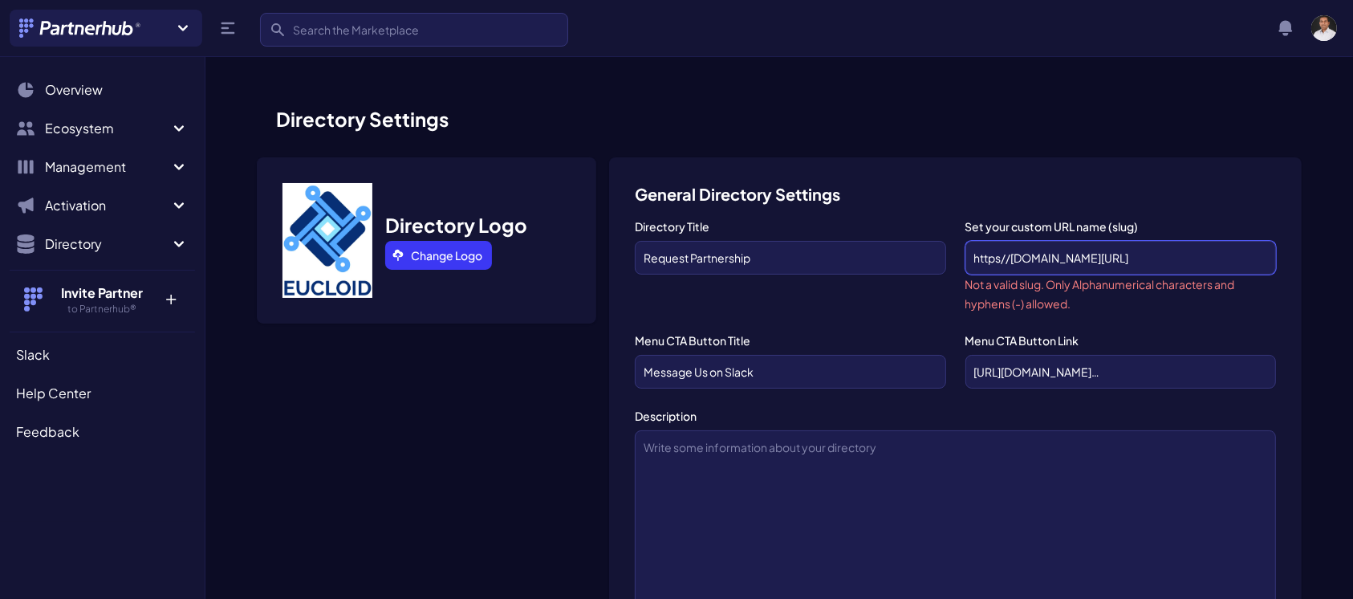
click at [1111, 259] on input "https//[DOMAIN_NAME][URL]" at bounding box center [1120, 258] width 311 height 34
drag, startPoint x: 1245, startPoint y: 254, endPoint x: 968, endPoint y: 256, distance: 277.6
click at [968, 256] on input "https//[DOMAIN_NAME][URL]" at bounding box center [1120, 258] width 311 height 34
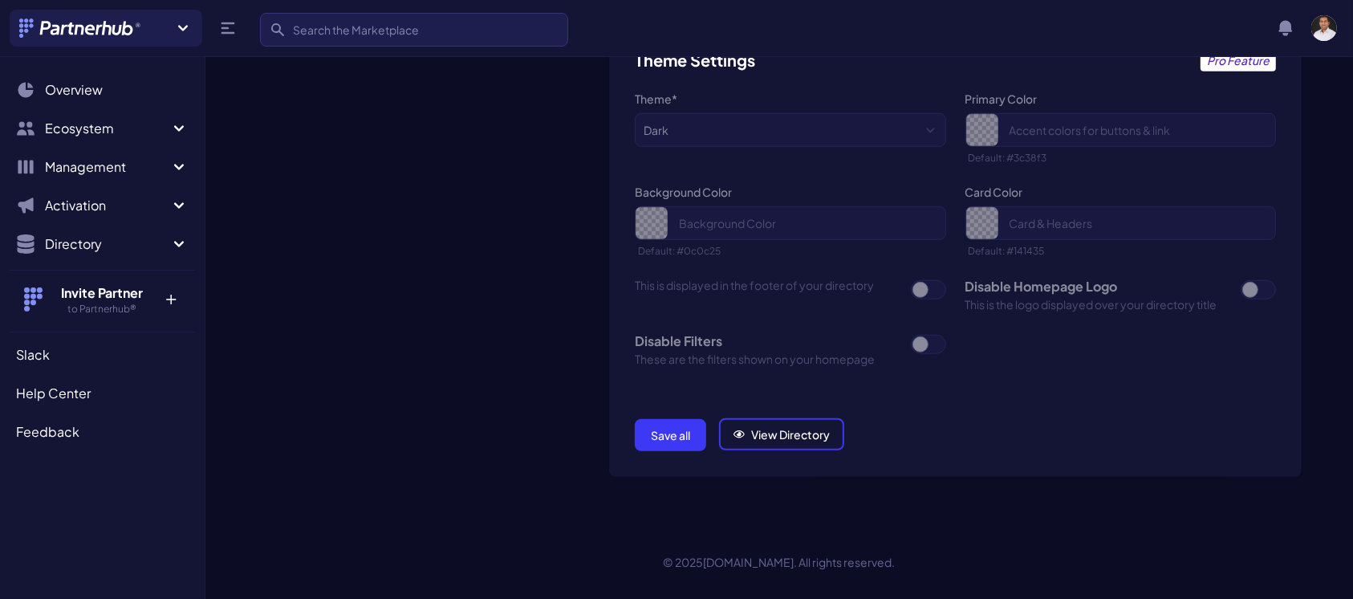
scroll to position [1190, 0]
click at [677, 426] on button "Save all" at bounding box center [670, 433] width 71 height 32
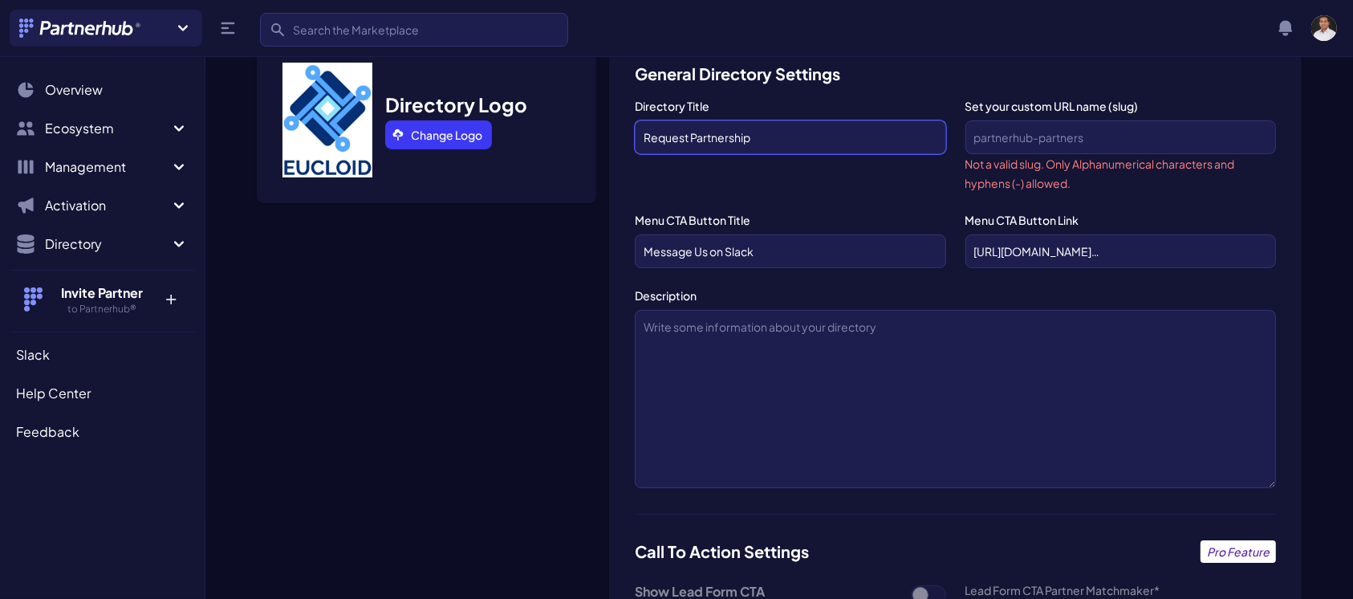
click at [821, 132] on input "Request Partnership" at bounding box center [790, 137] width 311 height 34
type input "R"
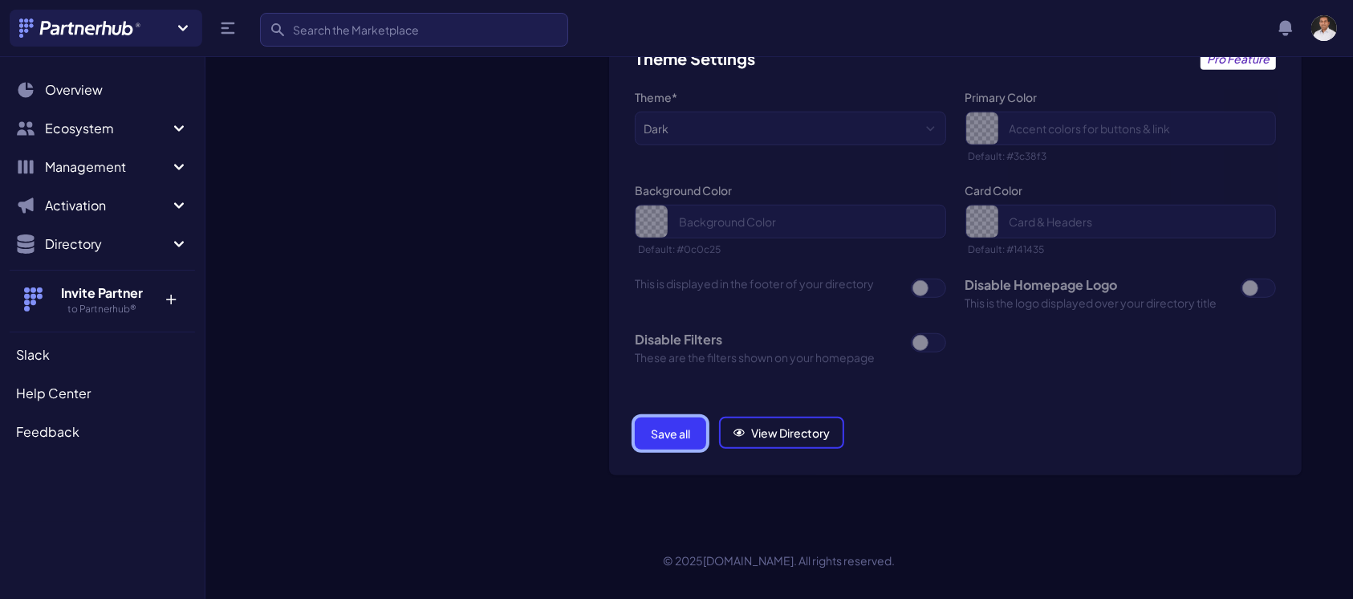
click at [650, 421] on button "Save all" at bounding box center [670, 433] width 71 height 32
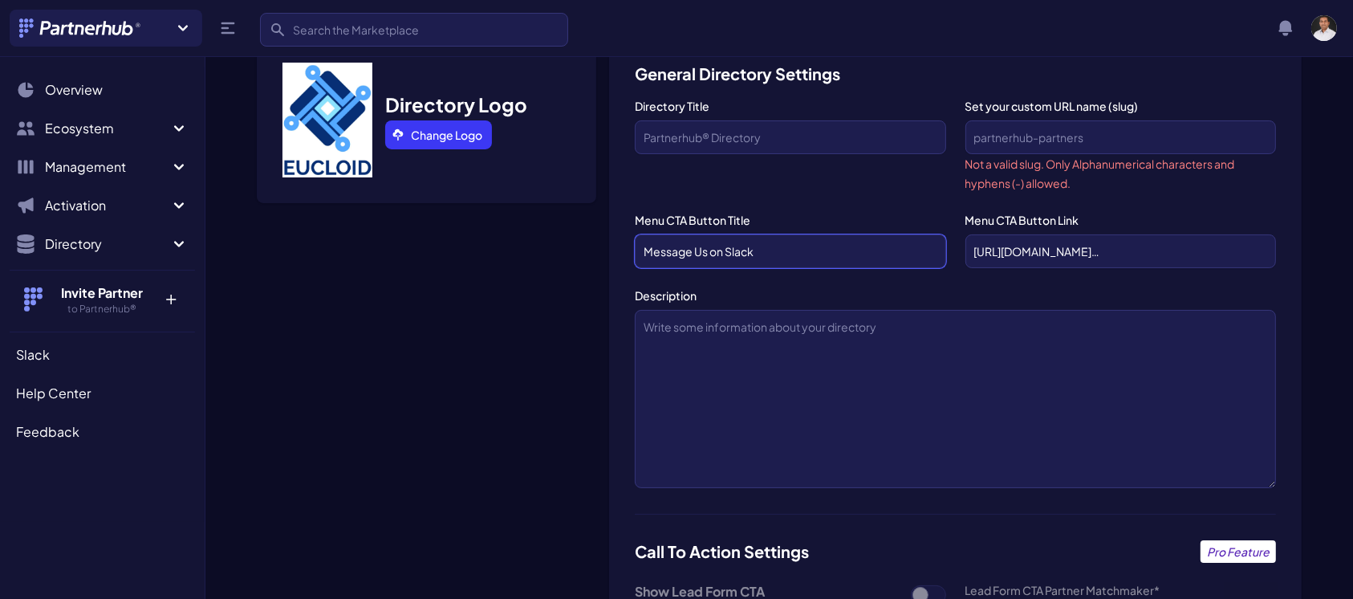
drag, startPoint x: 774, startPoint y: 255, endPoint x: 635, endPoint y: 258, distance: 138.0
click at [635, 258] on input "Message Us on Slack" at bounding box center [790, 251] width 311 height 34
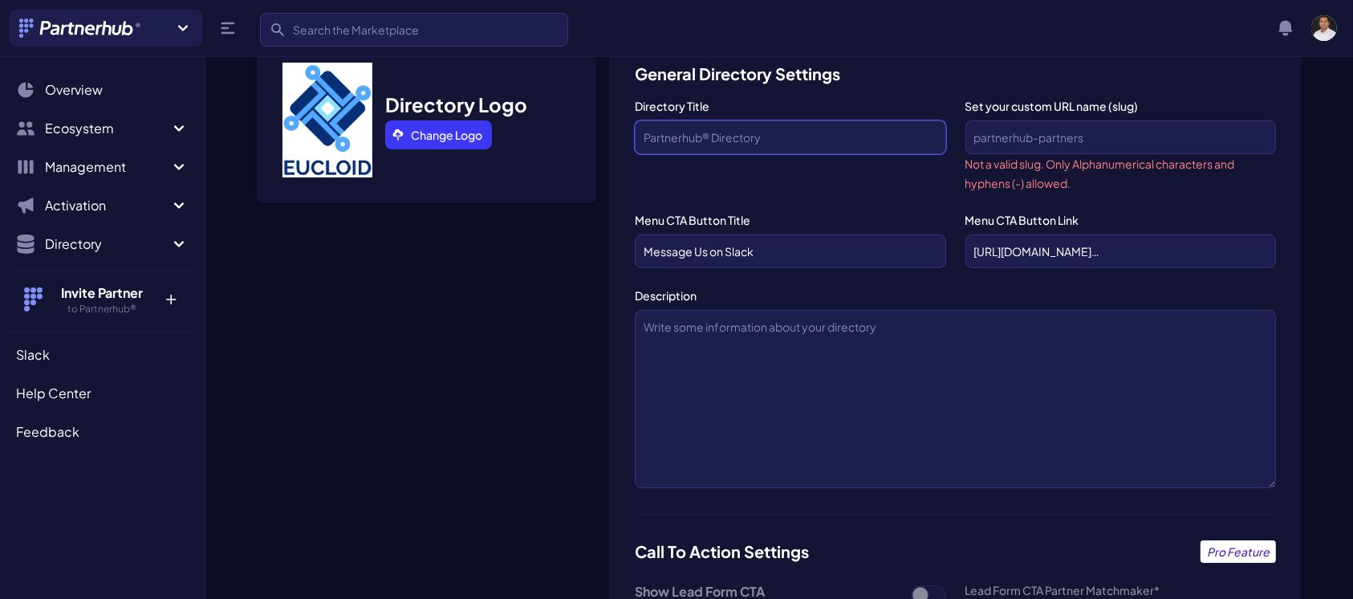
click at [688, 126] on input "Directory Title" at bounding box center [790, 137] width 311 height 34
paste input "Message Us on Slack"
type input "Message Us on Slack"
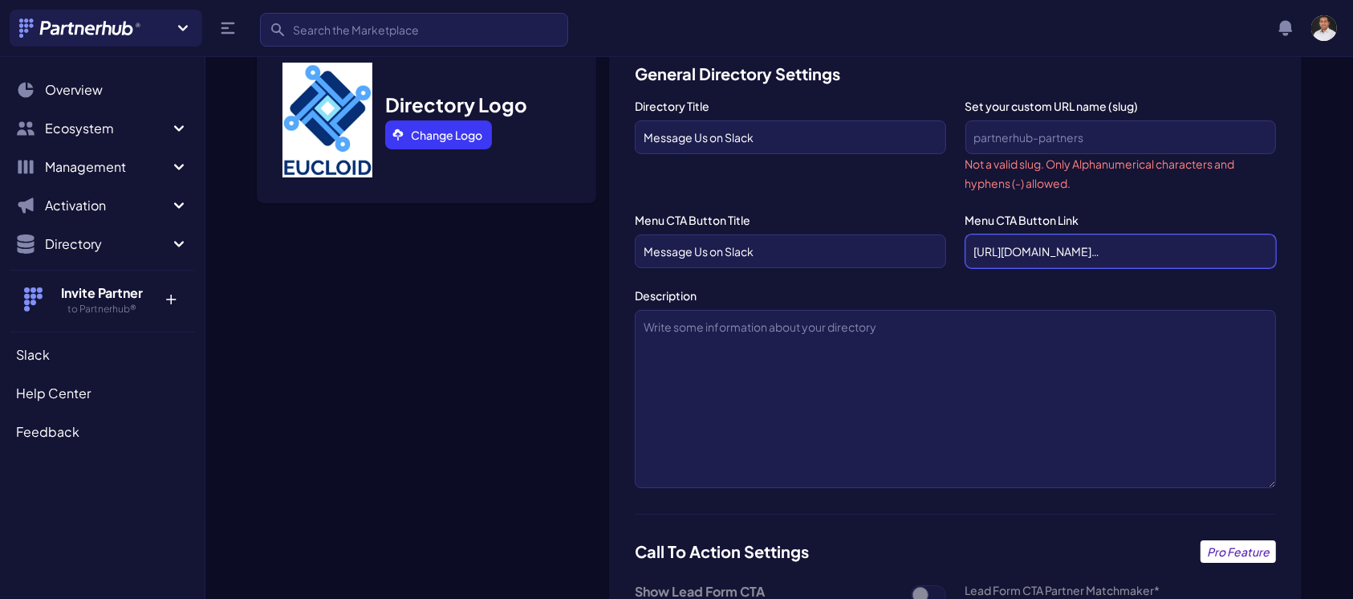
scroll to position [0, 11]
drag, startPoint x: 973, startPoint y: 247, endPoint x: 1322, endPoint y: 256, distance: 349.2
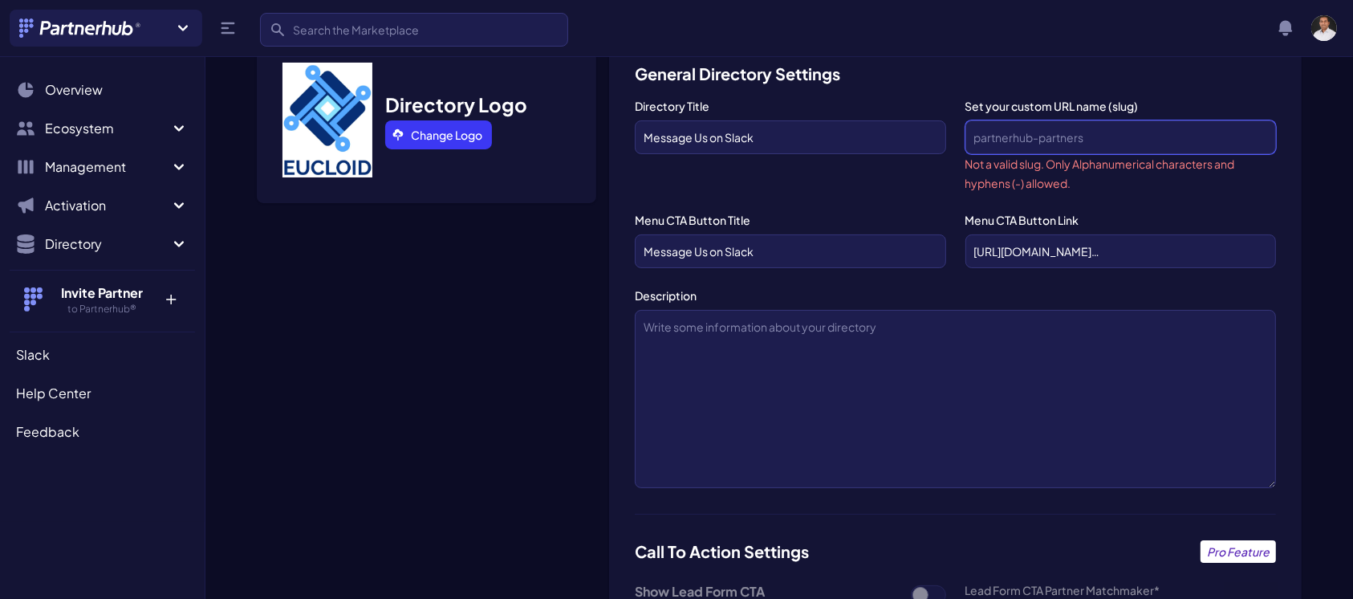
scroll to position [0, 0]
click at [1139, 144] on input "Set your custom URL name (slug)" at bounding box center [1120, 137] width 311 height 34
paste input "https://join.slack.com/t/yourworkspace/shared_invite/…"
type input "https://join.slack.com/t/yourworkspace/shared_invite/…"
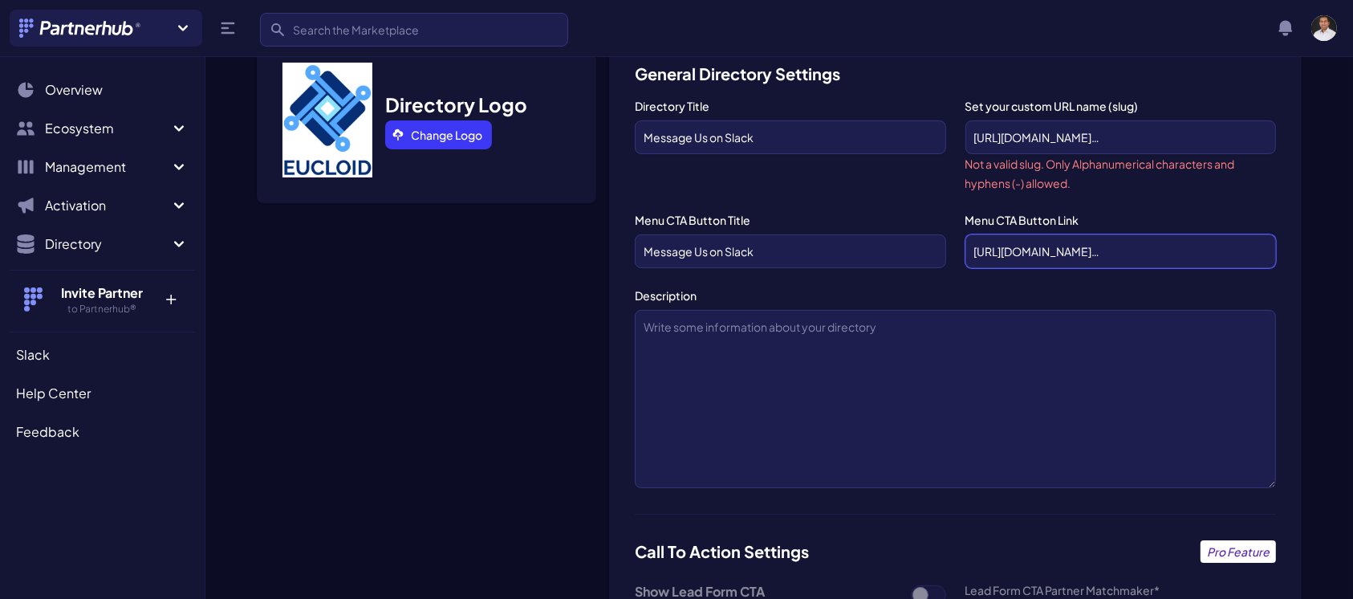
scroll to position [0, 11]
drag, startPoint x: 976, startPoint y: 249, endPoint x: 1313, endPoint y: 247, distance: 337.0
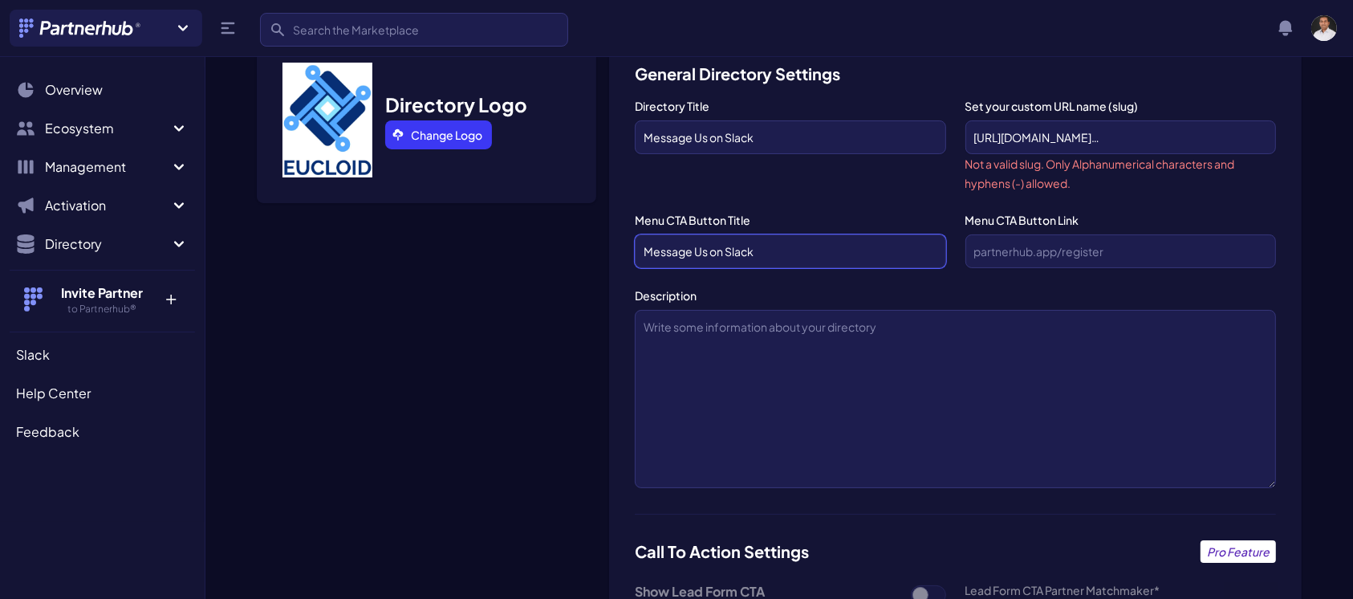
click at [783, 241] on input "Message Us on Slack" at bounding box center [790, 251] width 311 height 34
type input "M"
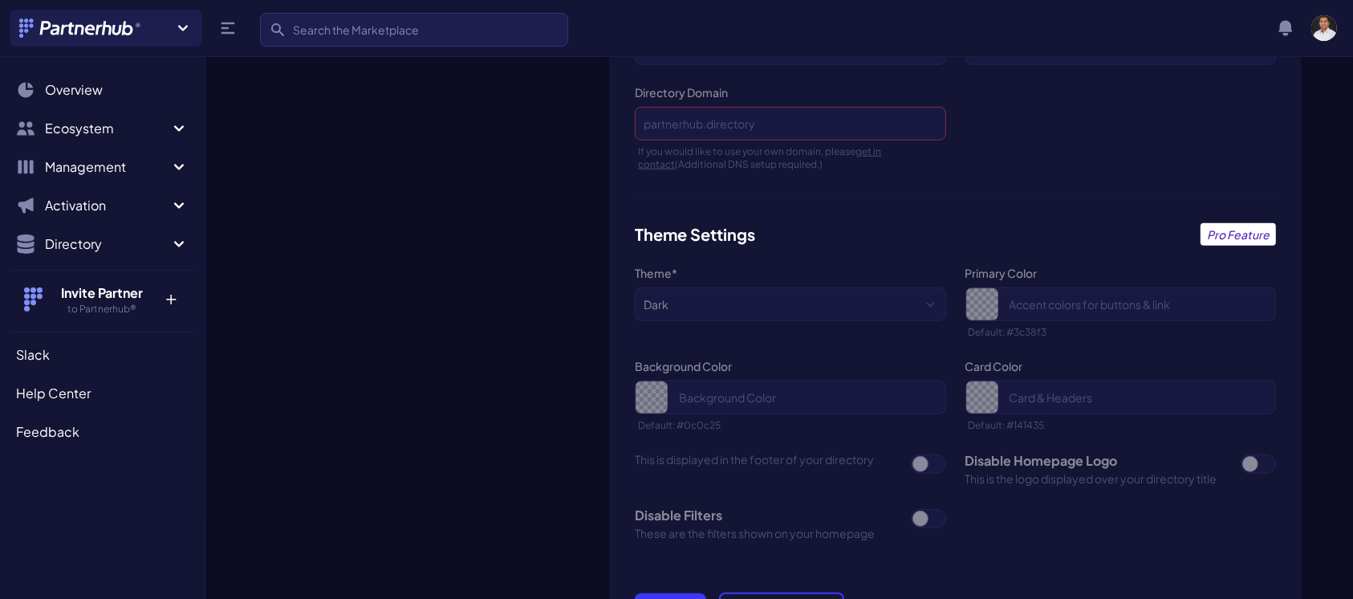
scroll to position [1190, 0]
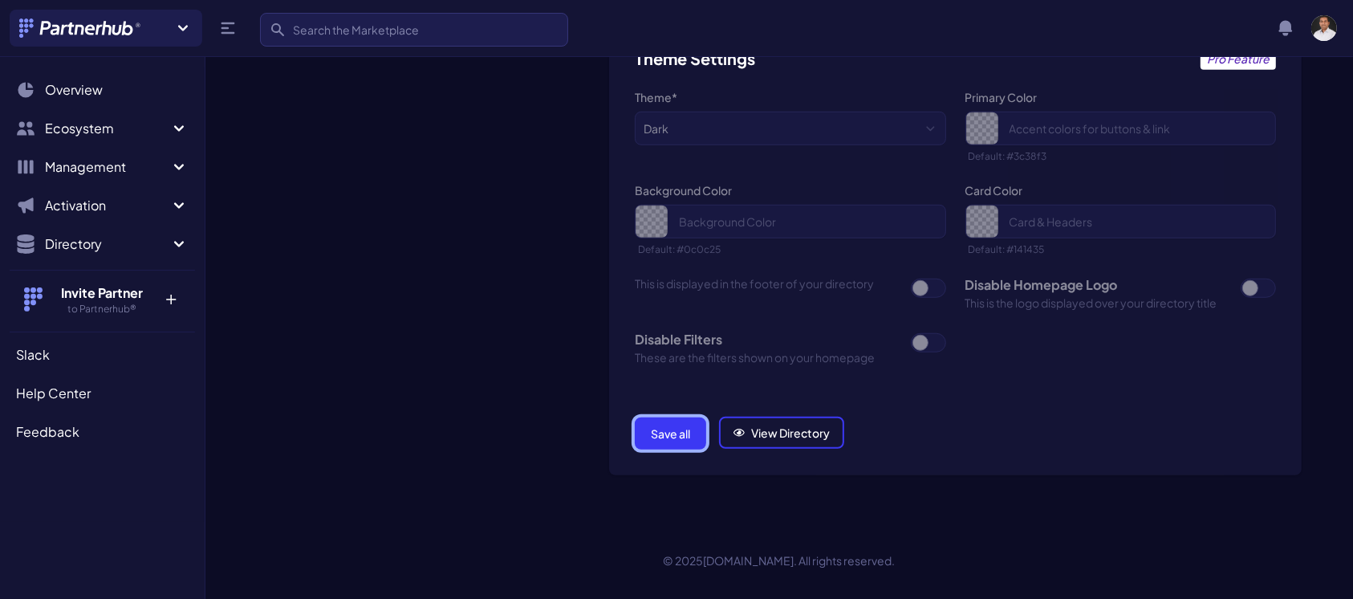
click at [661, 419] on button "Save all" at bounding box center [670, 433] width 71 height 32
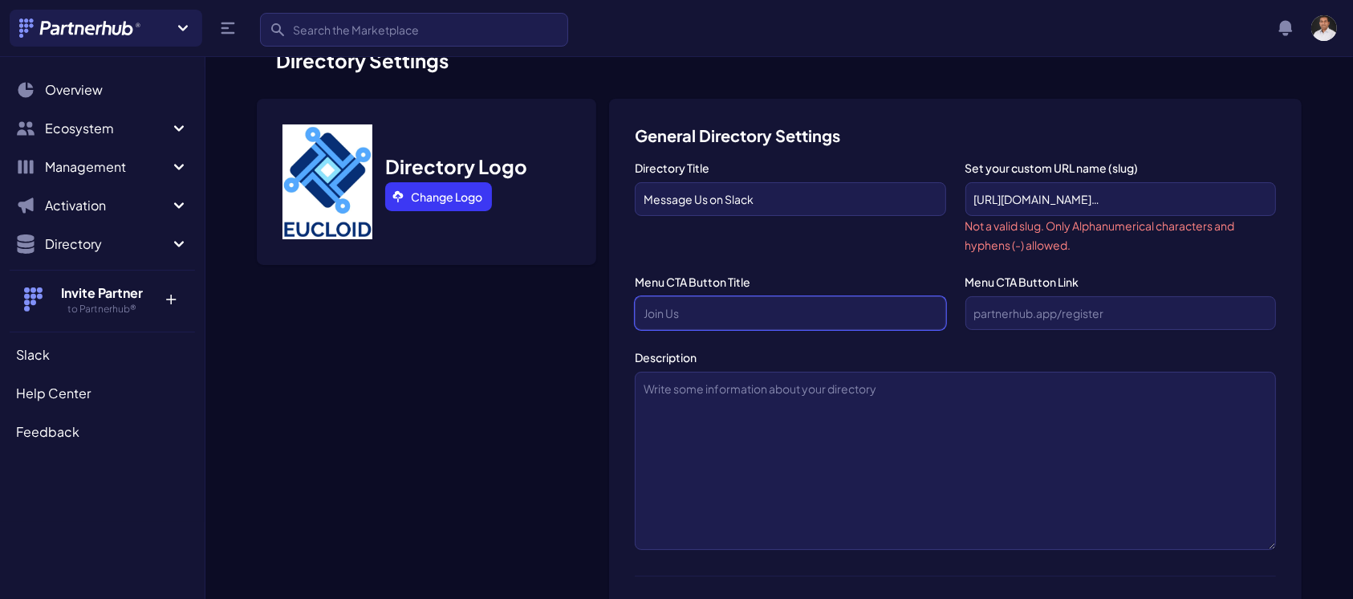
scroll to position [43, 0]
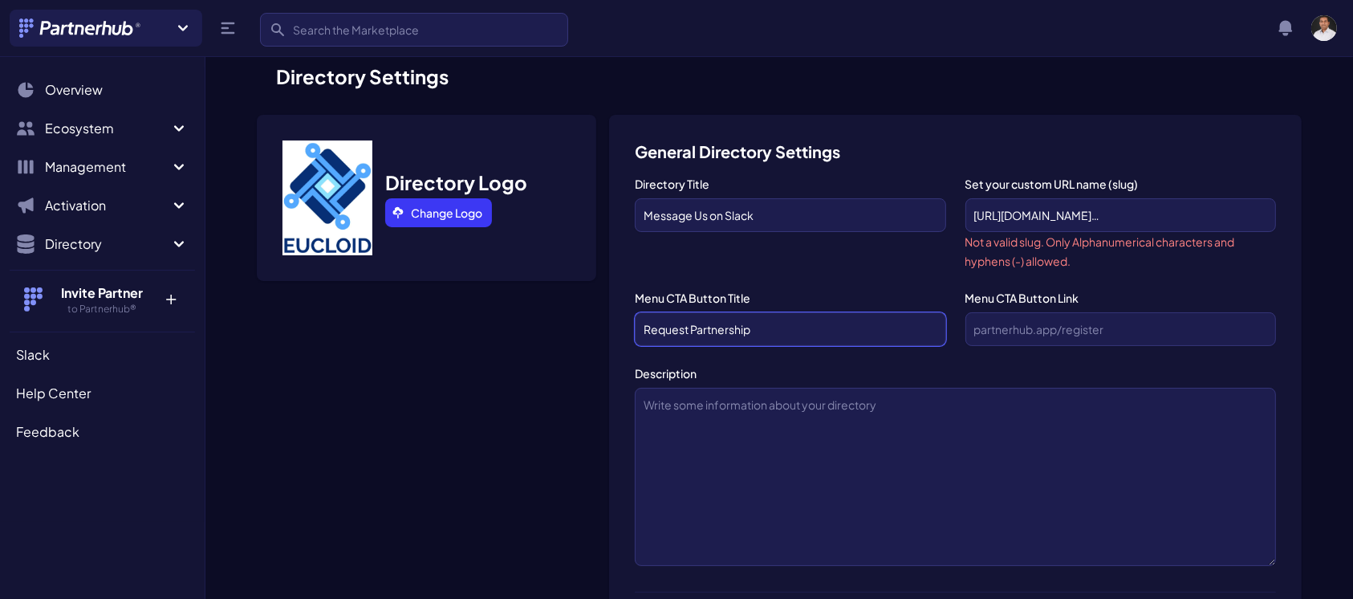
type input "Request Partnership"
click at [1036, 336] on input "text" at bounding box center [1120, 329] width 311 height 34
drag, startPoint x: 972, startPoint y: 214, endPoint x: 1280, endPoint y: 215, distance: 307.3
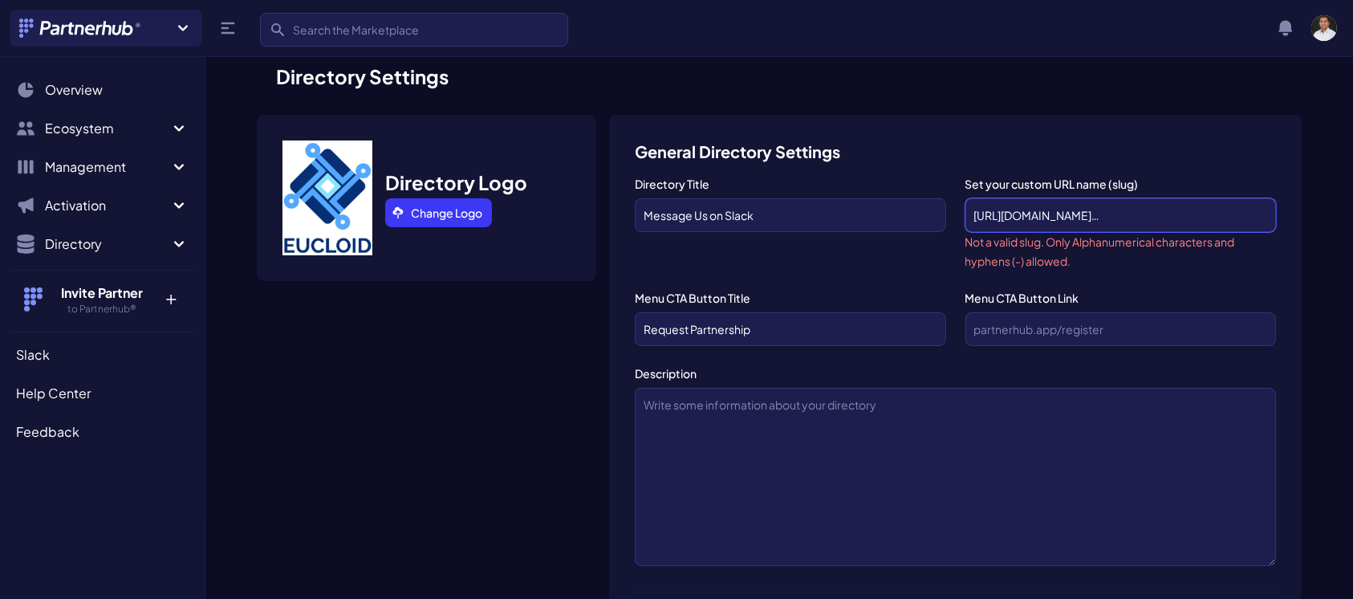
click at [1269, 215] on input "https://join.slack.com/t/yourworkspace/shared_invite/…" at bounding box center [1120, 215] width 311 height 34
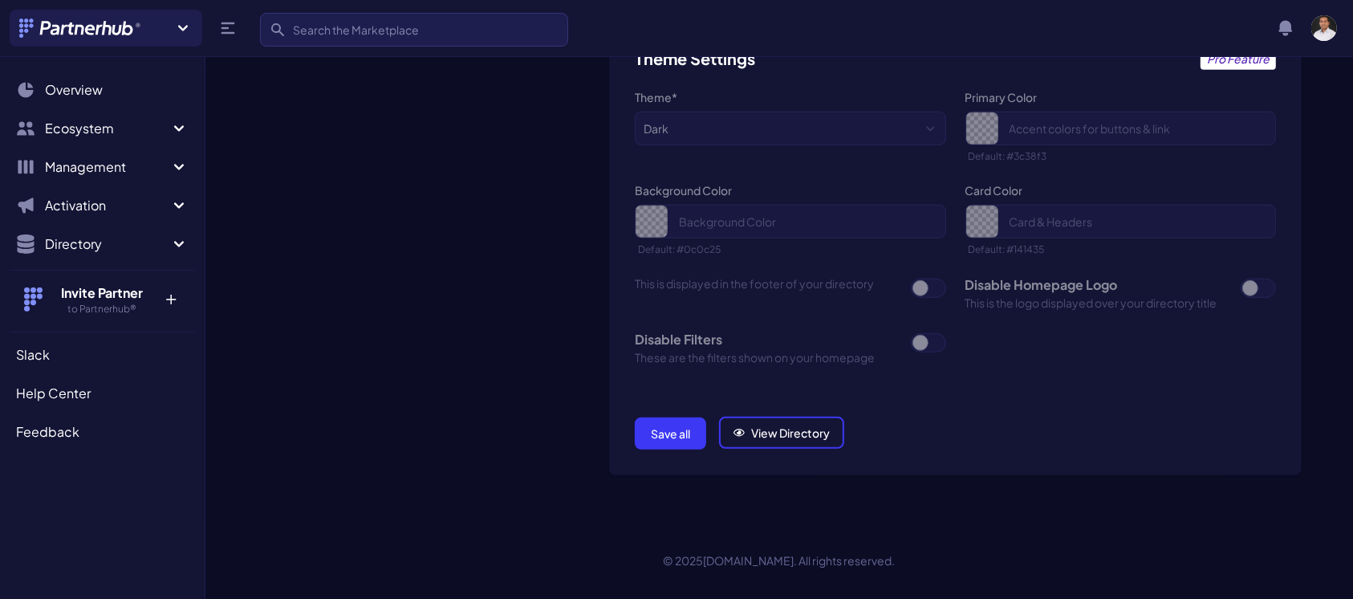
type input "[URL][DOMAIN_NAME]"
click at [693, 435] on button "Save all" at bounding box center [670, 433] width 71 height 32
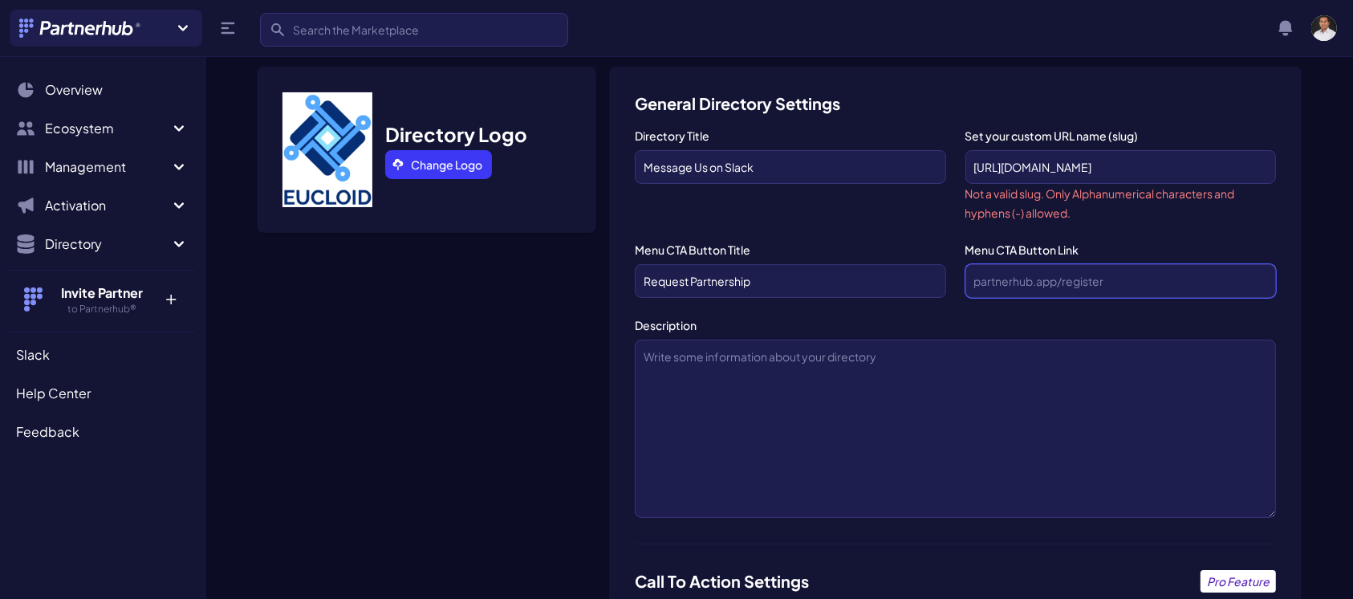
scroll to position [59, 0]
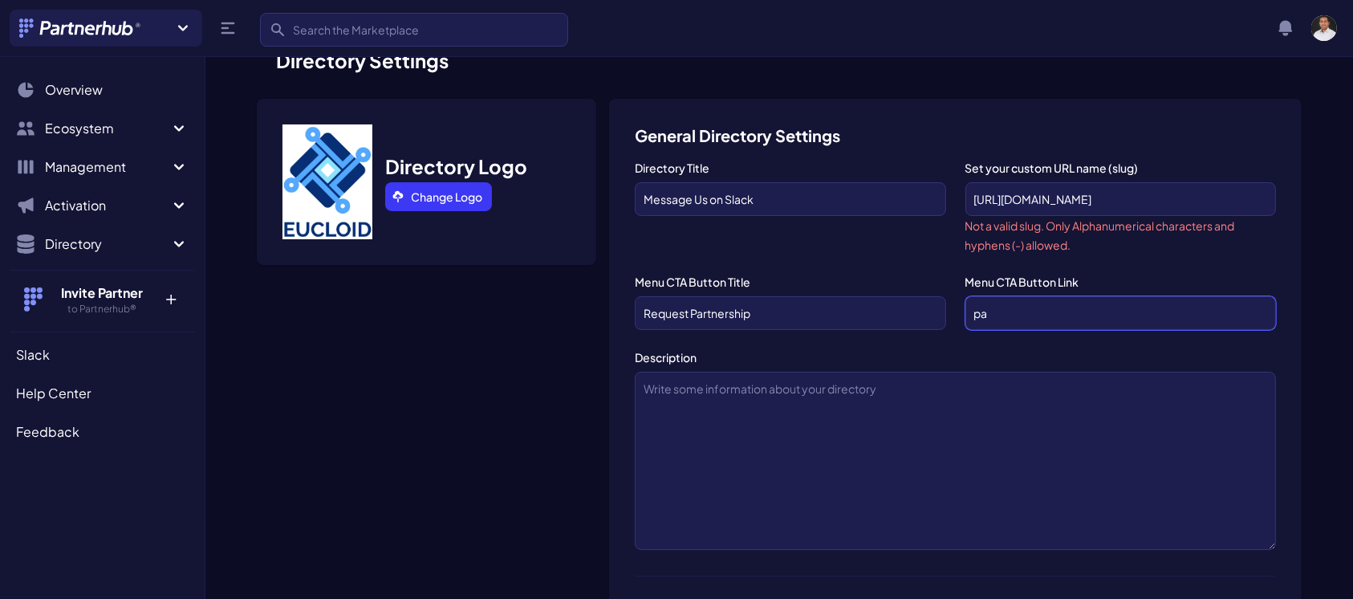
type input "p"
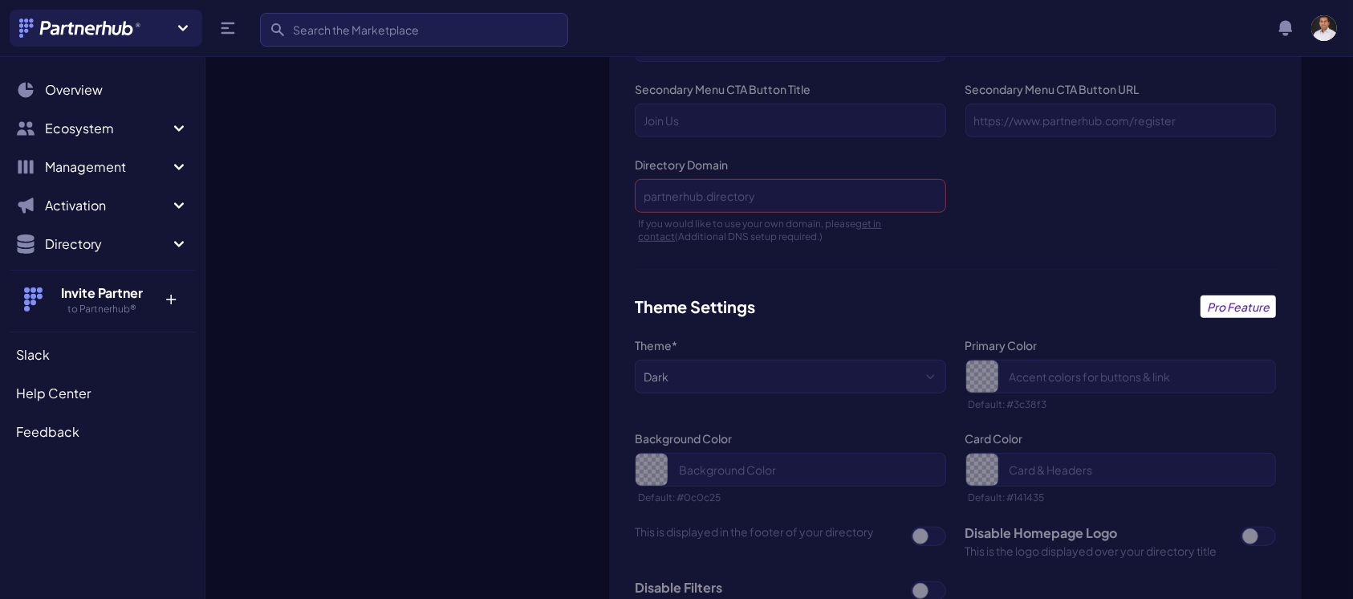
scroll to position [1190, 0]
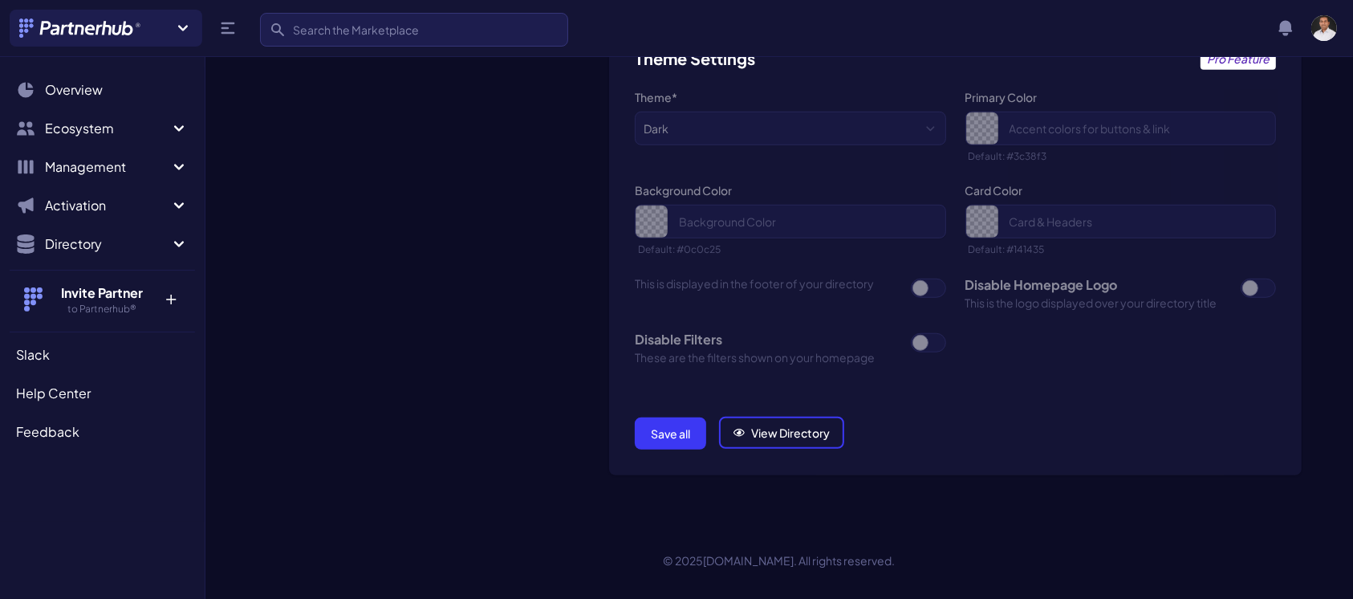
type input "[DOMAIN_NAME][URL]"
click at [673, 436] on button "Save all" at bounding box center [670, 433] width 71 height 32
